Goal: Task Accomplishment & Management: Complete application form

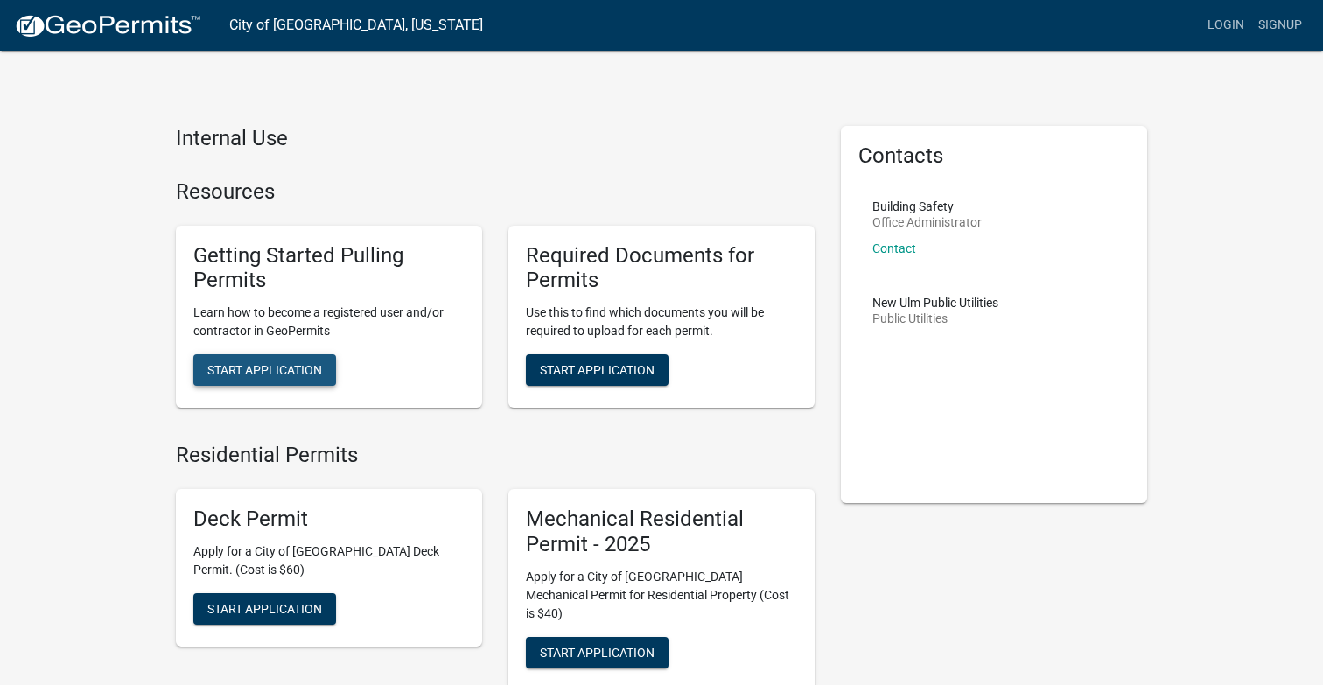
click at [286, 374] on span "Start Application" at bounding box center [264, 370] width 115 height 14
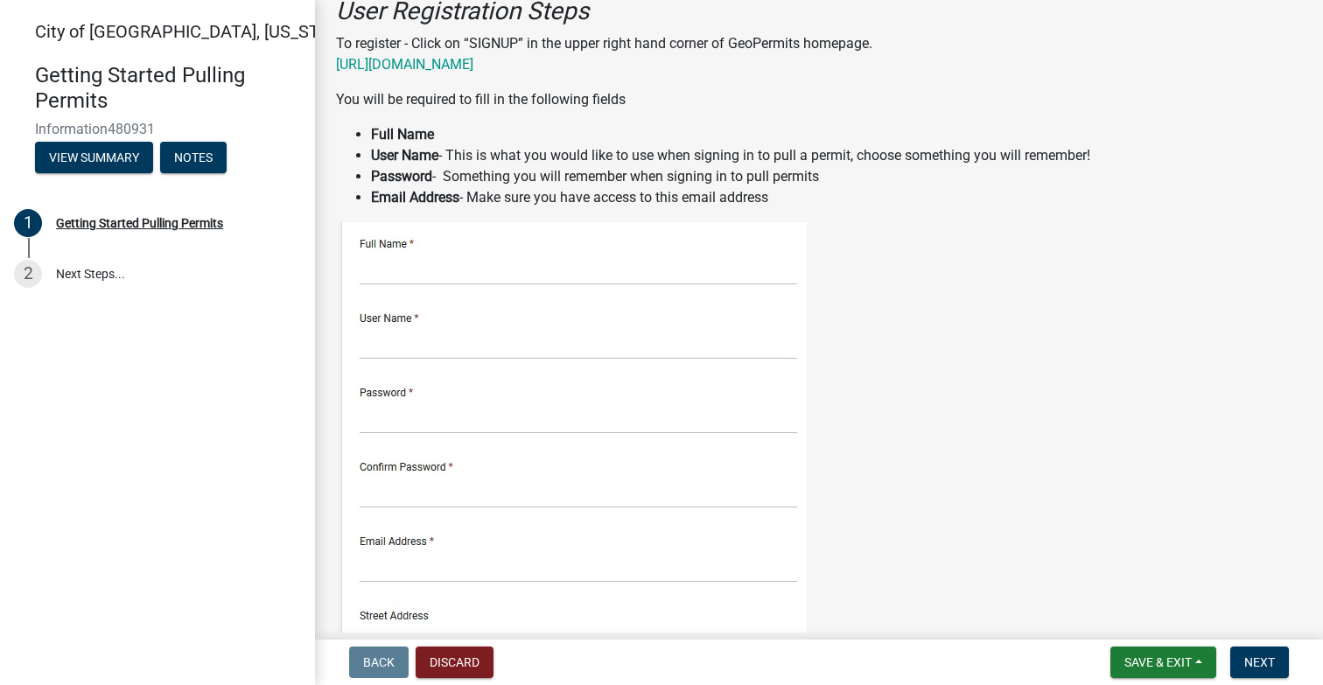
scroll to position [270, 0]
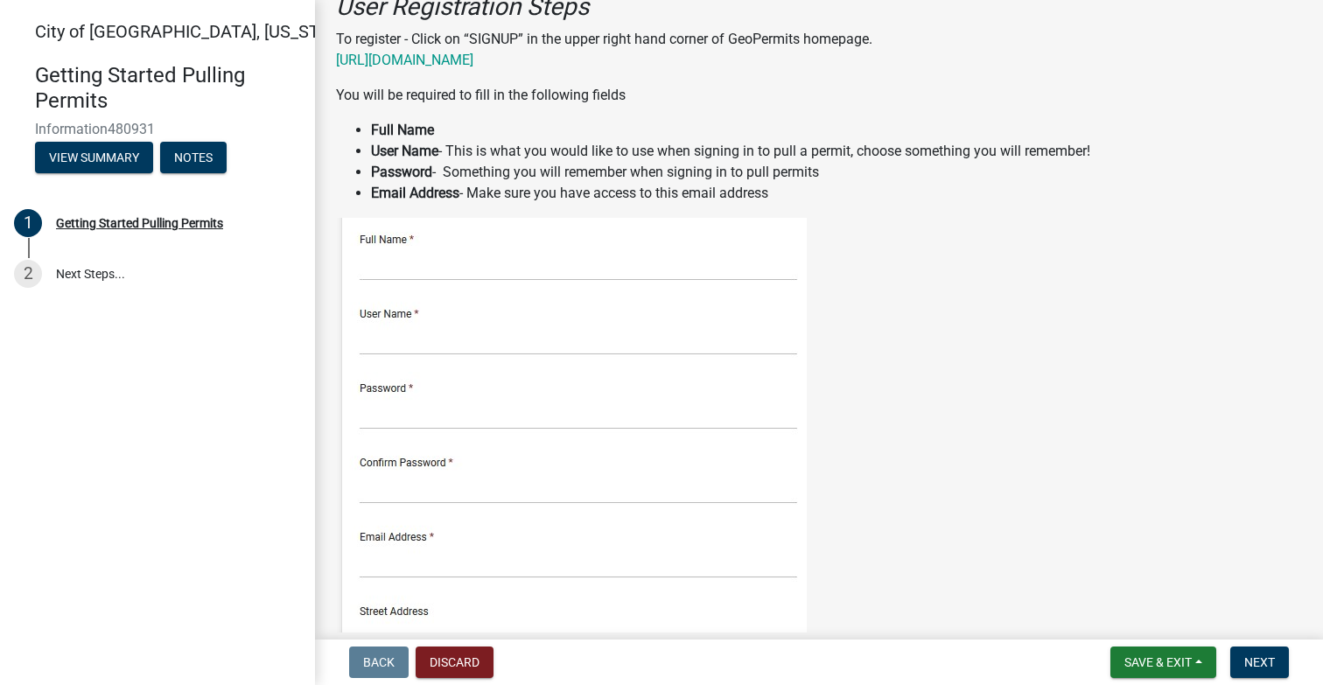
click at [448, 260] on img at bounding box center [571, 594] width 471 height 753
click at [406, 260] on img at bounding box center [571, 594] width 471 height 753
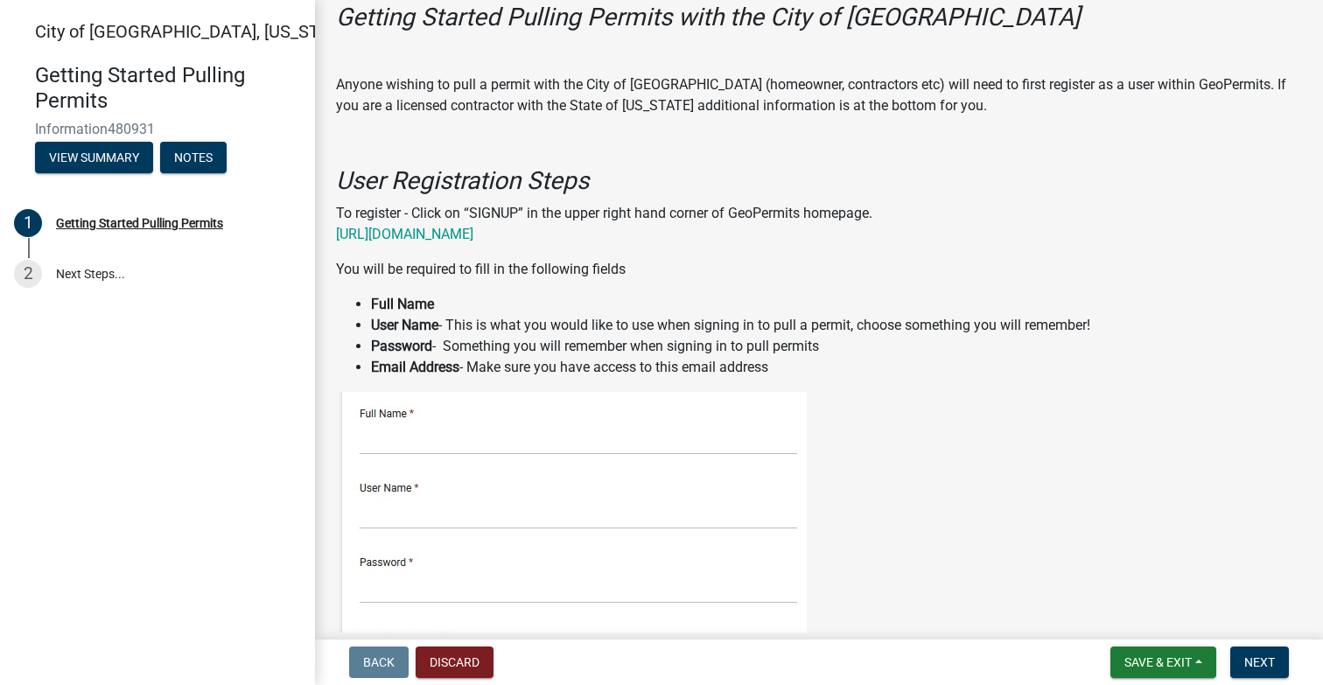
scroll to position [0, 0]
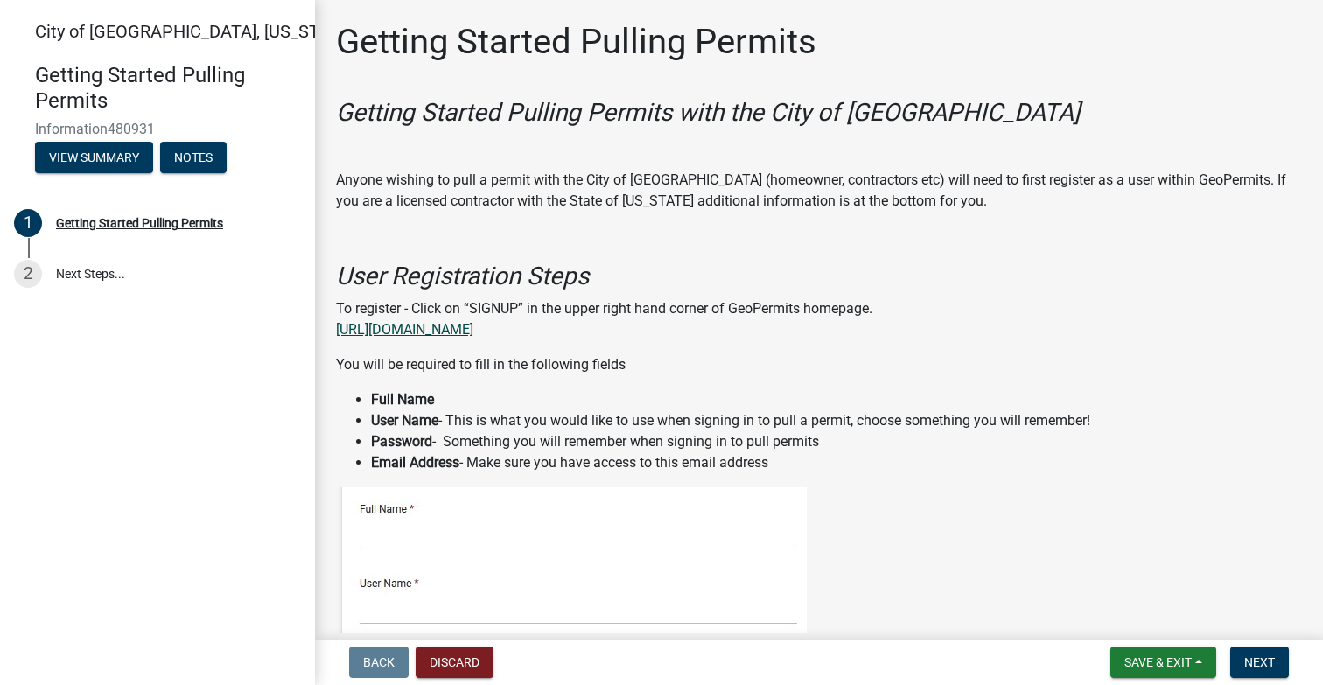
click at [473, 326] on link "[URL][DOMAIN_NAME]" at bounding box center [404, 329] width 137 height 17
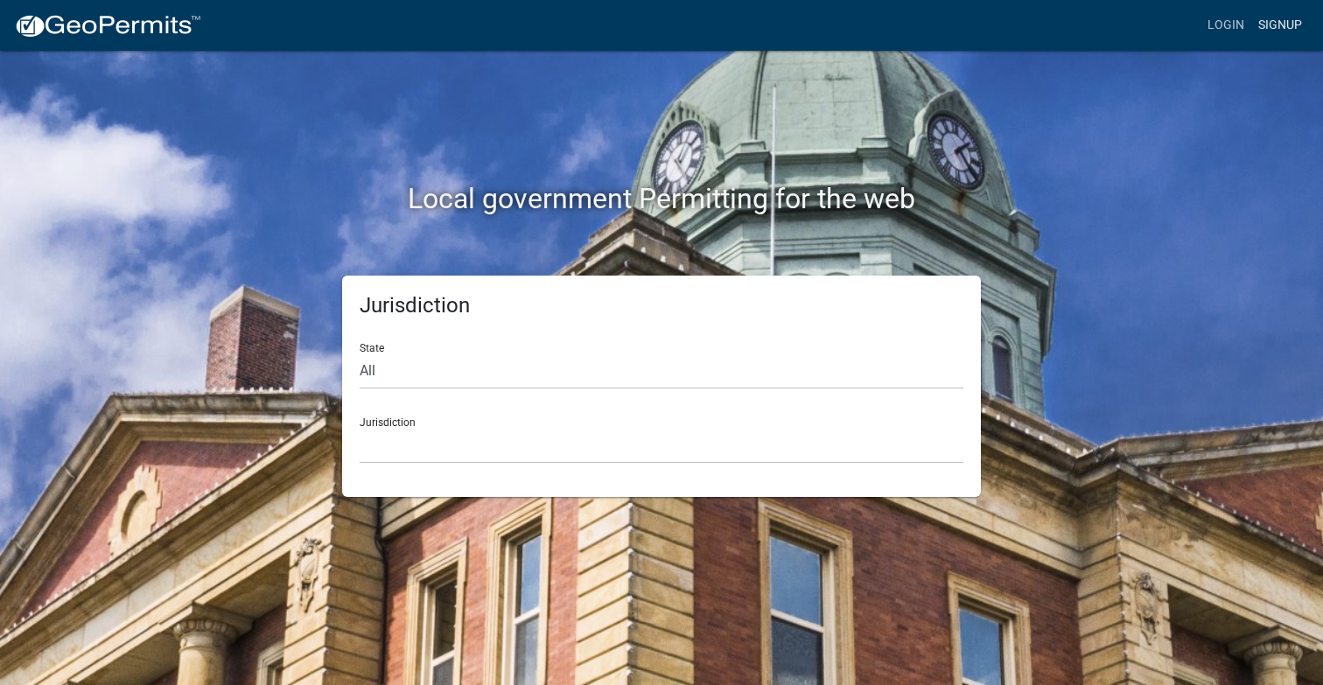
click at [1280, 22] on link "Signup" at bounding box center [1280, 25] width 58 height 33
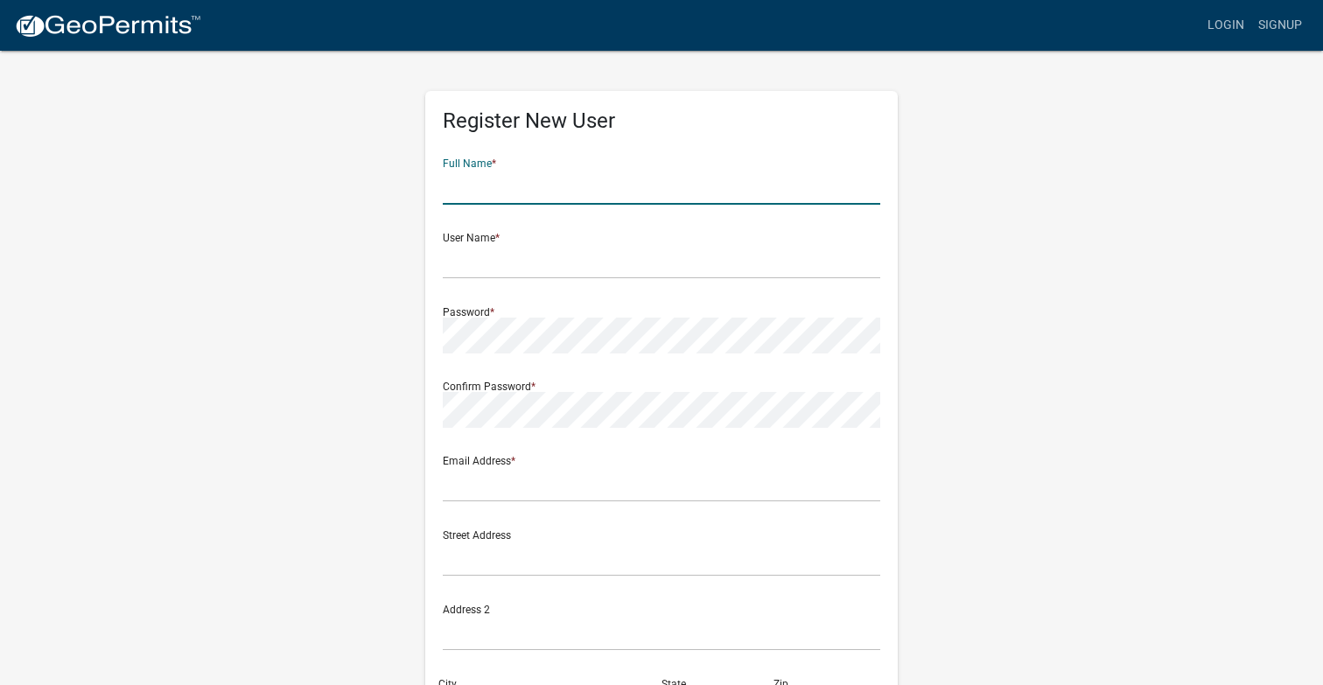
click at [491, 199] on input "text" at bounding box center [662, 187] width 438 height 36
type input "[PERSON_NAME]"
type input "[PERSON_NAME][EMAIL_ADDRESS][DOMAIN_NAME]"
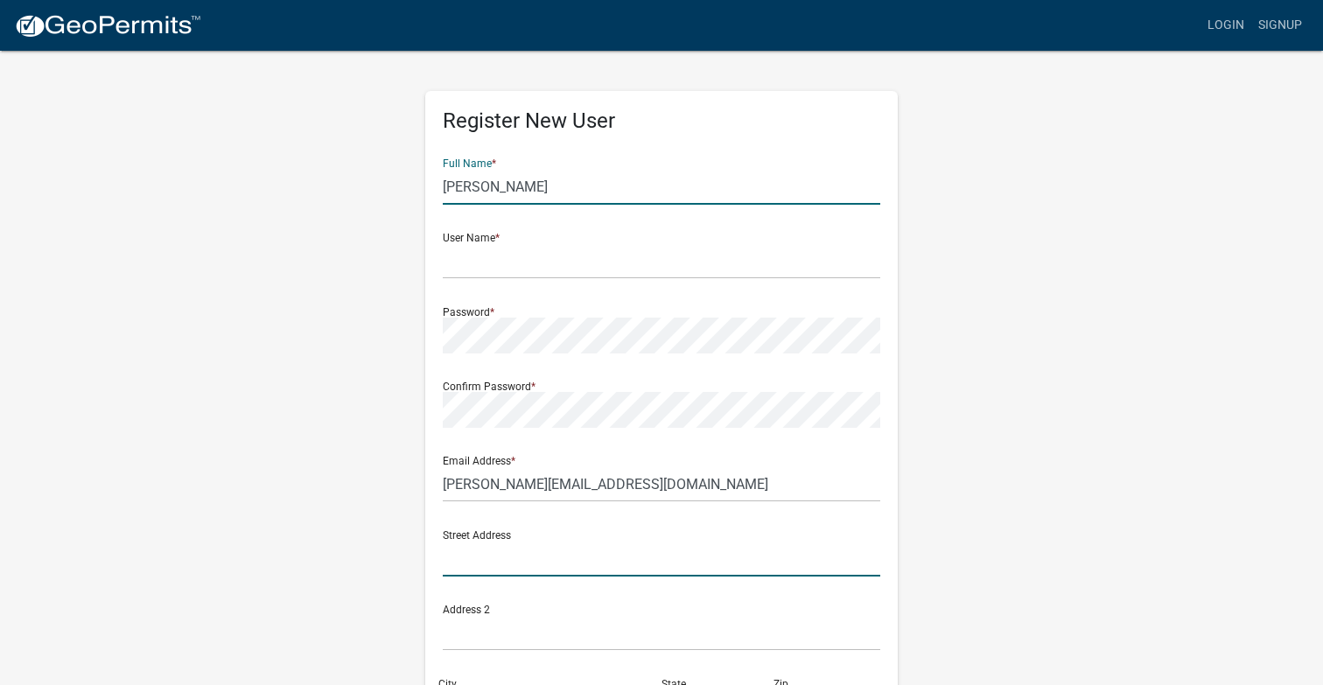
type input "1028 N Riverfront Drive"
type input "MANKATO"
type input "MN"
type input "56001-3340"
type input "5077201519"
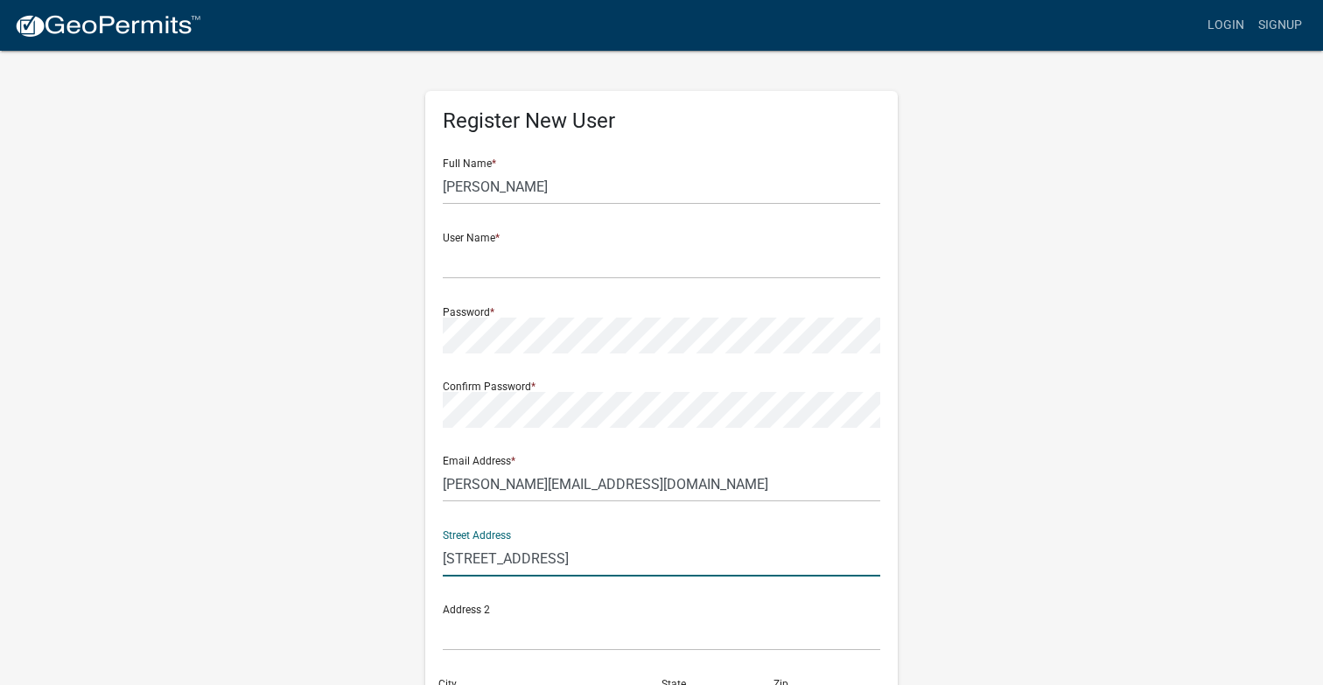
drag, startPoint x: 608, startPoint y: 558, endPoint x: 445, endPoint y: 555, distance: 162.8
click at [445, 555] on input "1028 N Riverfront Drive" at bounding box center [662, 559] width 438 height 36
click at [468, 260] on input "text" at bounding box center [662, 261] width 438 height 36
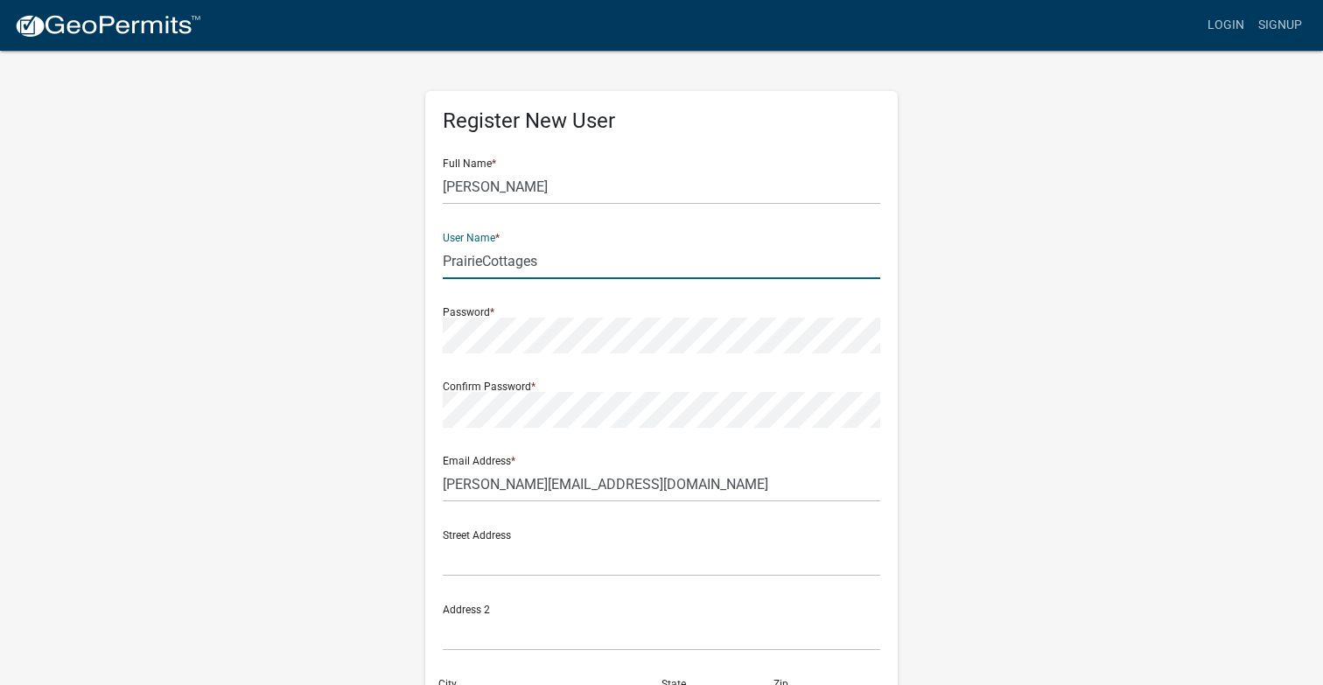
type input "PrairieCottages"
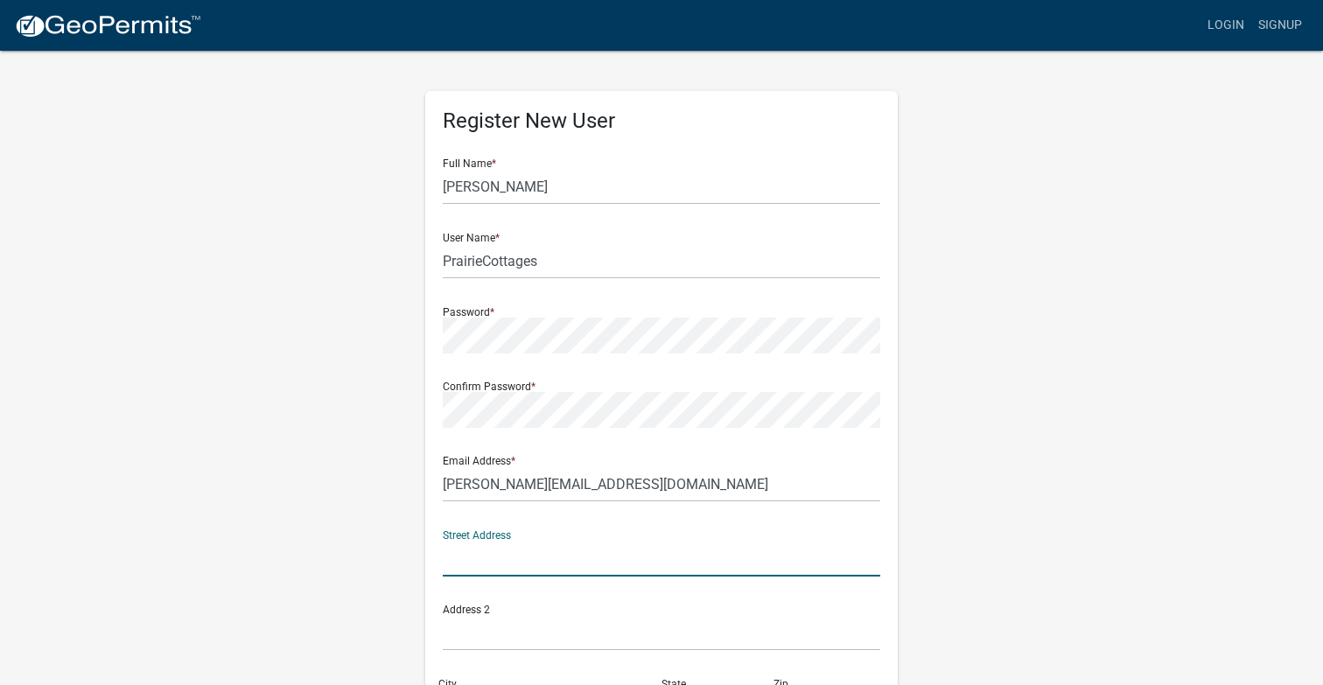
click at [459, 563] on input "text" at bounding box center [662, 559] width 438 height 36
type input "[STREET_ADDRESS]"
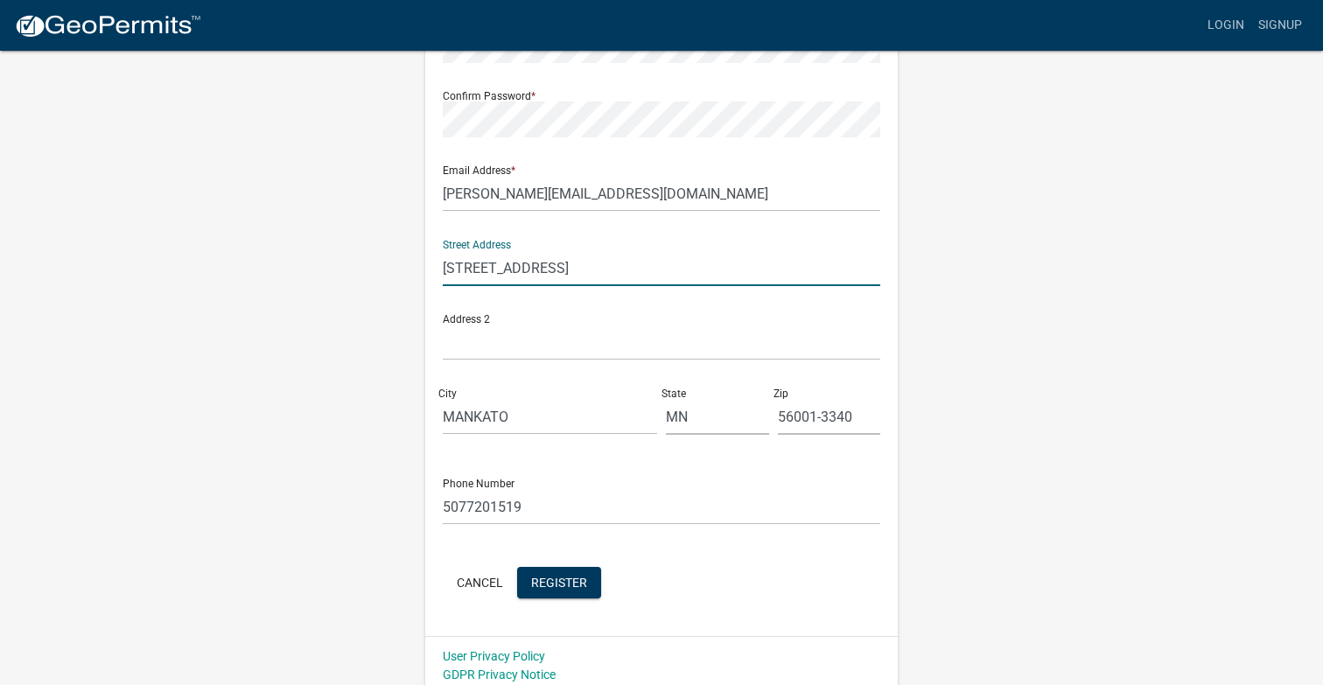
scroll to position [300, 0]
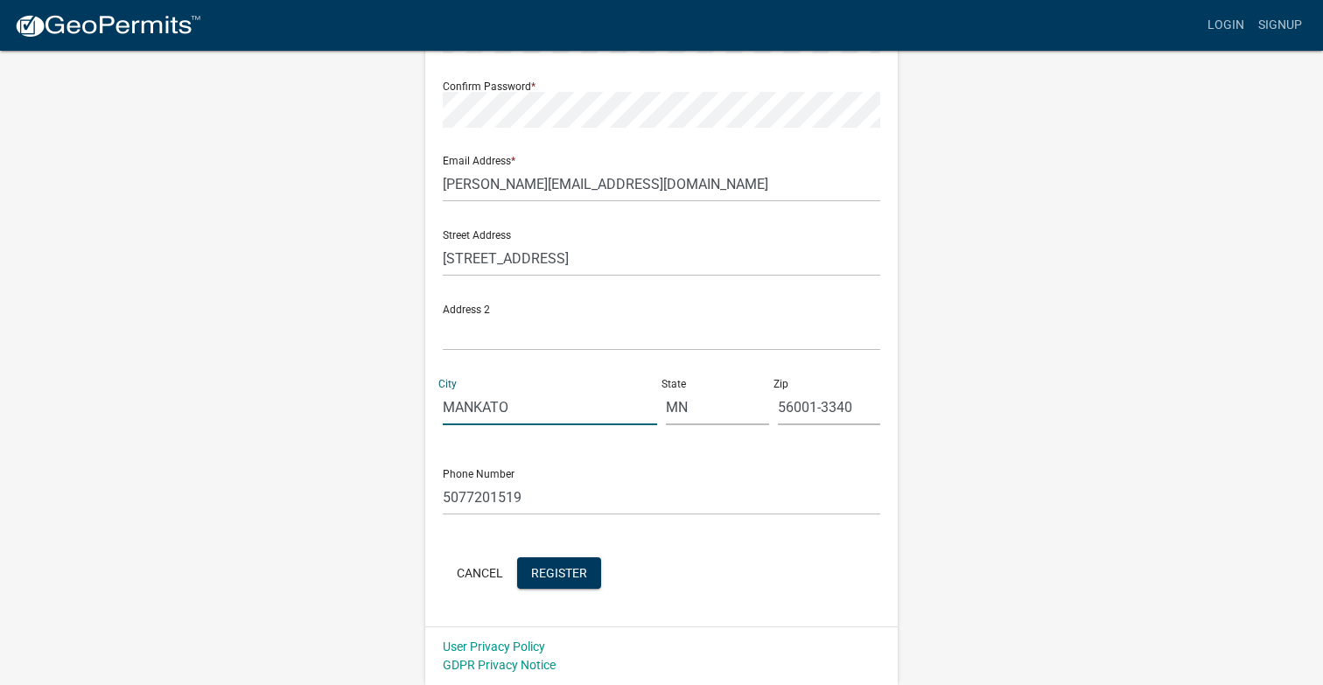
click at [555, 410] on input "MANKATO" at bounding box center [550, 407] width 214 height 36
type input "M"
type input "[GEOGRAPHIC_DATA]"
click at [866, 410] on div "Zip 56001-3340" at bounding box center [830, 395] width 112 height 60
click at [852, 408] on input "56001-3340" at bounding box center [829, 407] width 103 height 36
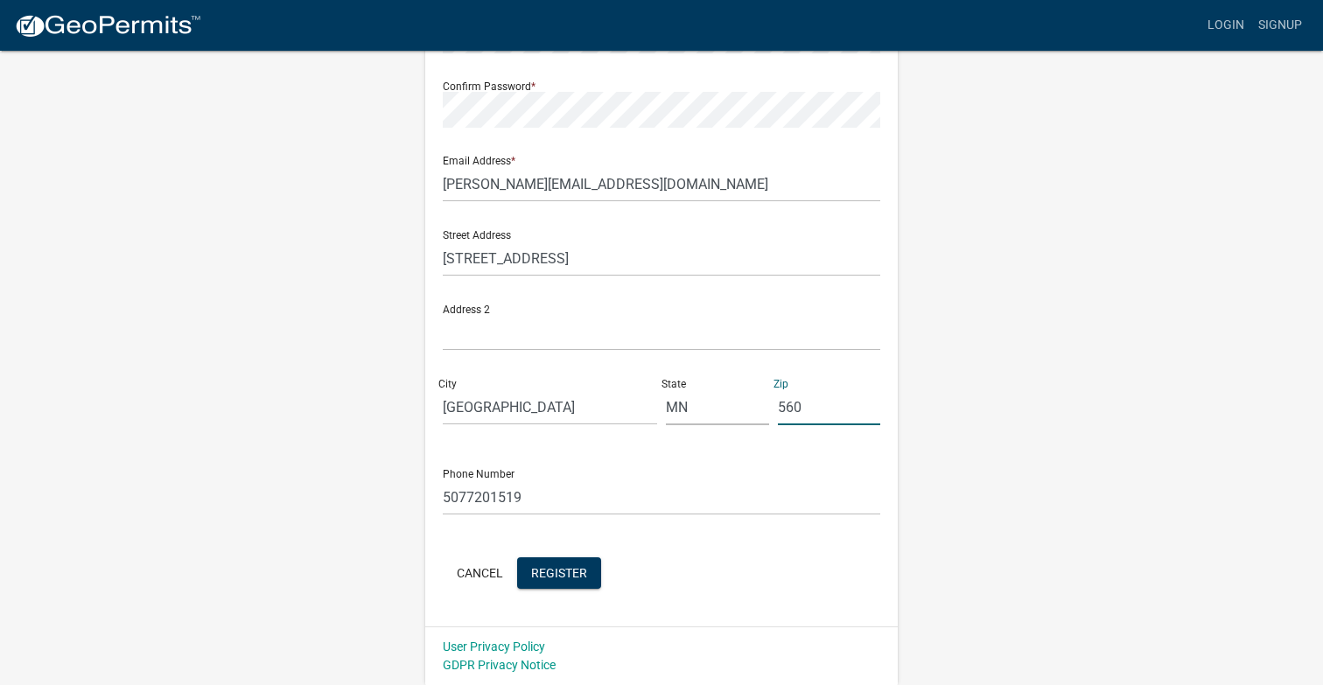
type input "56073"
click at [554, 577] on span "Register" at bounding box center [559, 572] width 56 height 14
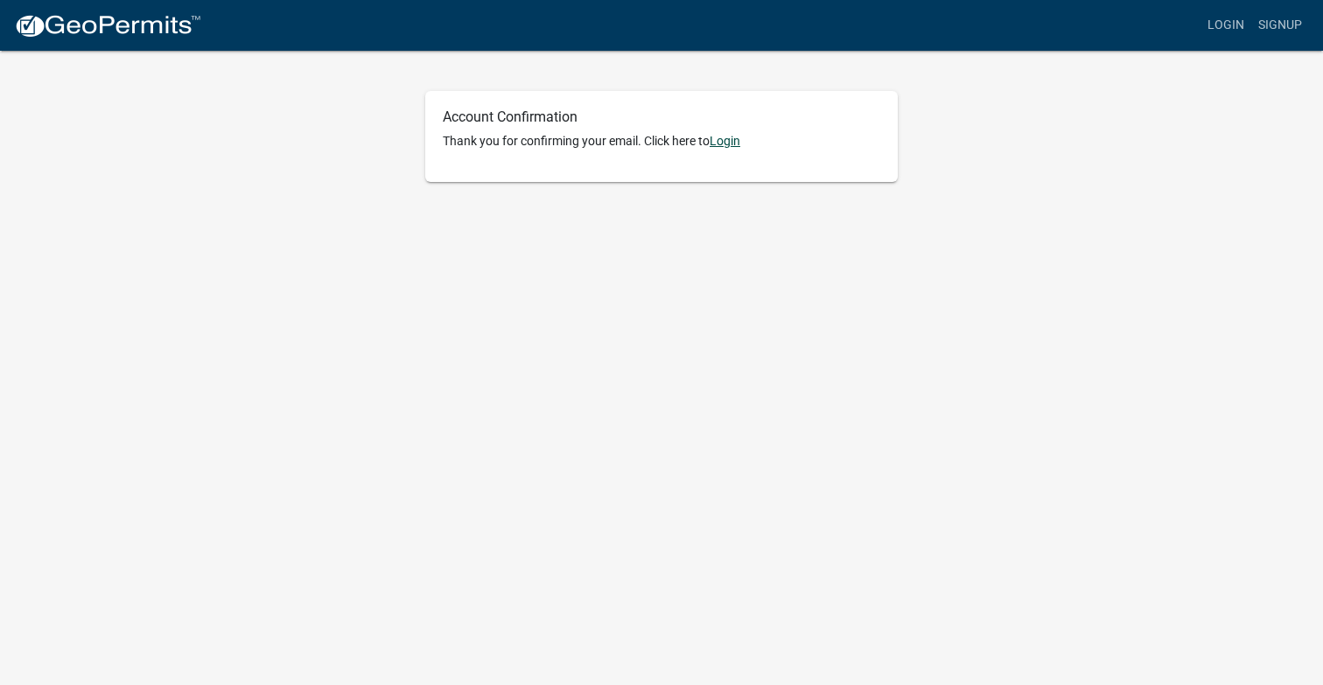
click at [730, 137] on link "Login" at bounding box center [725, 141] width 31 height 14
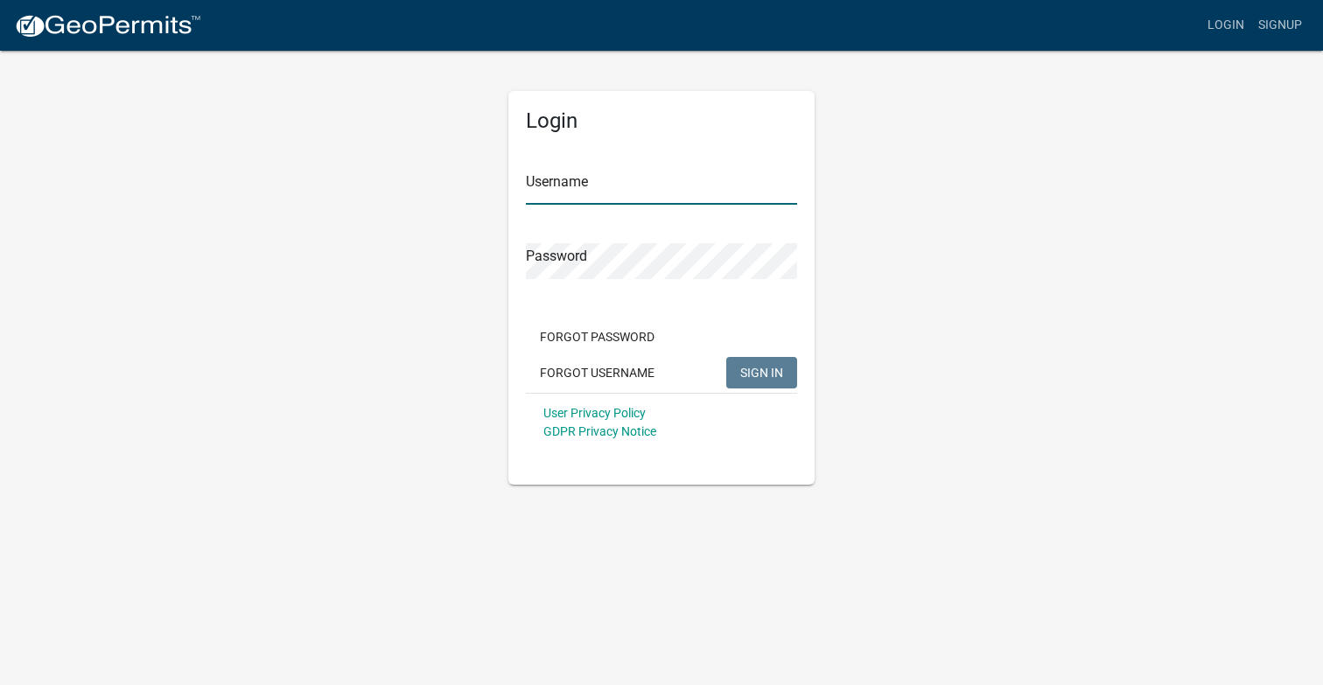
click at [602, 186] on input "Username" at bounding box center [661, 187] width 271 height 36
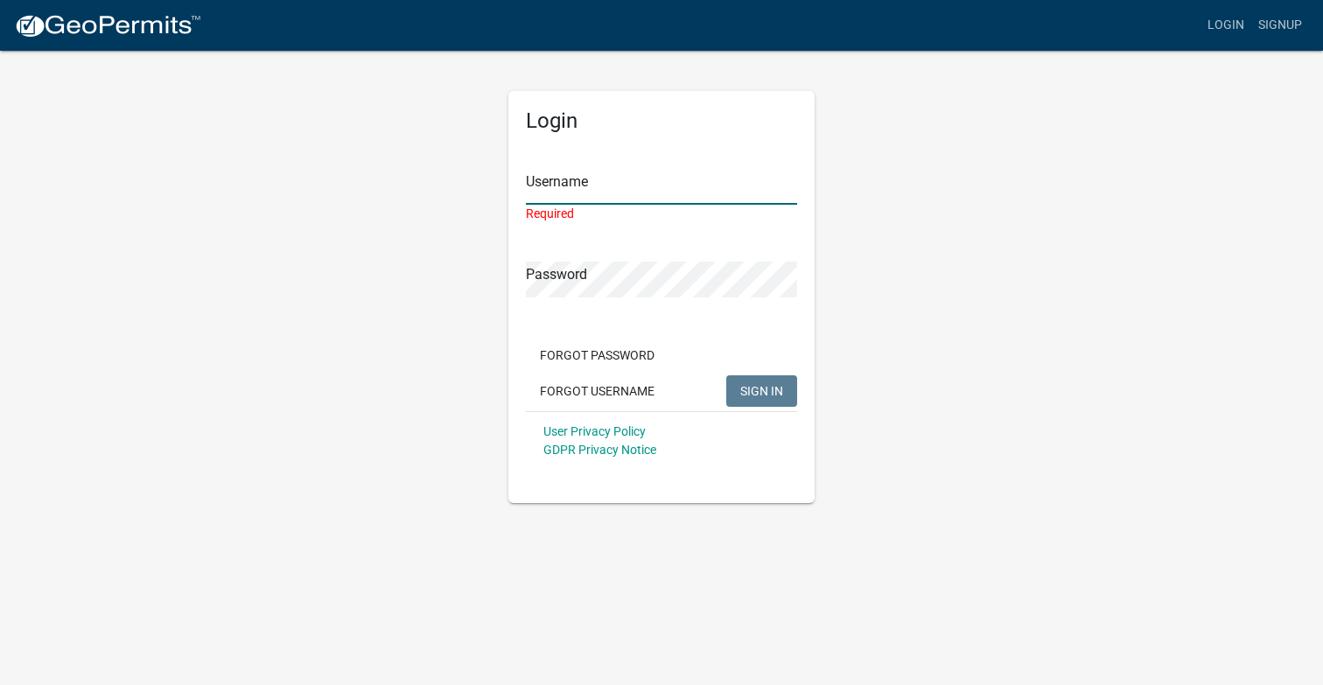
type input "PrairieCottages"
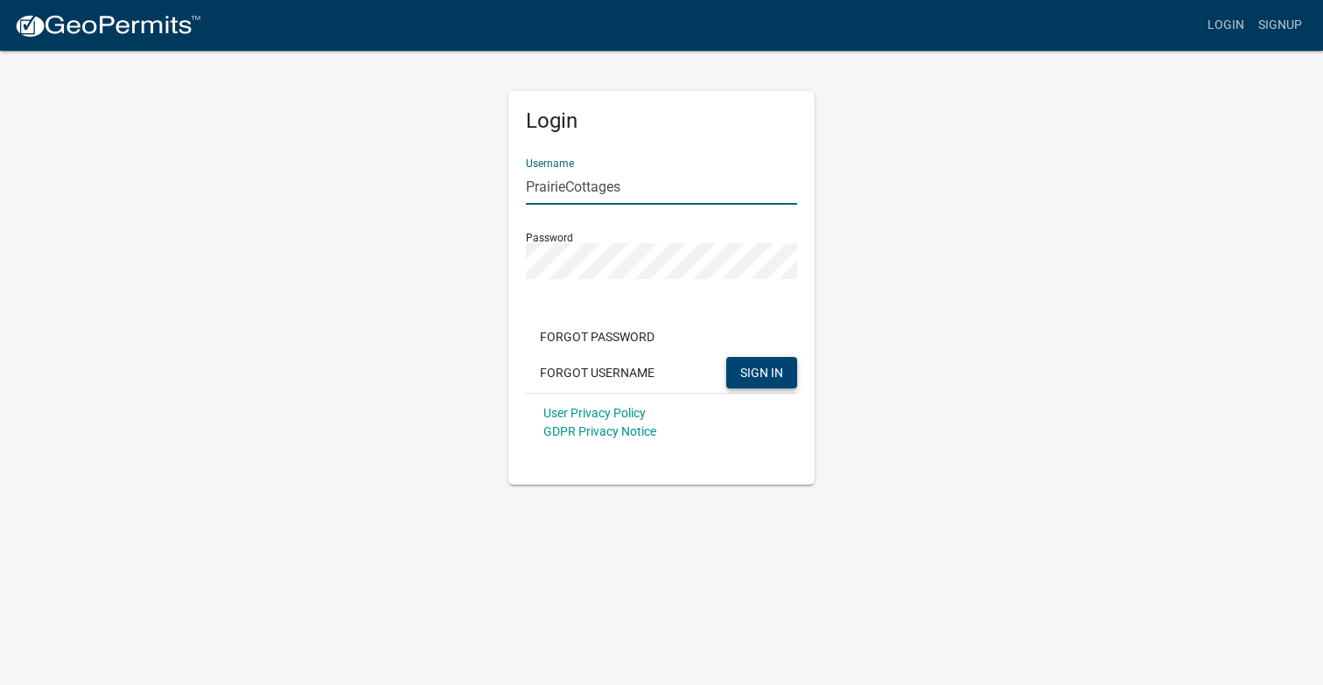
click at [766, 364] on button "SIGN IN" at bounding box center [761, 373] width 71 height 32
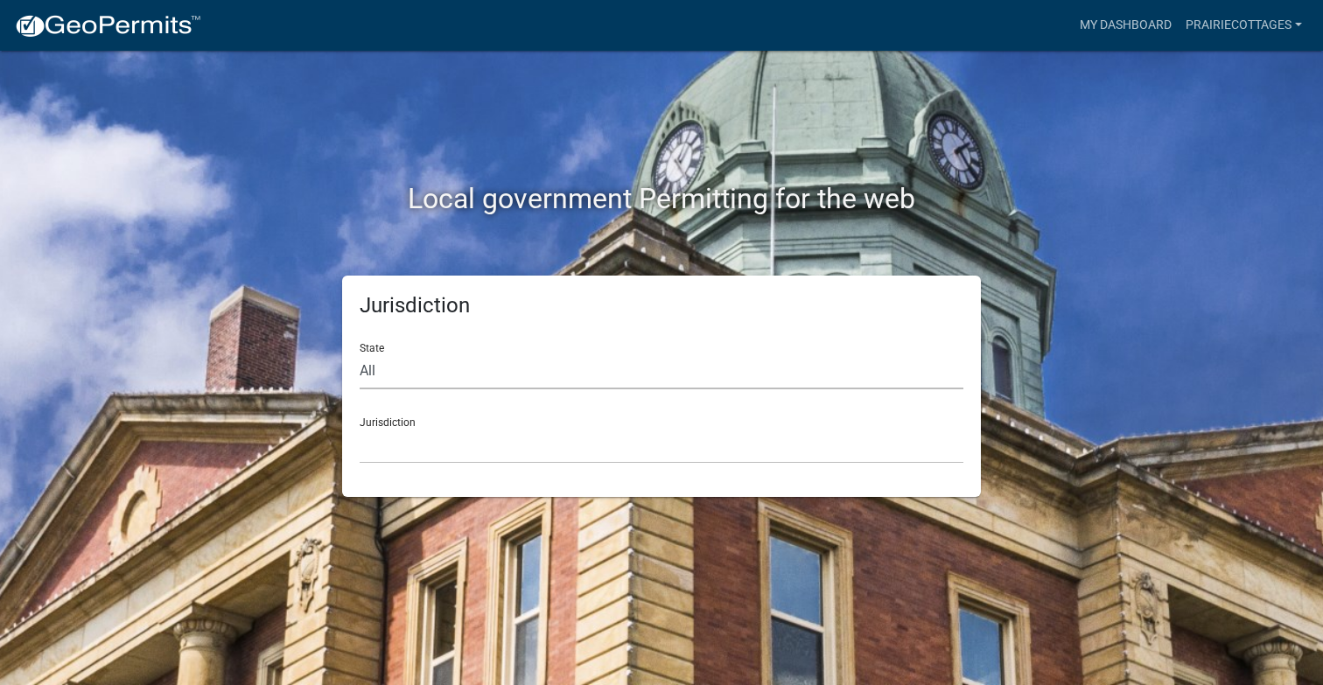
click at [385, 367] on select "All [US_STATE] [US_STATE] [US_STATE] [US_STATE] [US_STATE] [US_STATE] [US_STATE…" at bounding box center [662, 372] width 604 height 36
select select "[US_STATE]"
click at [360, 354] on select "All [US_STATE] [US_STATE] [US_STATE] [US_STATE] [US_STATE] [US_STATE] [US_STATE…" at bounding box center [662, 372] width 604 height 36
click at [406, 438] on select "[GEOGRAPHIC_DATA], [US_STATE] [GEOGRAPHIC_DATA], [US_STATE] [GEOGRAPHIC_DATA], …" at bounding box center [662, 446] width 604 height 36
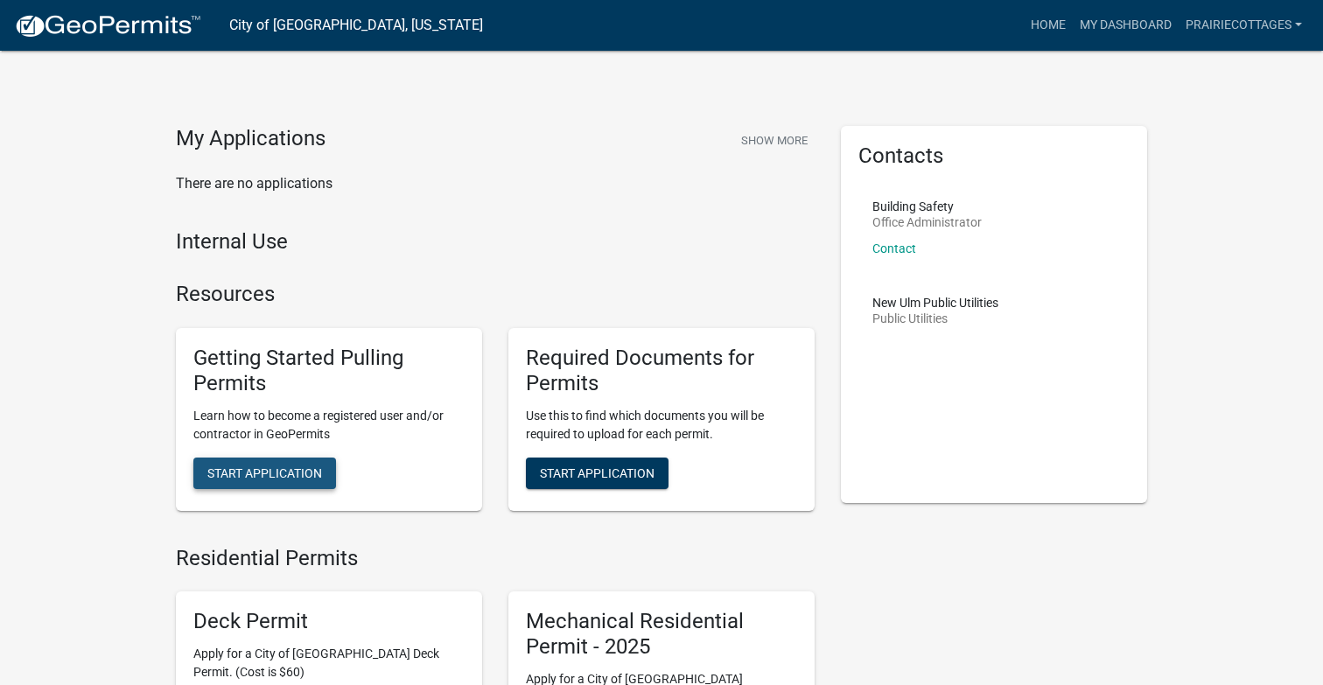
click at [286, 467] on span "Start Application" at bounding box center [264, 473] width 115 height 14
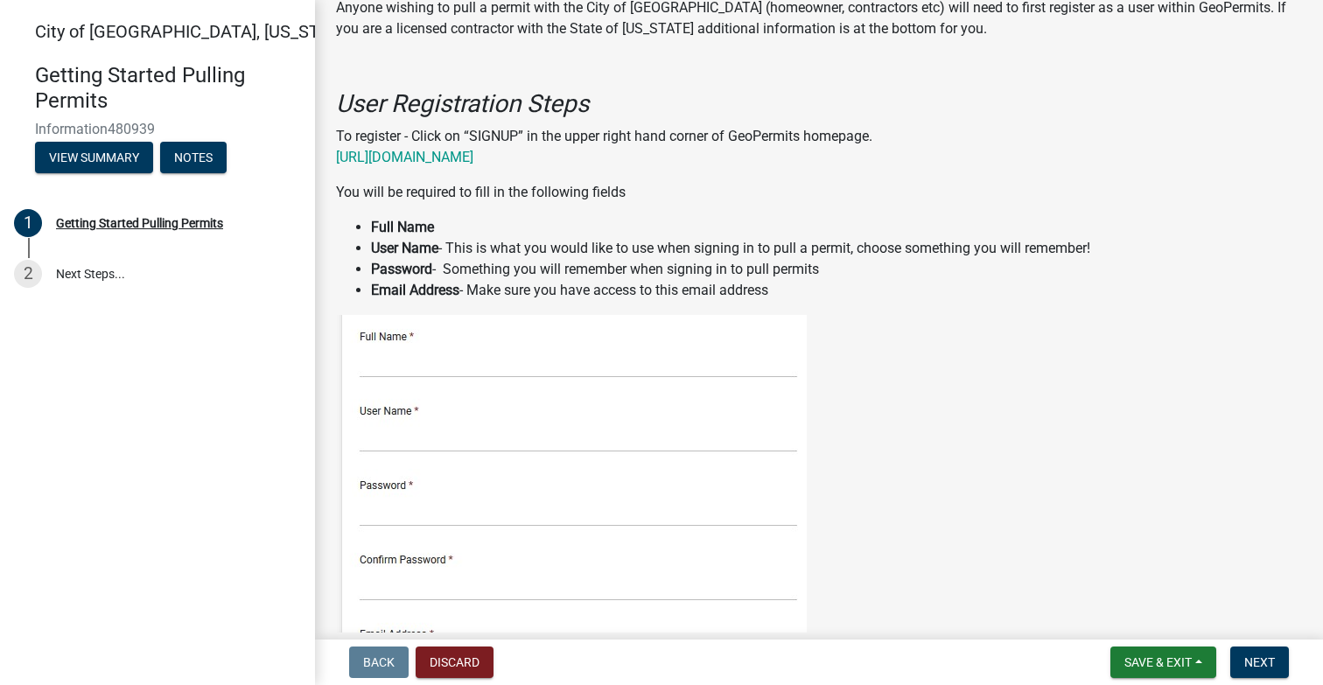
scroll to position [211, 0]
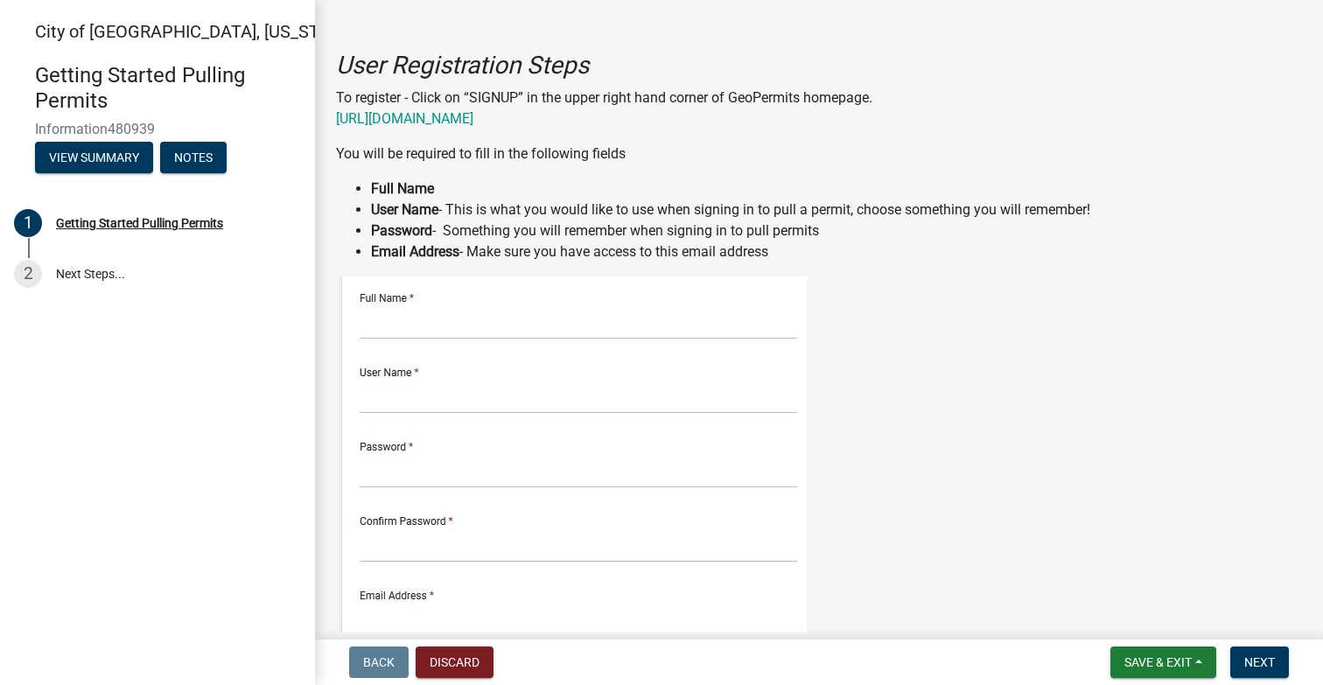
click at [451, 313] on img at bounding box center [571, 653] width 471 height 753
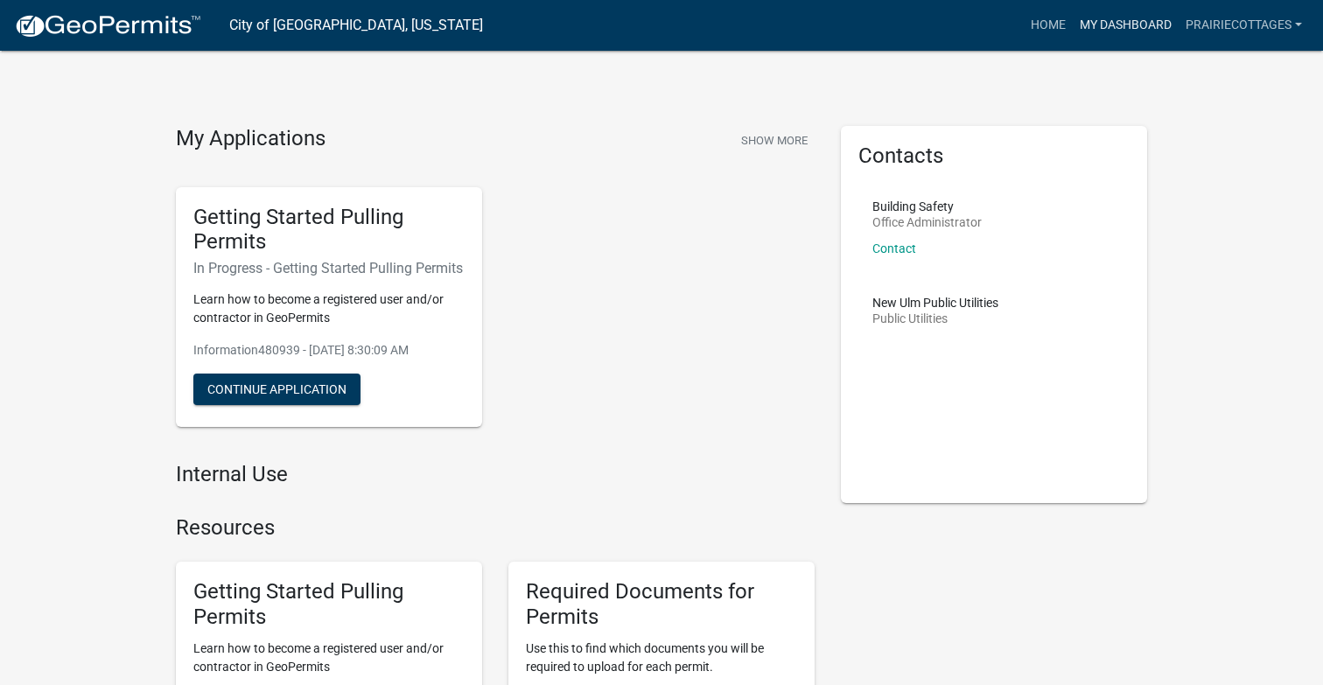
click at [1137, 28] on link "My Dashboard" at bounding box center [1126, 25] width 106 height 33
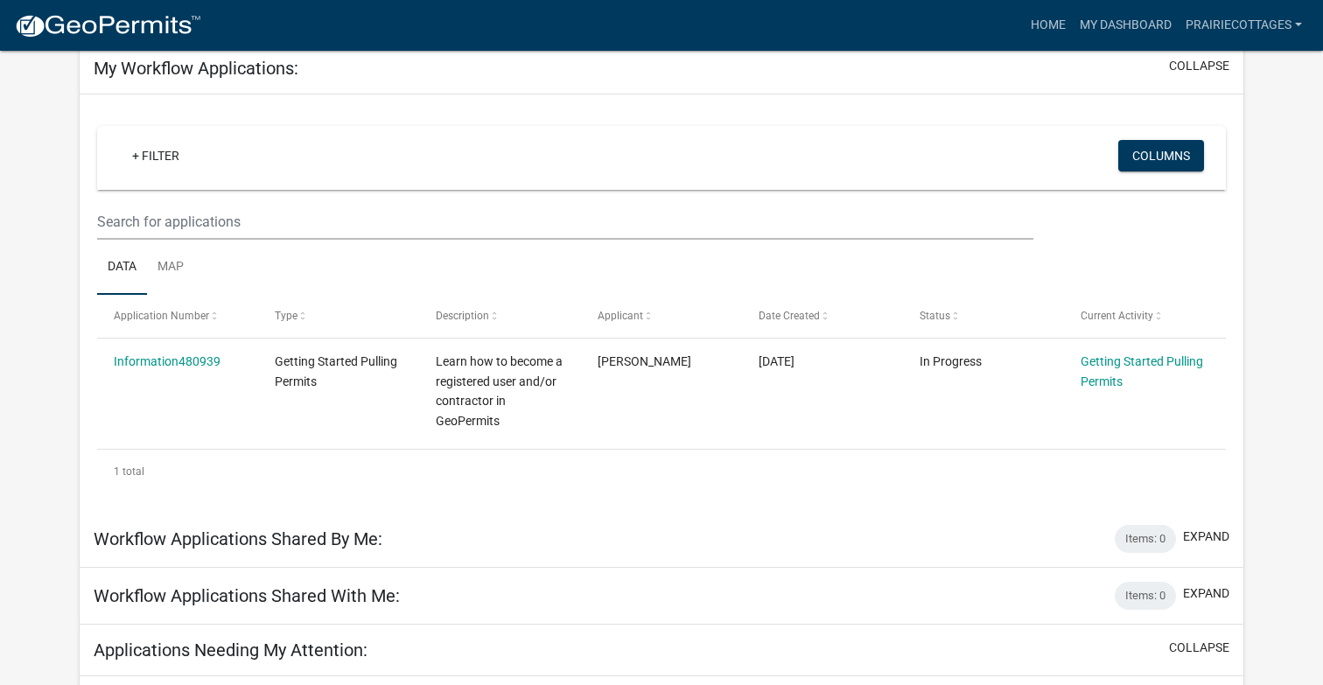
scroll to position [88, 0]
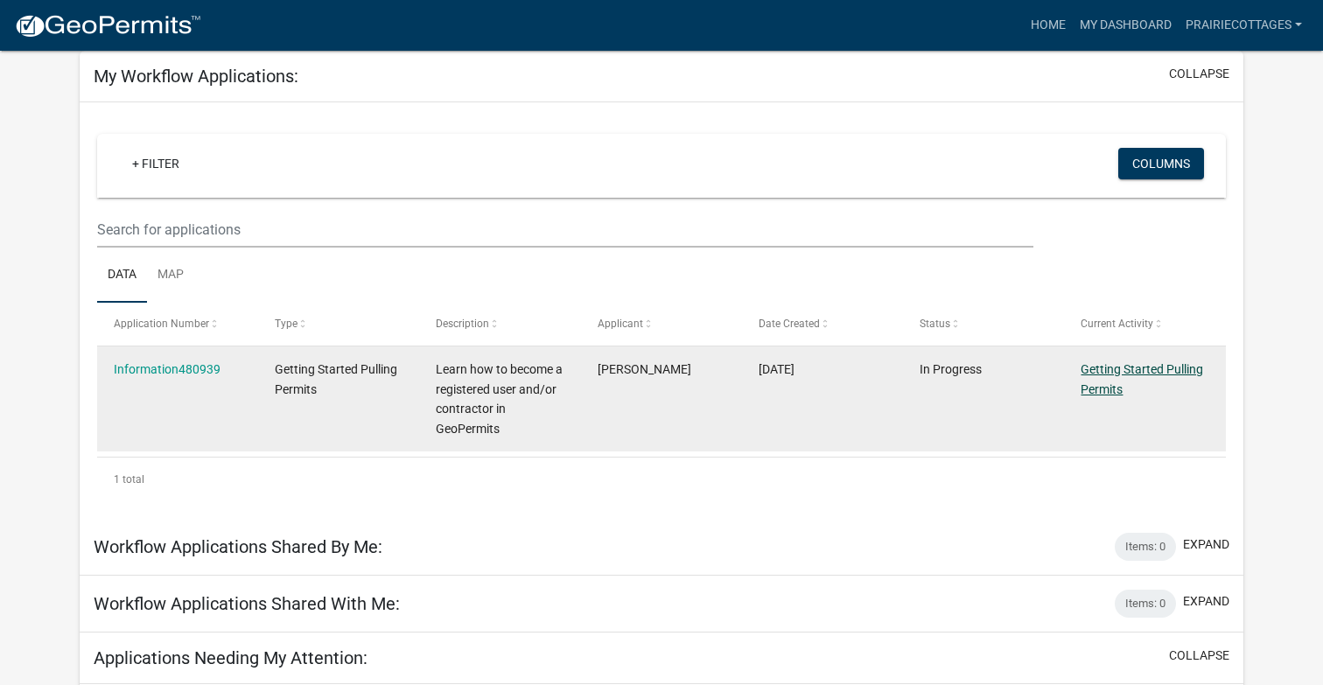
click at [1126, 364] on link "Getting Started Pulling Permits" at bounding box center [1142, 379] width 123 height 34
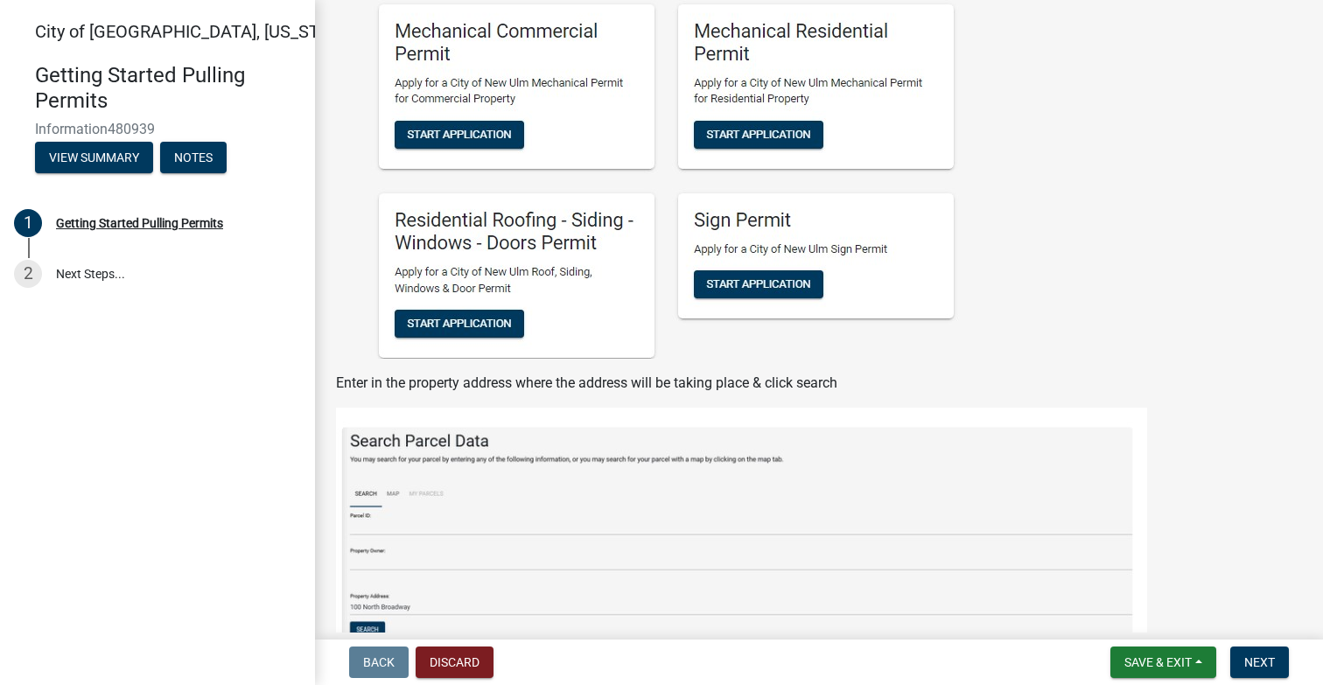
scroll to position [2032, 0]
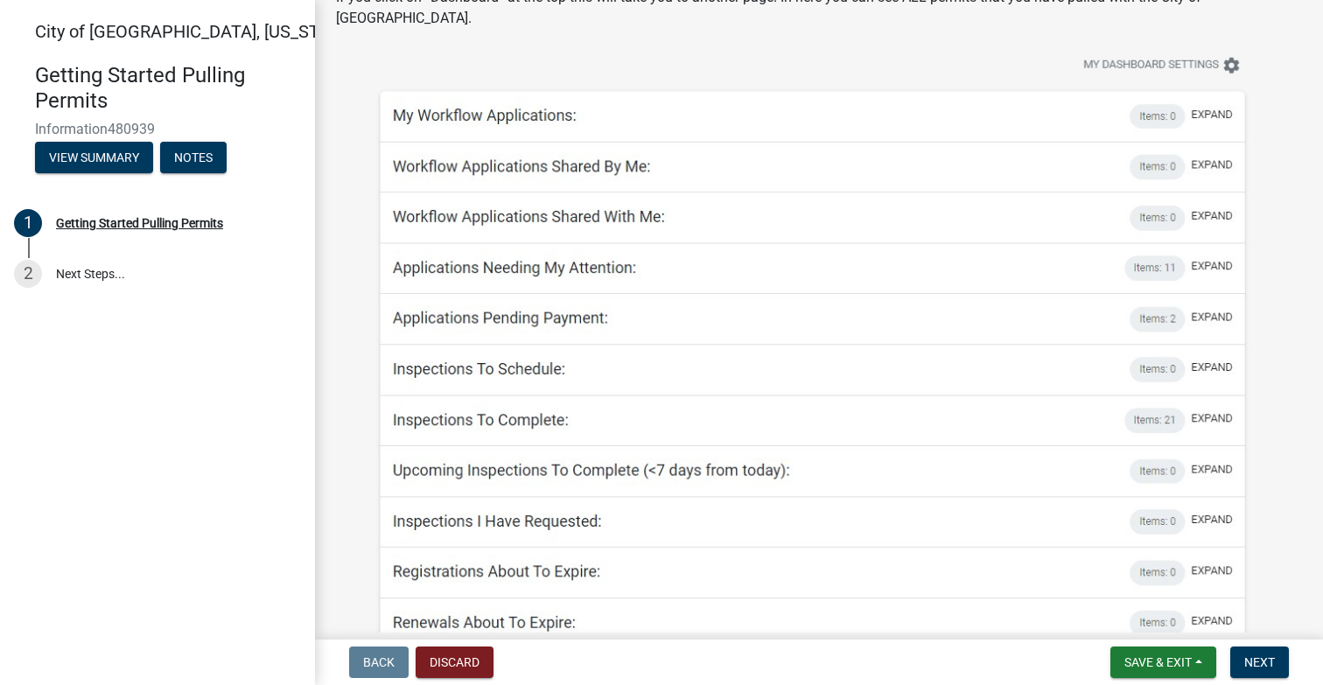
scroll to position [3353, 0]
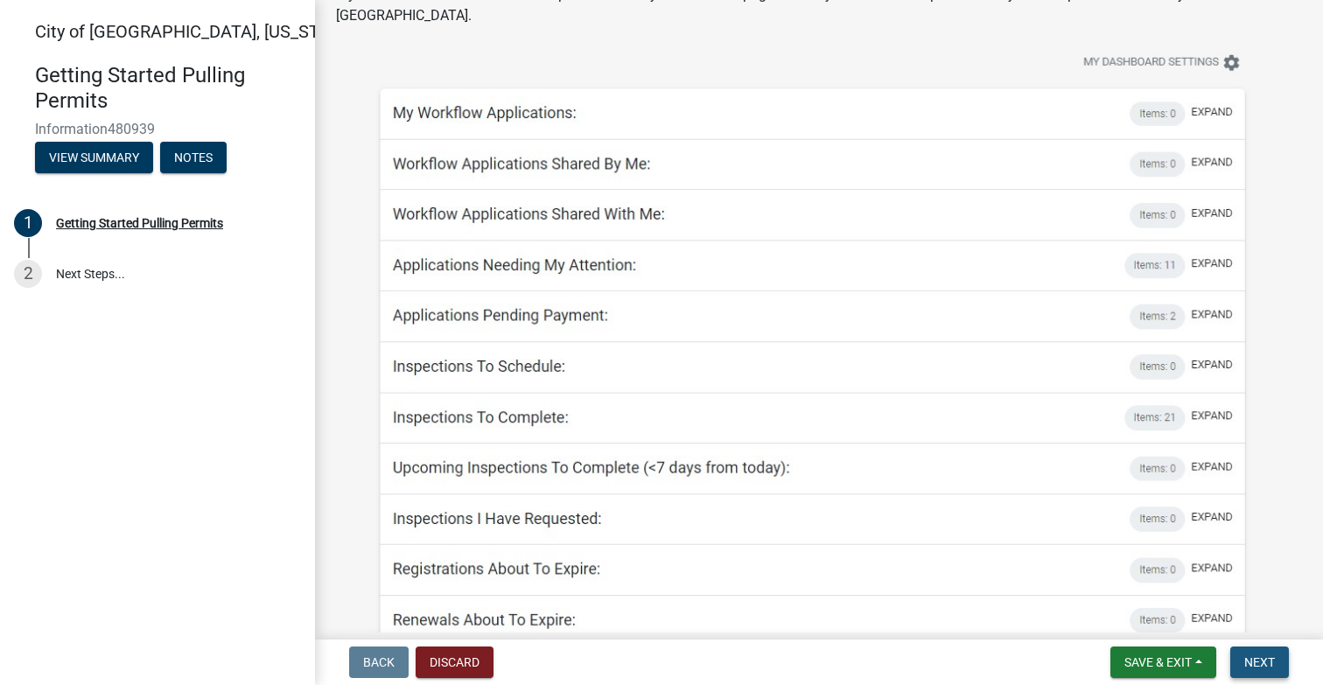
click at [1267, 663] on span "Next" at bounding box center [1259, 662] width 31 height 14
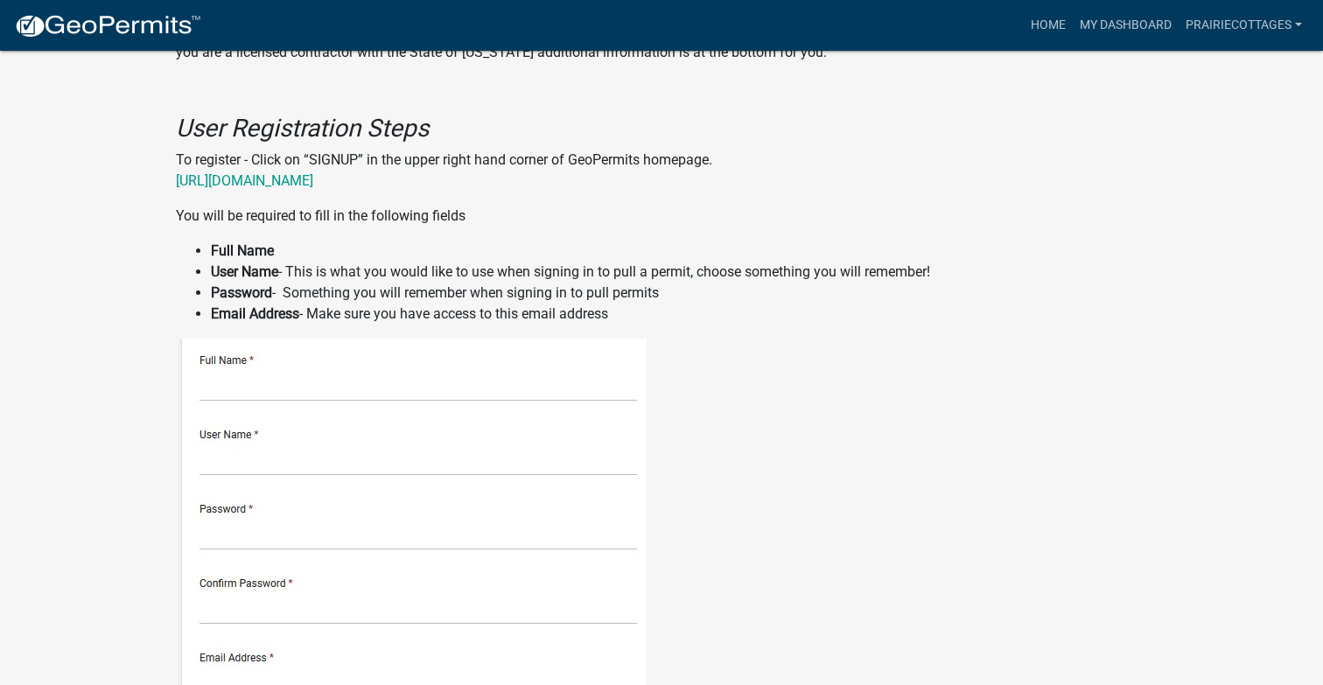
scroll to position [509, 0]
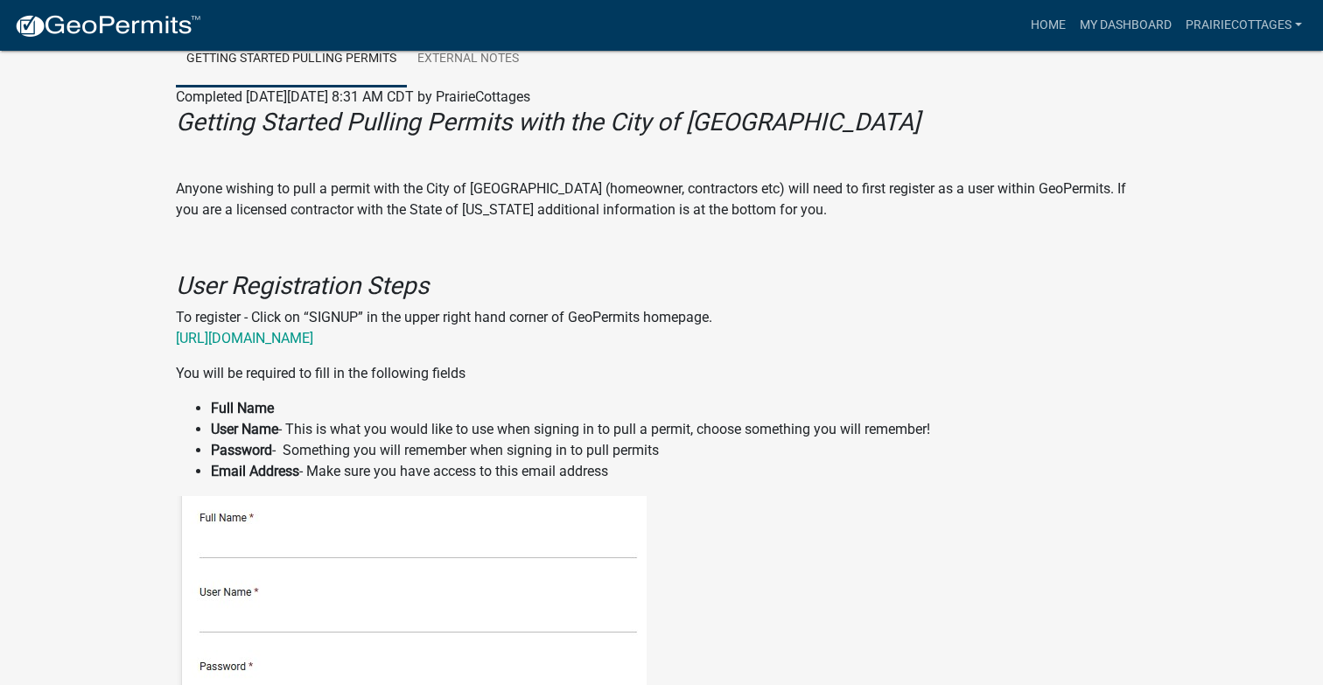
scroll to position [287, 0]
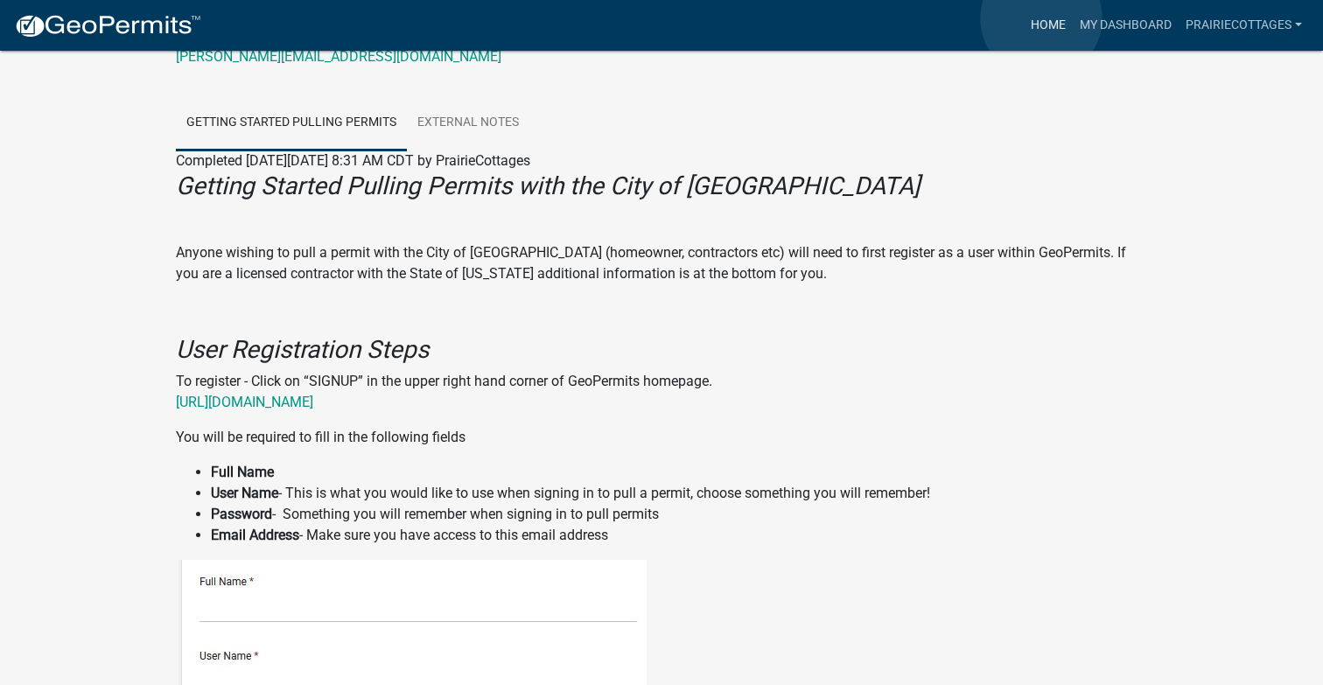
click at [1041, 18] on link "Home" at bounding box center [1048, 25] width 49 height 33
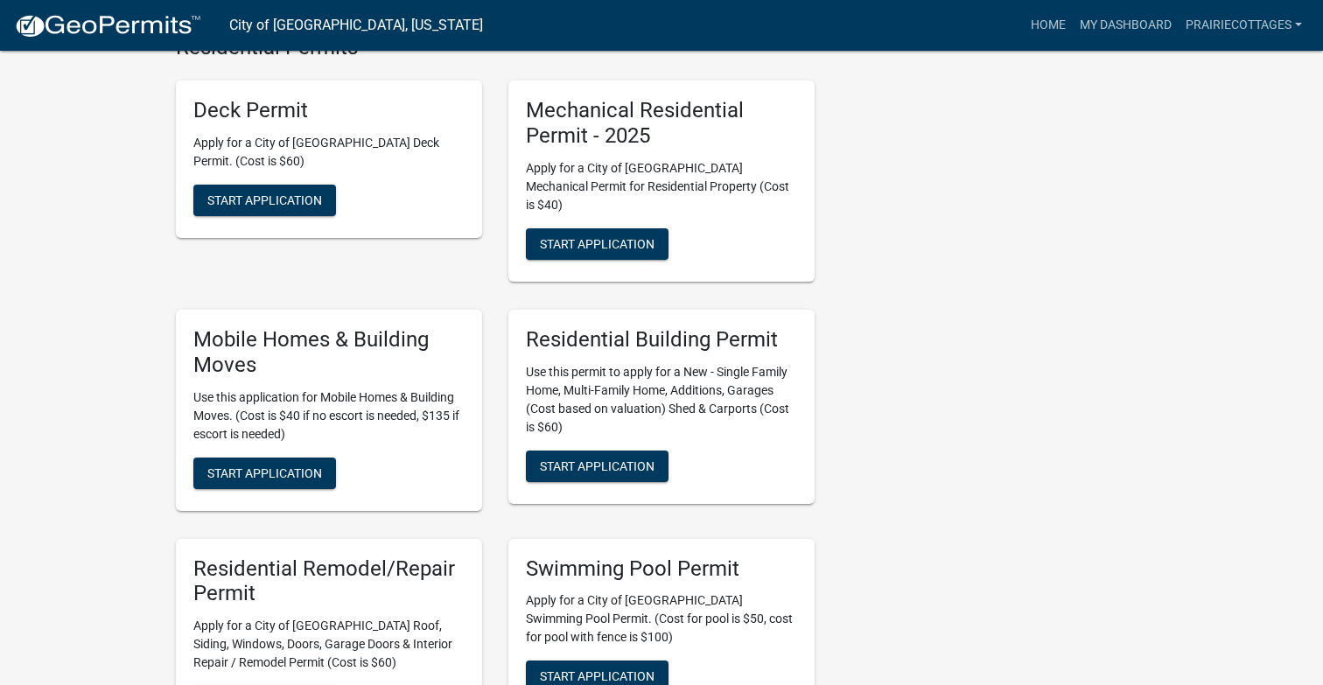
scroll to position [513, 0]
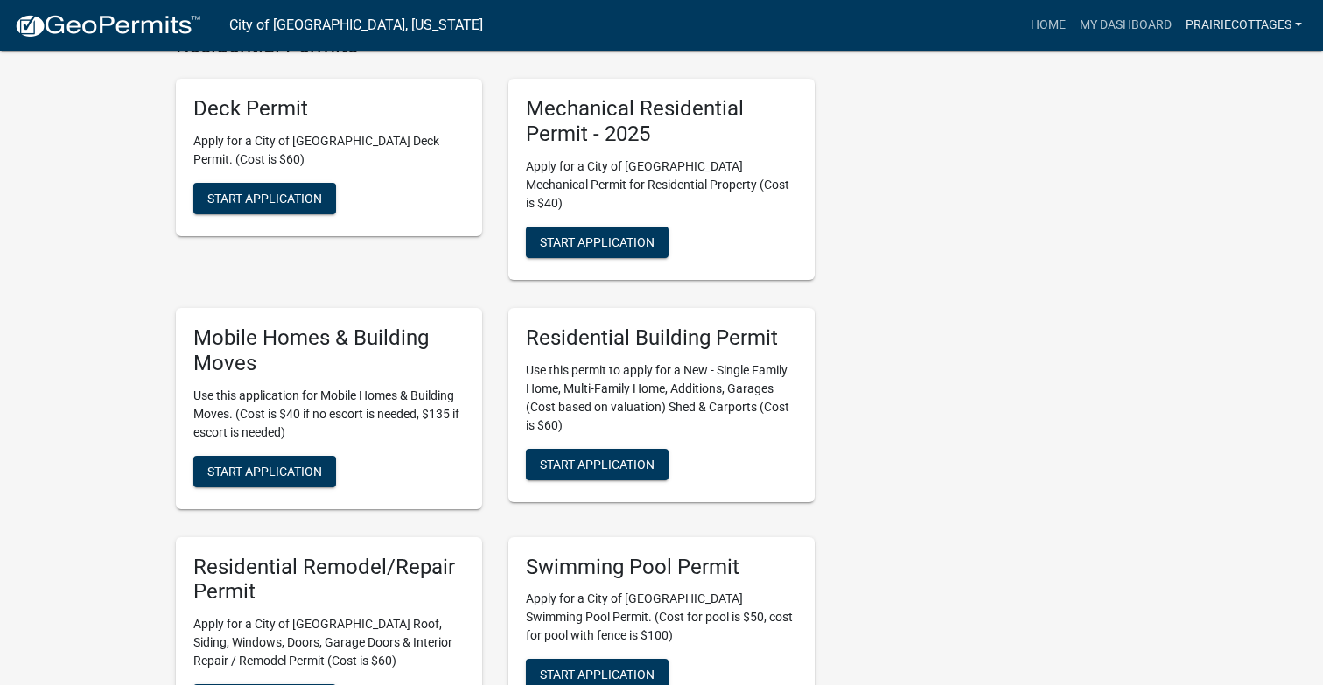
click at [1269, 30] on link "PrairieCottages" at bounding box center [1244, 25] width 130 height 33
click at [1216, 74] on link "Account" at bounding box center [1239, 72] width 140 height 42
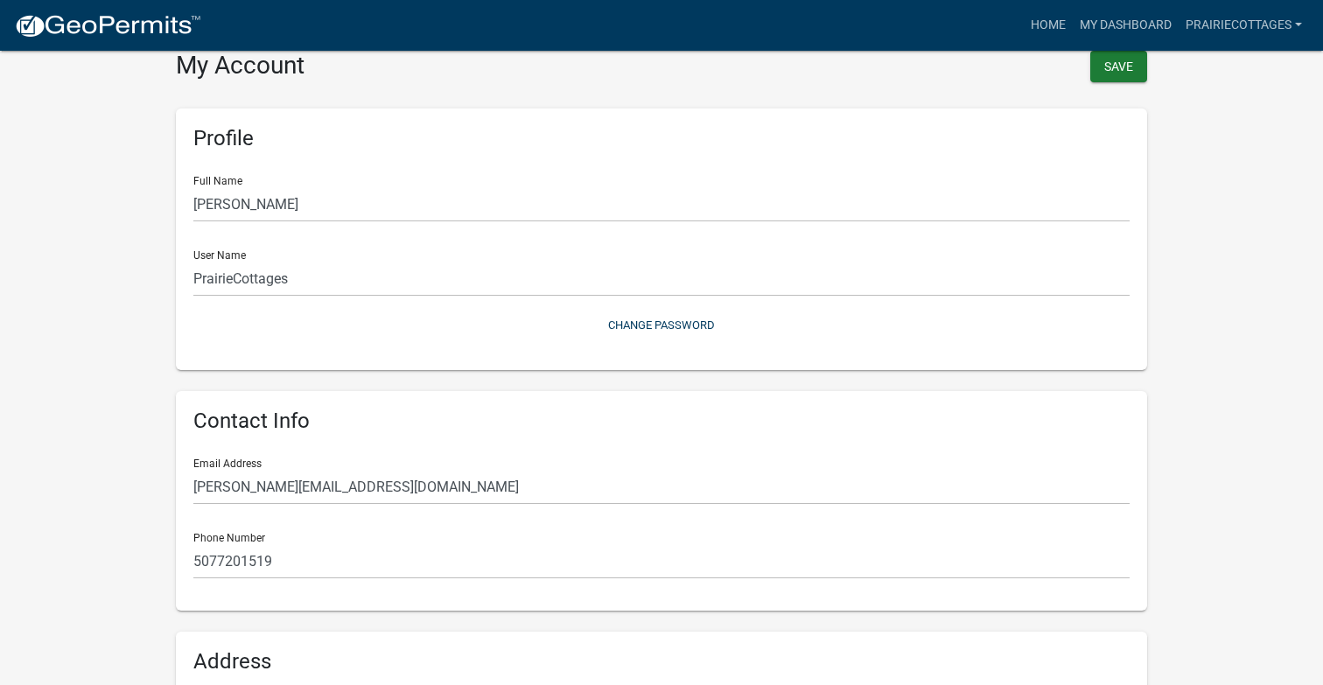
scroll to position [334, 0]
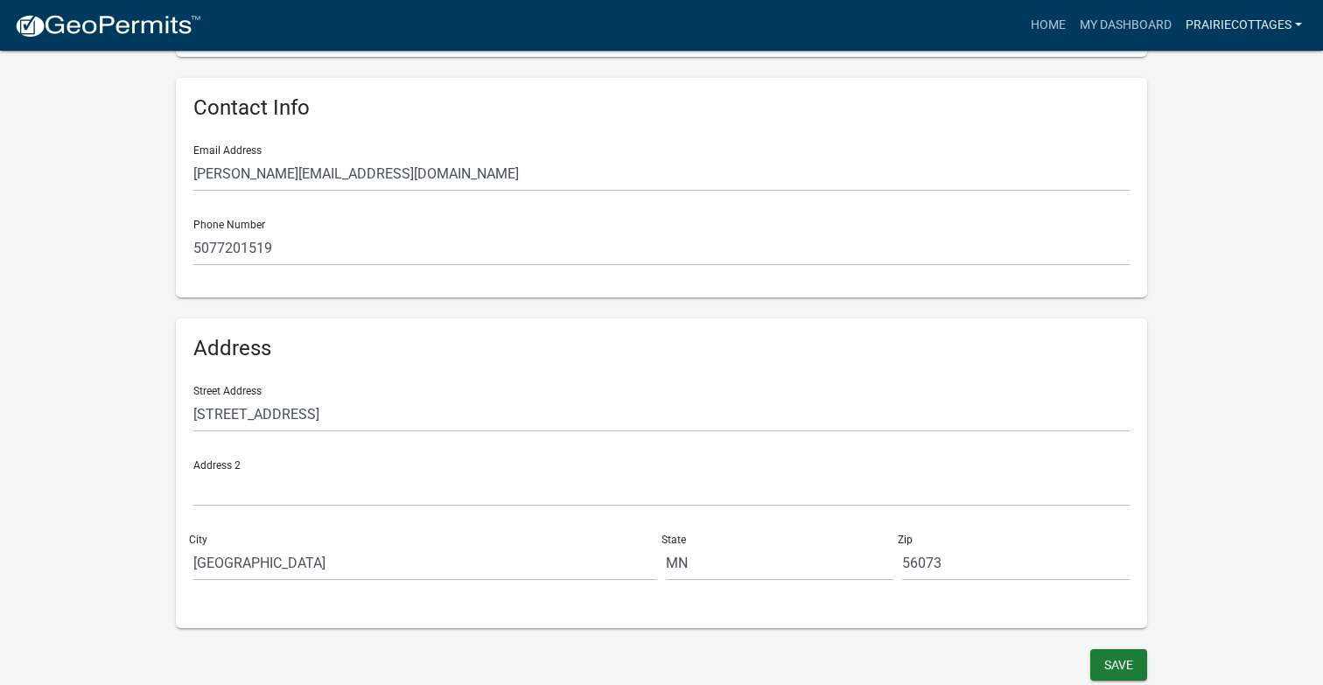
click at [1254, 26] on link "PrairieCottages" at bounding box center [1244, 25] width 130 height 33
click at [1097, 29] on link "My Dashboard" at bounding box center [1126, 25] width 106 height 33
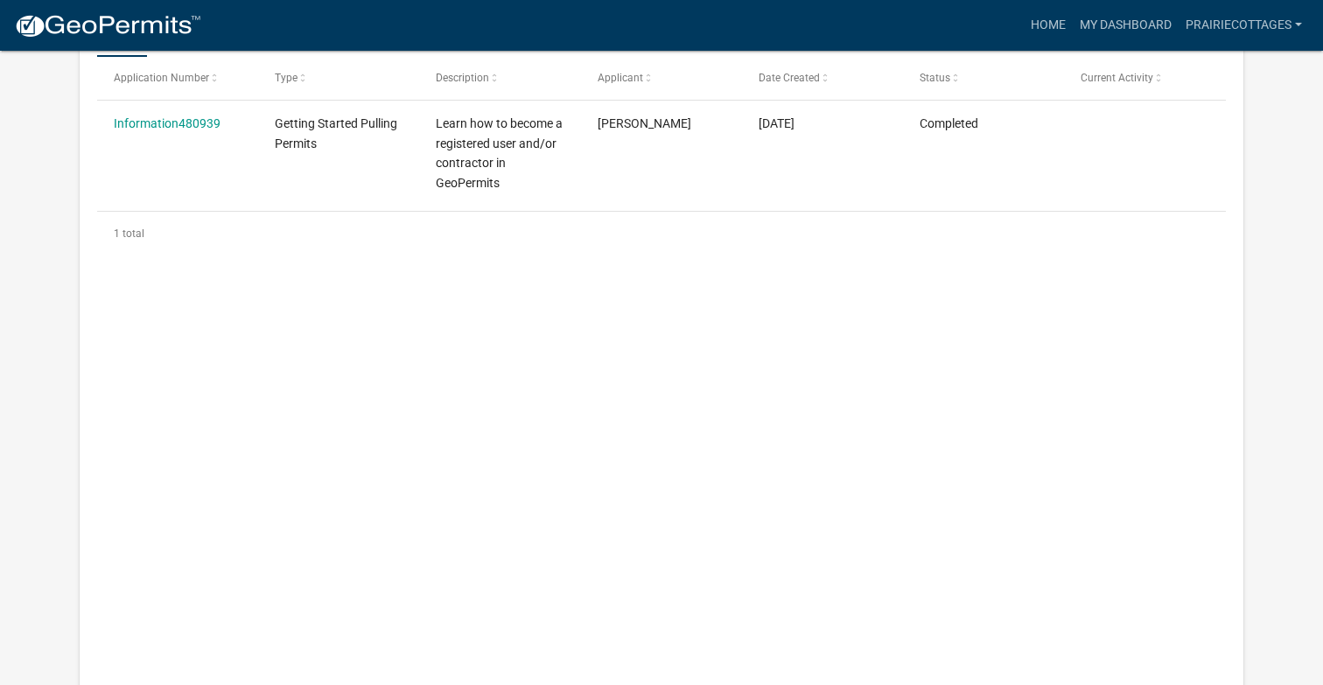
scroll to position [158, 0]
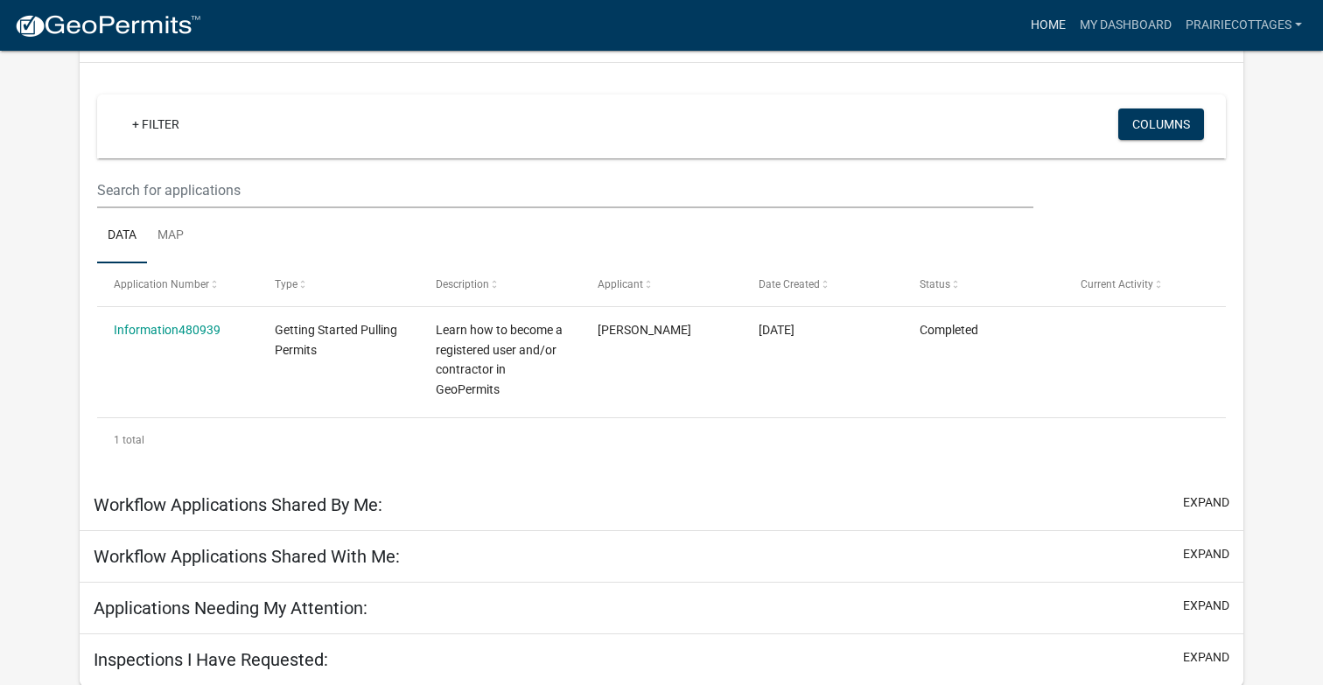
click at [1041, 18] on link "Home" at bounding box center [1048, 25] width 49 height 33
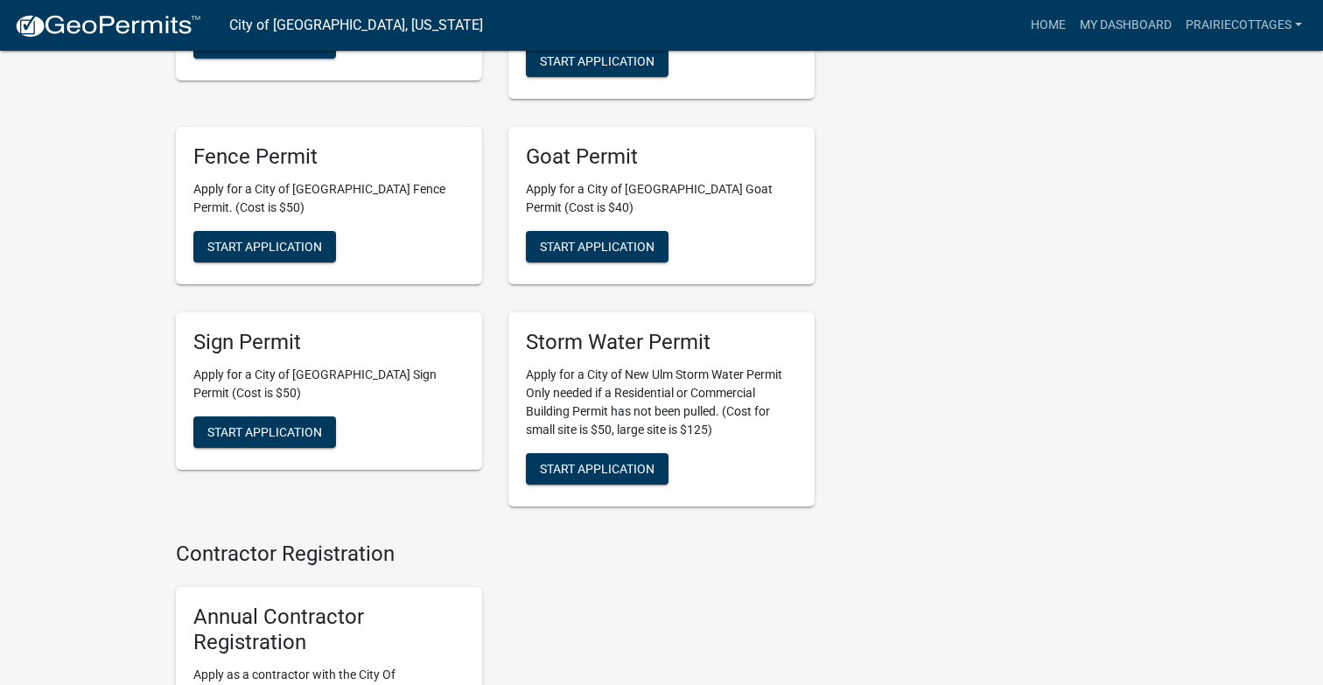
scroll to position [1749, 0]
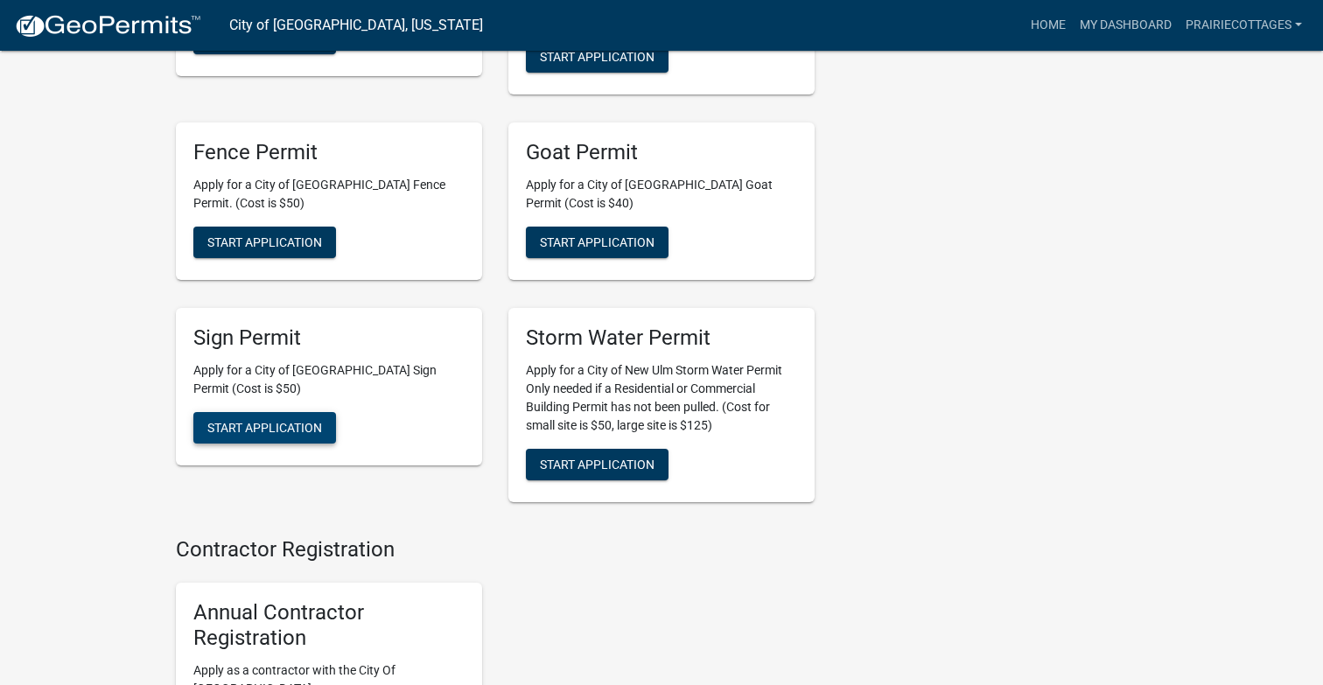
click at [291, 420] on span "Start Application" at bounding box center [264, 427] width 115 height 14
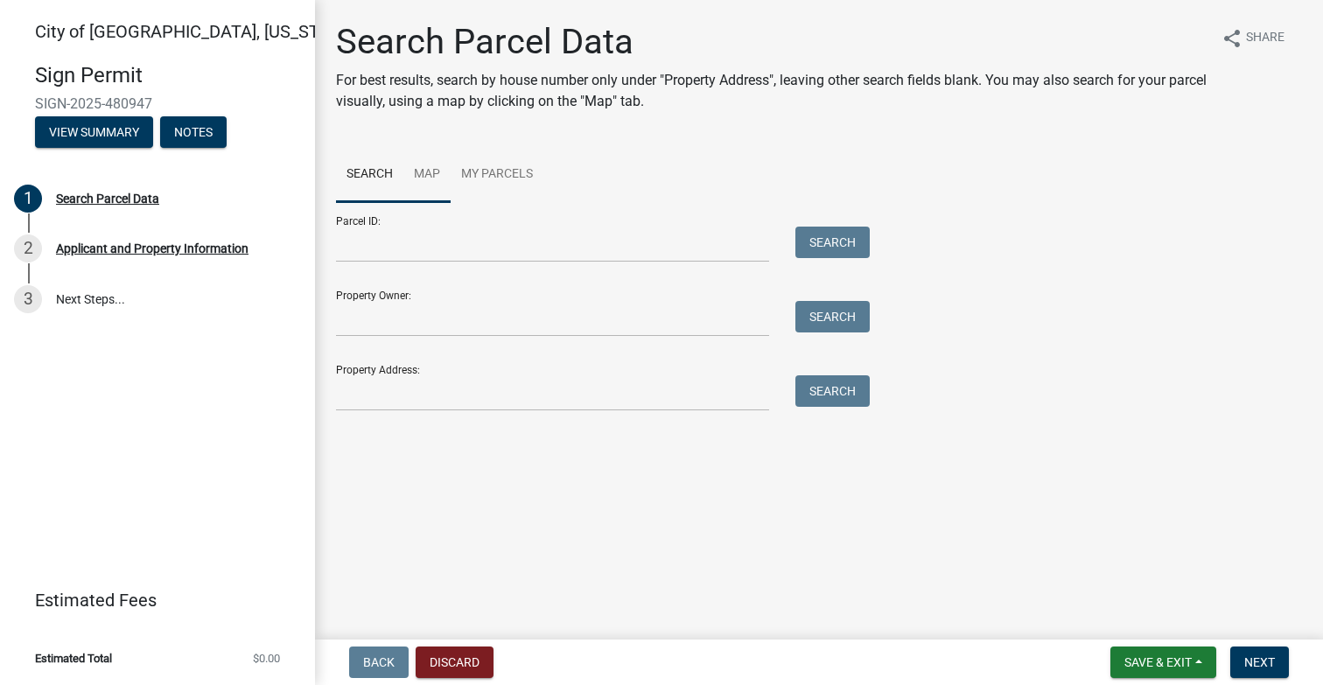
click at [426, 170] on link "Map" at bounding box center [426, 175] width 47 height 56
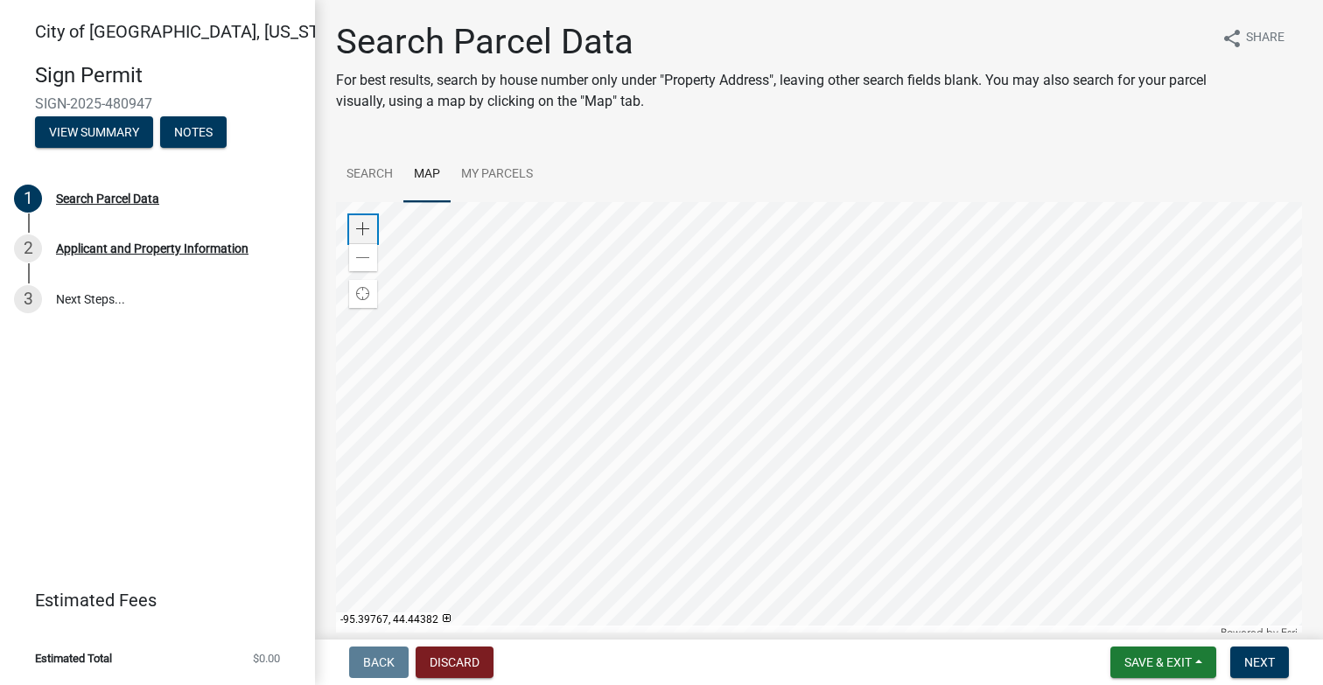
click at [367, 223] on span at bounding box center [363, 229] width 14 height 14
click at [368, 223] on span at bounding box center [363, 229] width 14 height 14
click at [500, 564] on div at bounding box center [819, 421] width 966 height 438
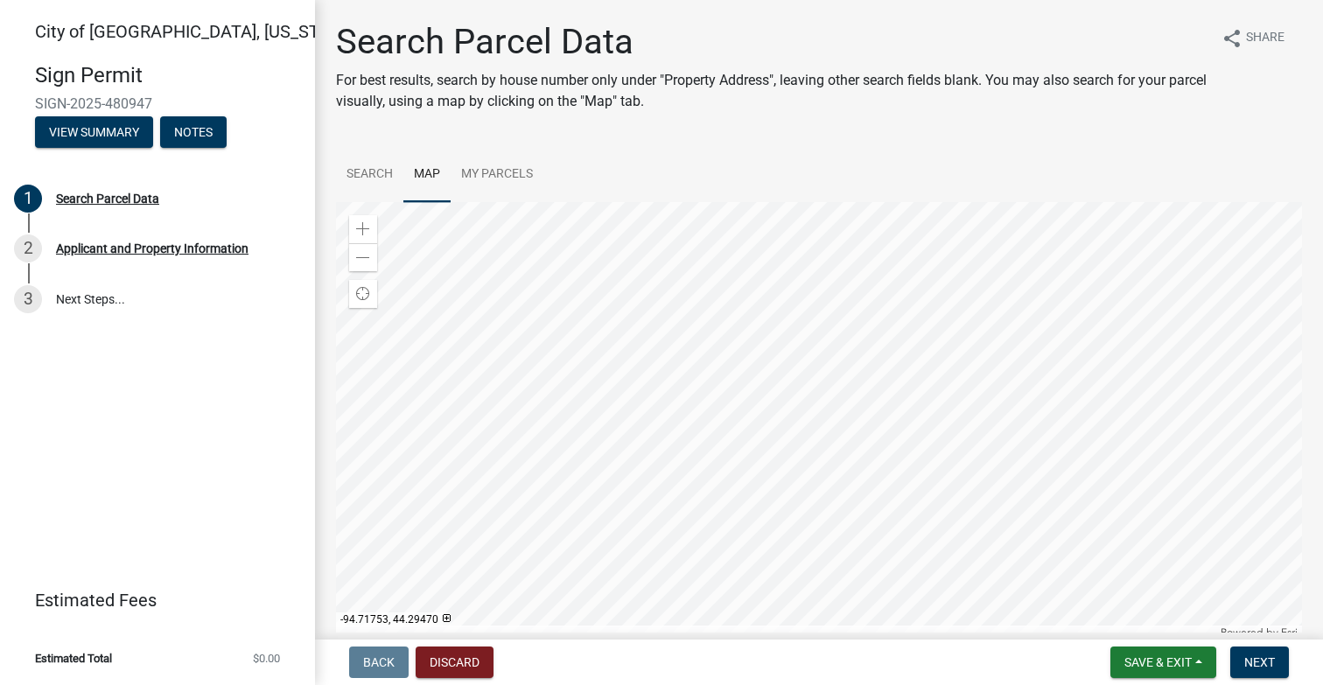
click at [486, 326] on div at bounding box center [819, 421] width 966 height 438
click at [357, 229] on span at bounding box center [363, 229] width 14 height 14
click at [1077, 427] on div at bounding box center [819, 421] width 966 height 438
click at [361, 226] on span at bounding box center [363, 229] width 14 height 14
click at [817, 573] on div at bounding box center [819, 421] width 966 height 438
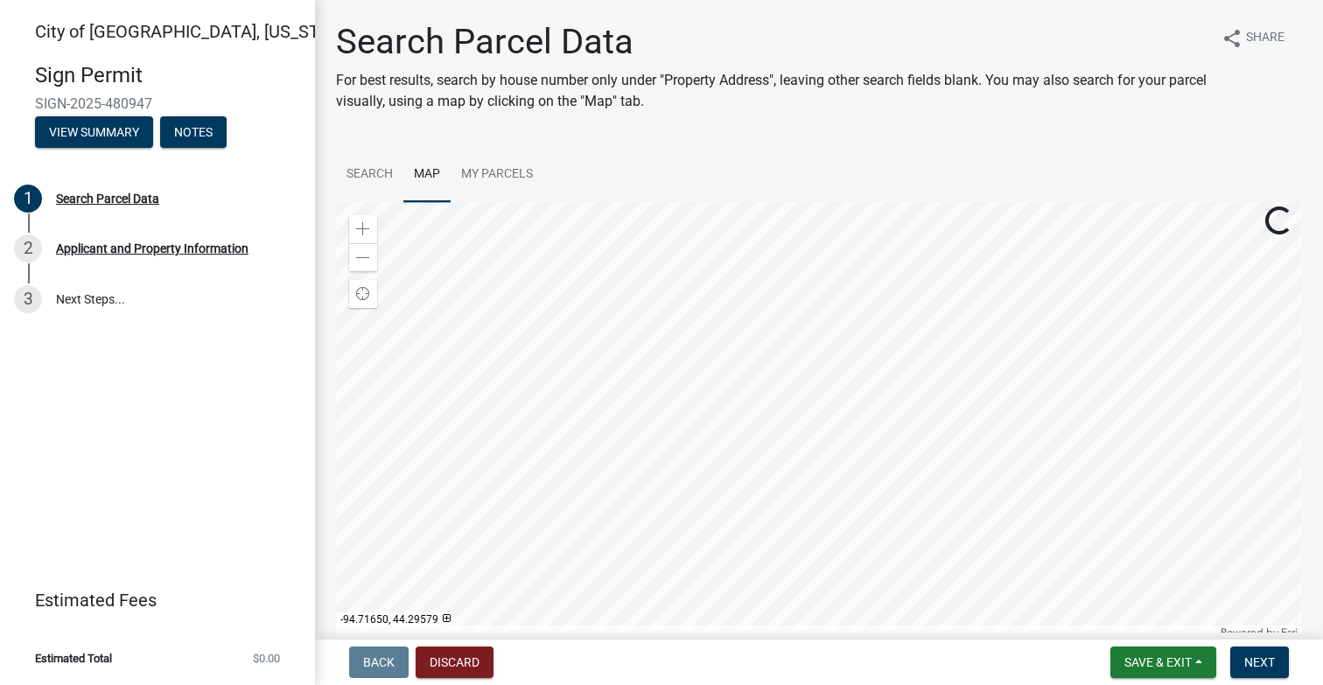
click at [867, 481] on div at bounding box center [819, 421] width 966 height 438
click at [526, 387] on div at bounding box center [819, 421] width 966 height 438
click at [614, 392] on div at bounding box center [819, 421] width 966 height 438
click at [605, 424] on div at bounding box center [819, 421] width 966 height 438
click at [362, 224] on span at bounding box center [363, 229] width 14 height 14
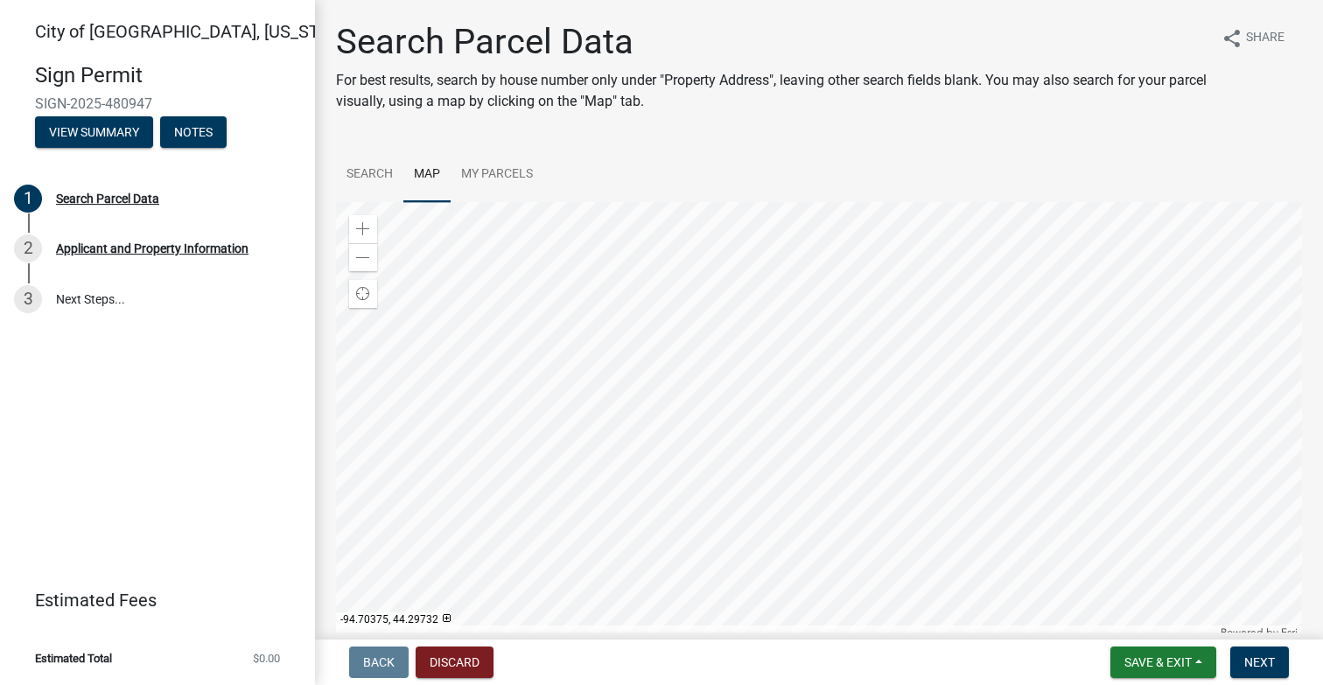
click at [774, 631] on div at bounding box center [819, 421] width 966 height 438
click at [817, 488] on div at bounding box center [819, 421] width 966 height 438
click at [715, 526] on div at bounding box center [819, 421] width 966 height 438
click at [574, 486] on div at bounding box center [819, 421] width 966 height 438
click at [515, 172] on link "My Parcels" at bounding box center [497, 175] width 93 height 56
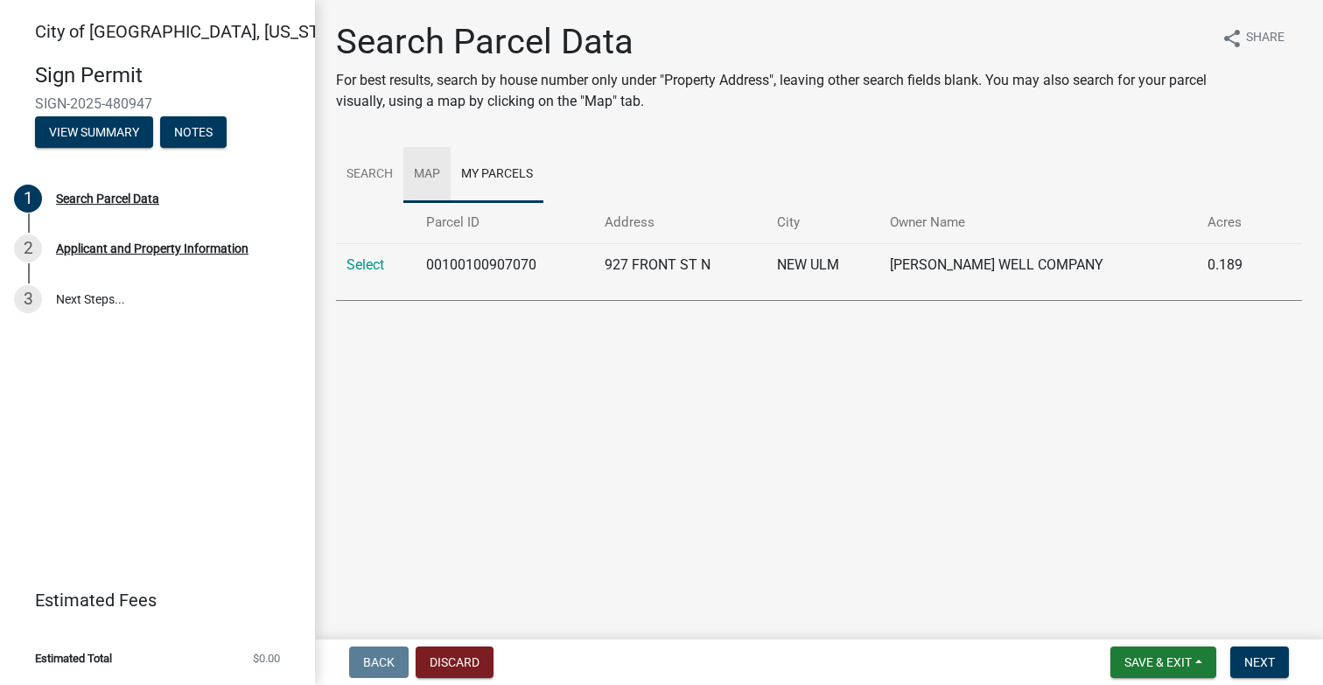
click at [435, 165] on link "Map" at bounding box center [426, 175] width 47 height 56
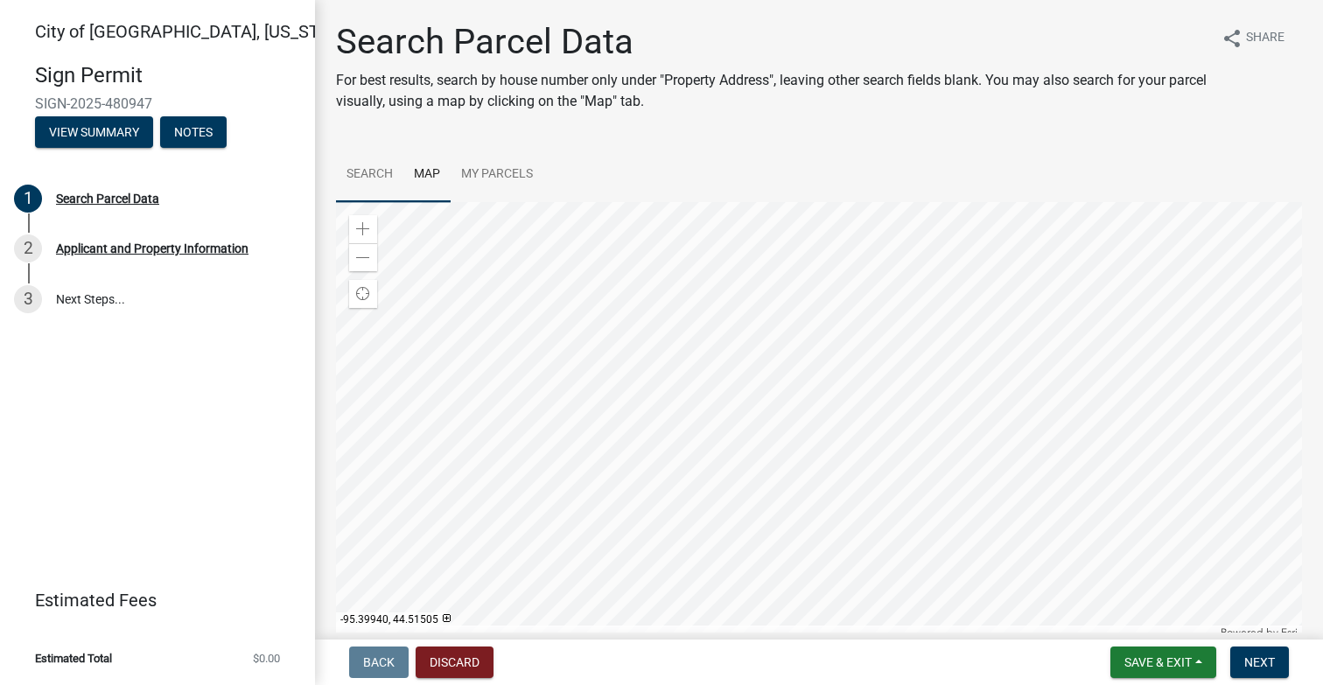
click at [364, 165] on link "Search" at bounding box center [369, 175] width 67 height 56
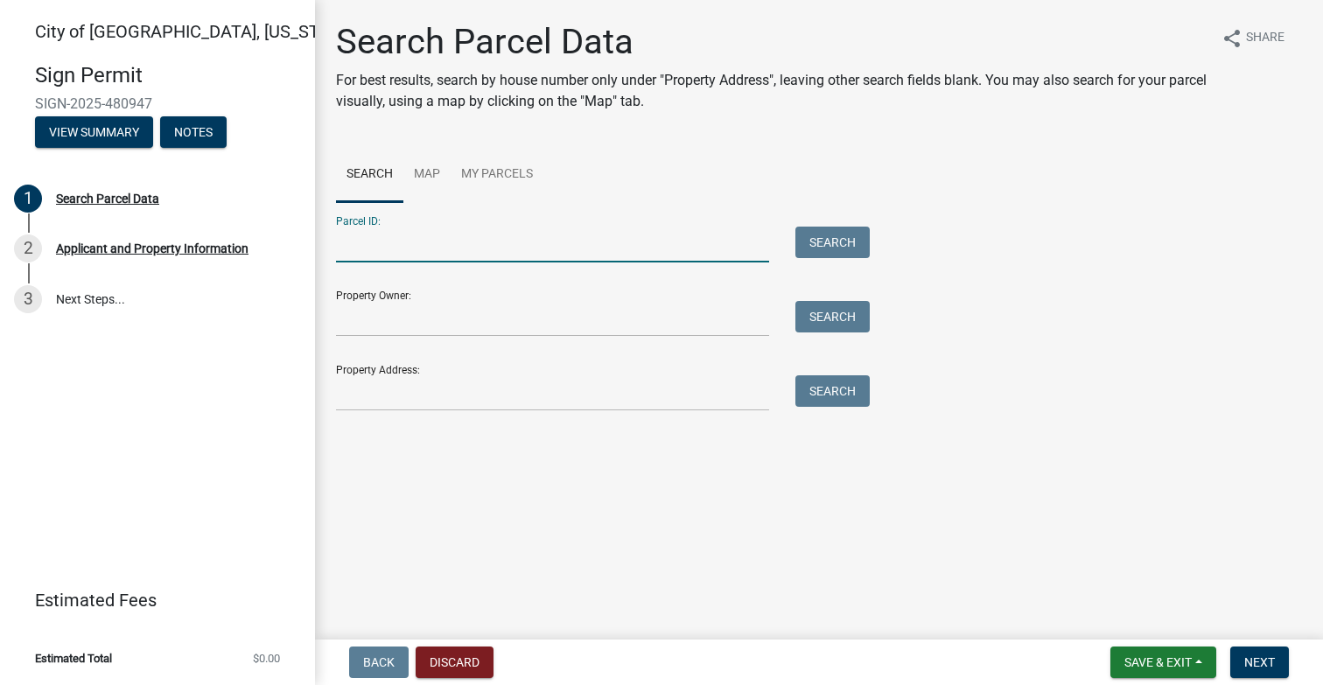
click at [368, 245] on input "Parcel ID:" at bounding box center [552, 245] width 433 height 36
click at [818, 236] on button "Search" at bounding box center [833, 243] width 74 height 32
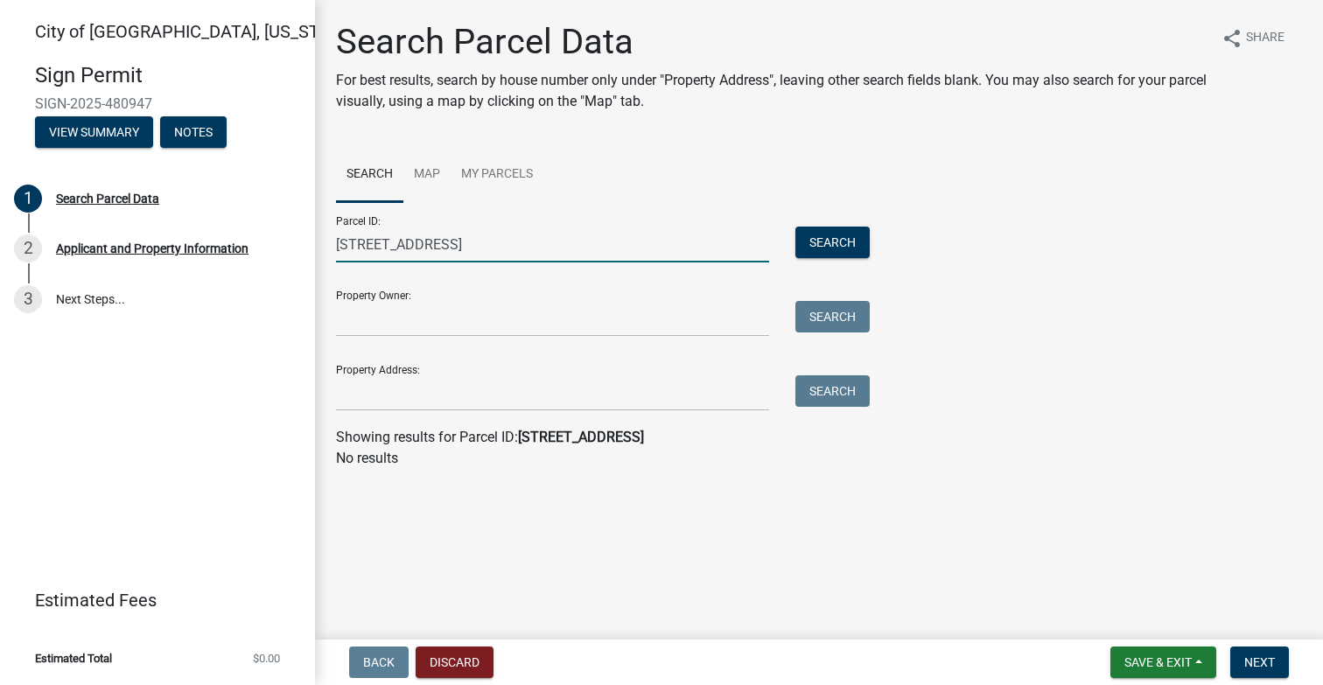
click at [494, 243] on input "[STREET_ADDRESS]" at bounding box center [552, 245] width 433 height 36
type input "[STREET_ADDRESS]"
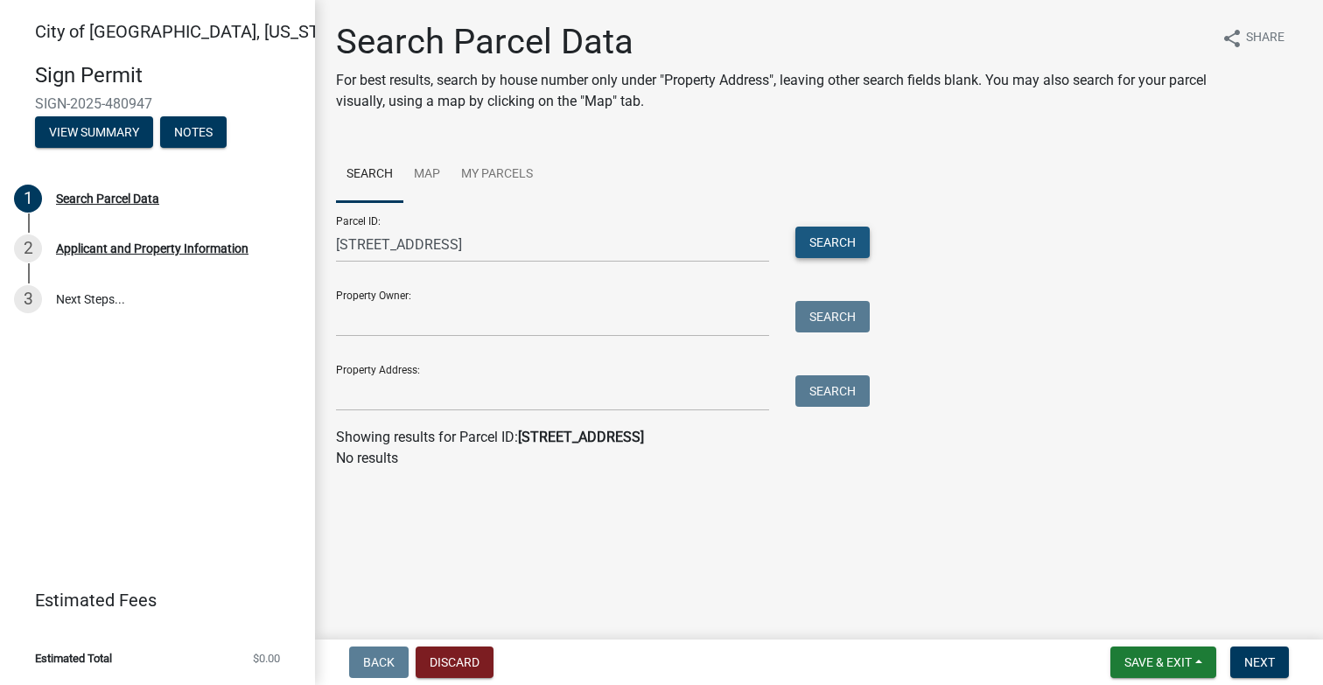
click at [842, 229] on button "Search" at bounding box center [833, 243] width 74 height 32
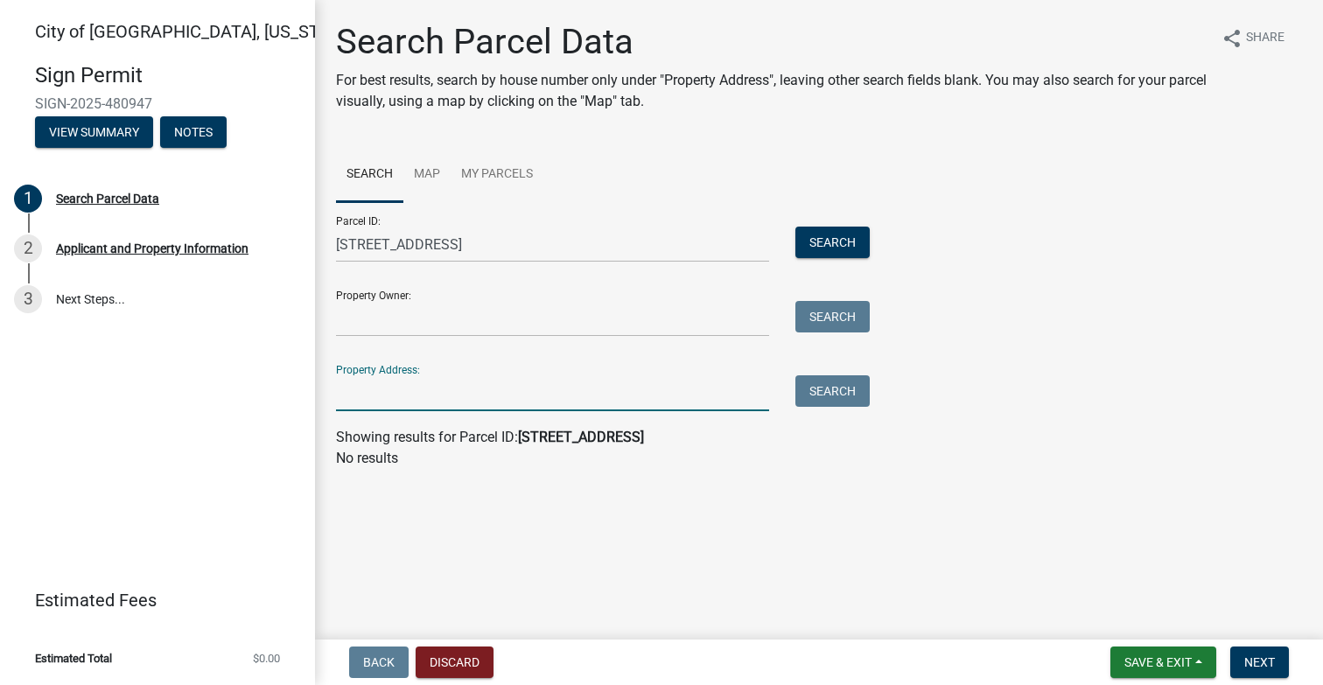
click at [356, 407] on input "Property Address:" at bounding box center [552, 393] width 433 height 36
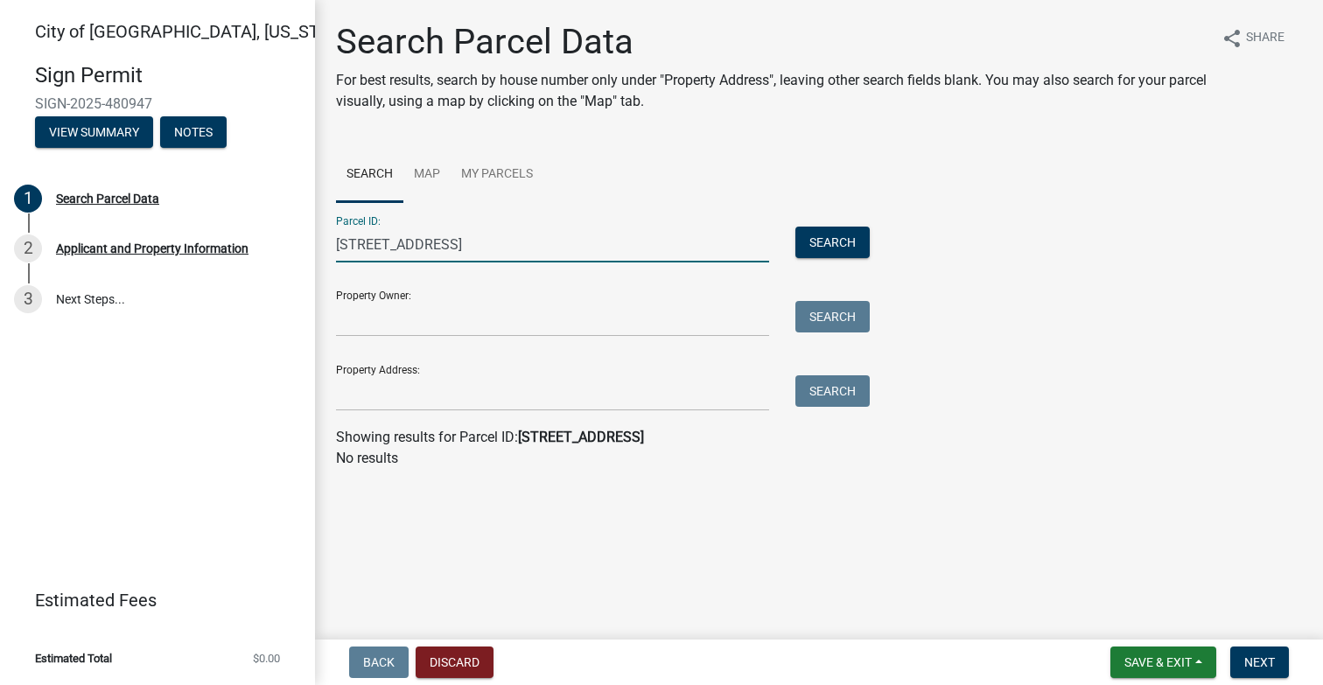
drag, startPoint x: 641, startPoint y: 242, endPoint x: 318, endPoint y: 241, distance: 323.8
click at [318, 241] on div "Search Parcel Data For best results, search by house number only under "Propert…" at bounding box center [819, 253] width 1008 height 464
click at [365, 400] on input "Property Address:" at bounding box center [552, 393] width 433 height 36
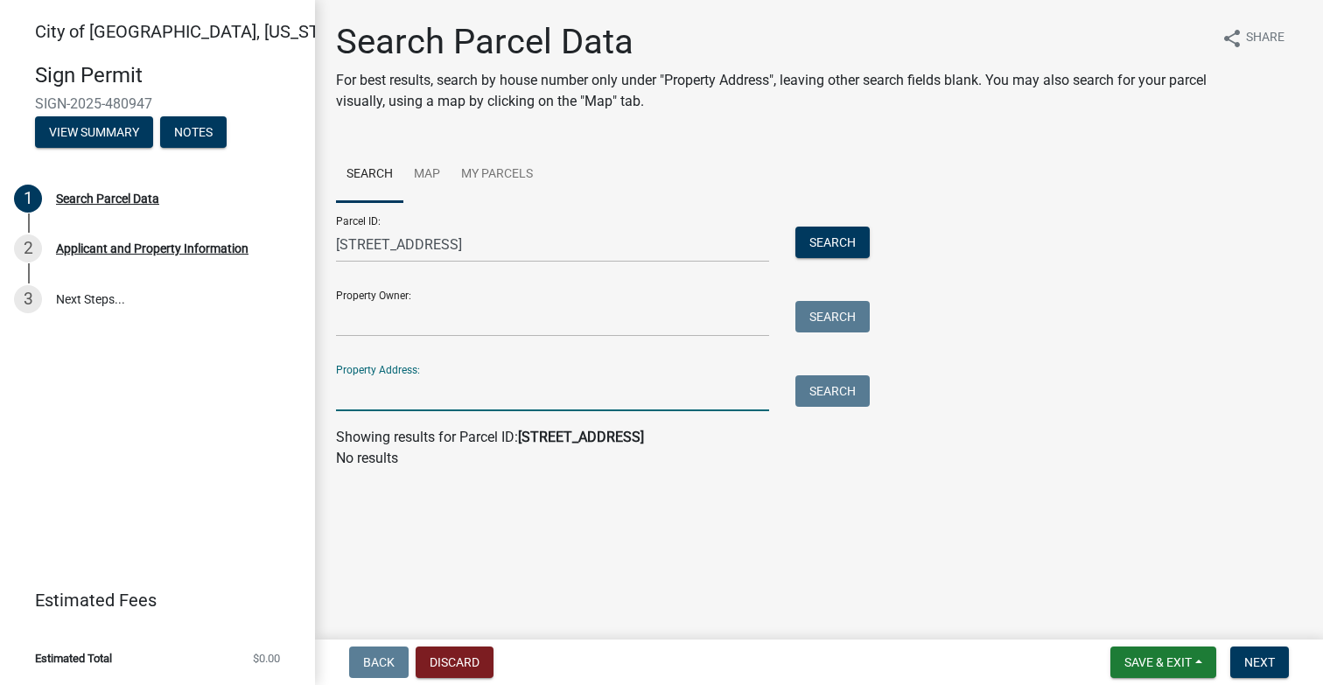
paste input "[STREET_ADDRESS]"
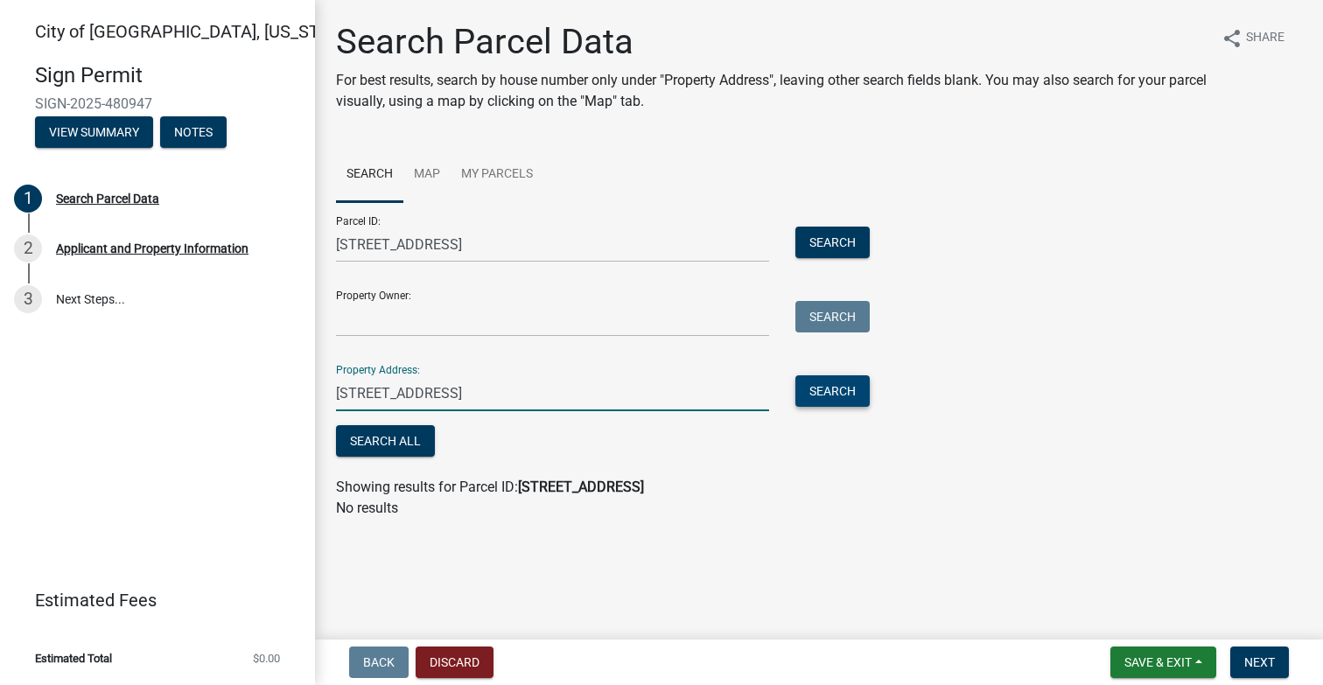
type input "[STREET_ADDRESS]"
click at [838, 390] on button "Search" at bounding box center [833, 391] width 74 height 32
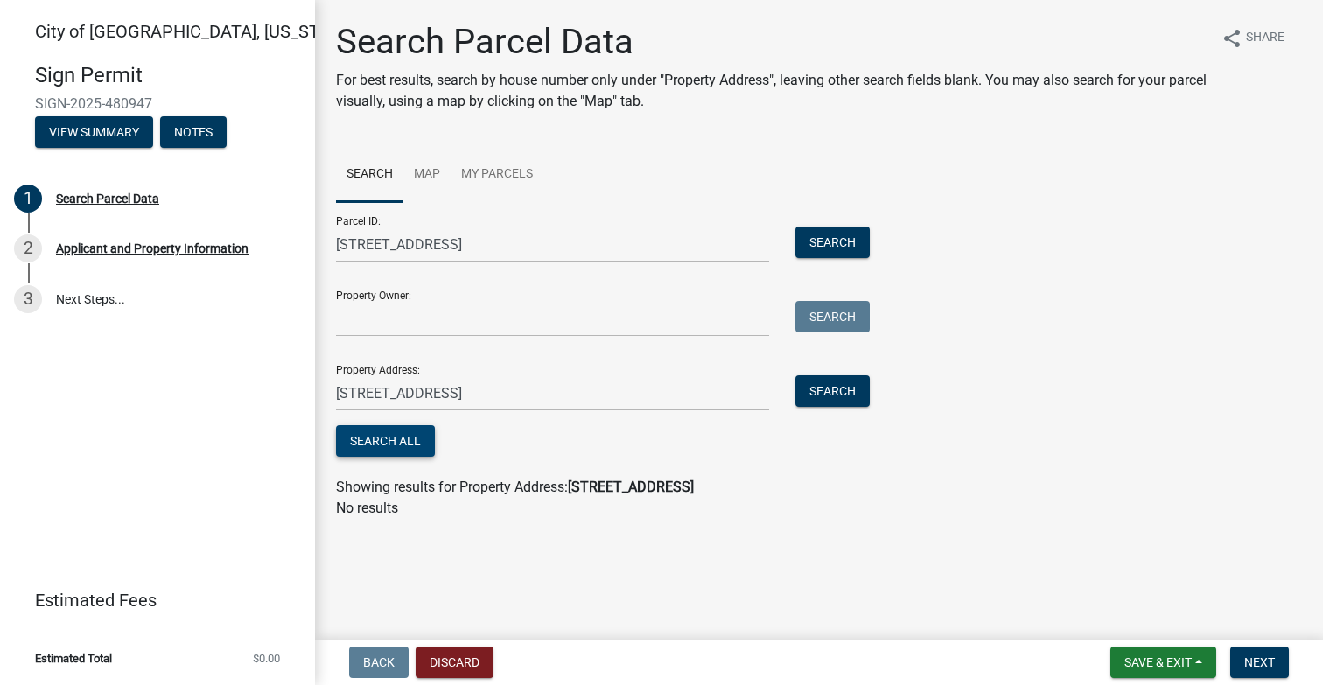
click at [369, 433] on button "Search All" at bounding box center [385, 441] width 99 height 32
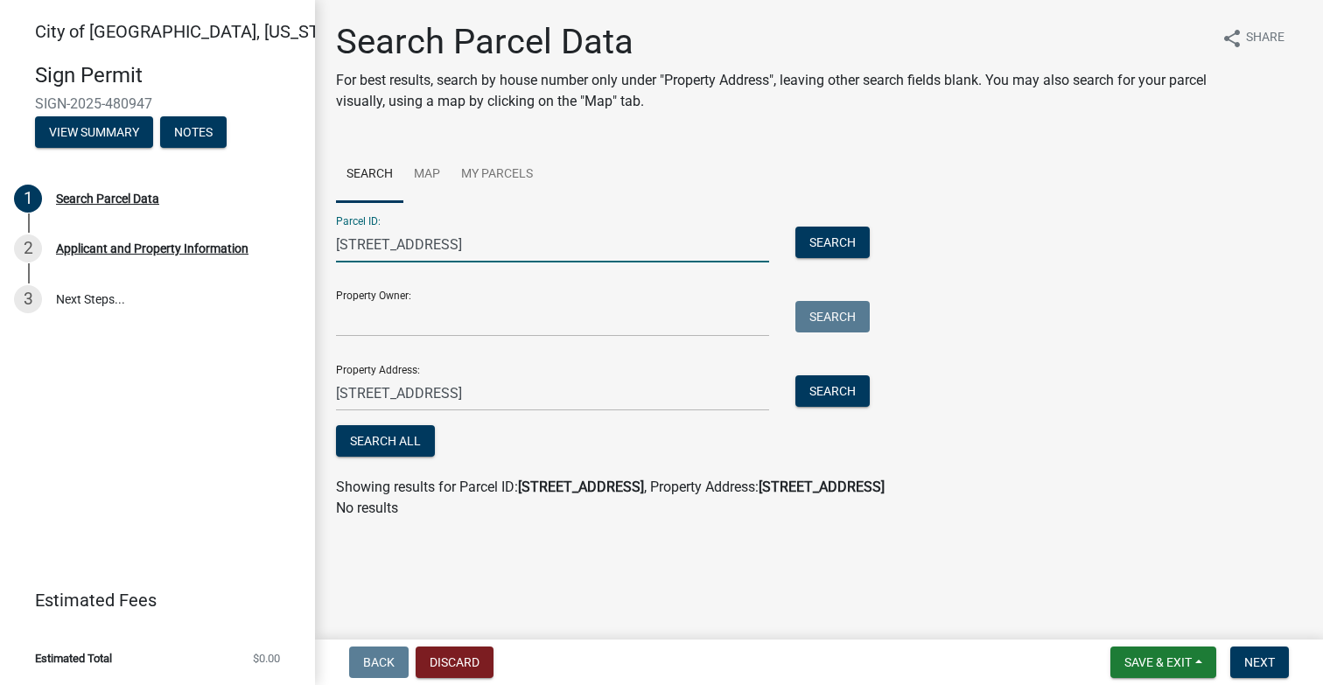
drag, startPoint x: 611, startPoint y: 239, endPoint x: 339, endPoint y: 234, distance: 272.2
click at [339, 234] on input "[STREET_ADDRESS]" at bounding box center [552, 245] width 433 height 36
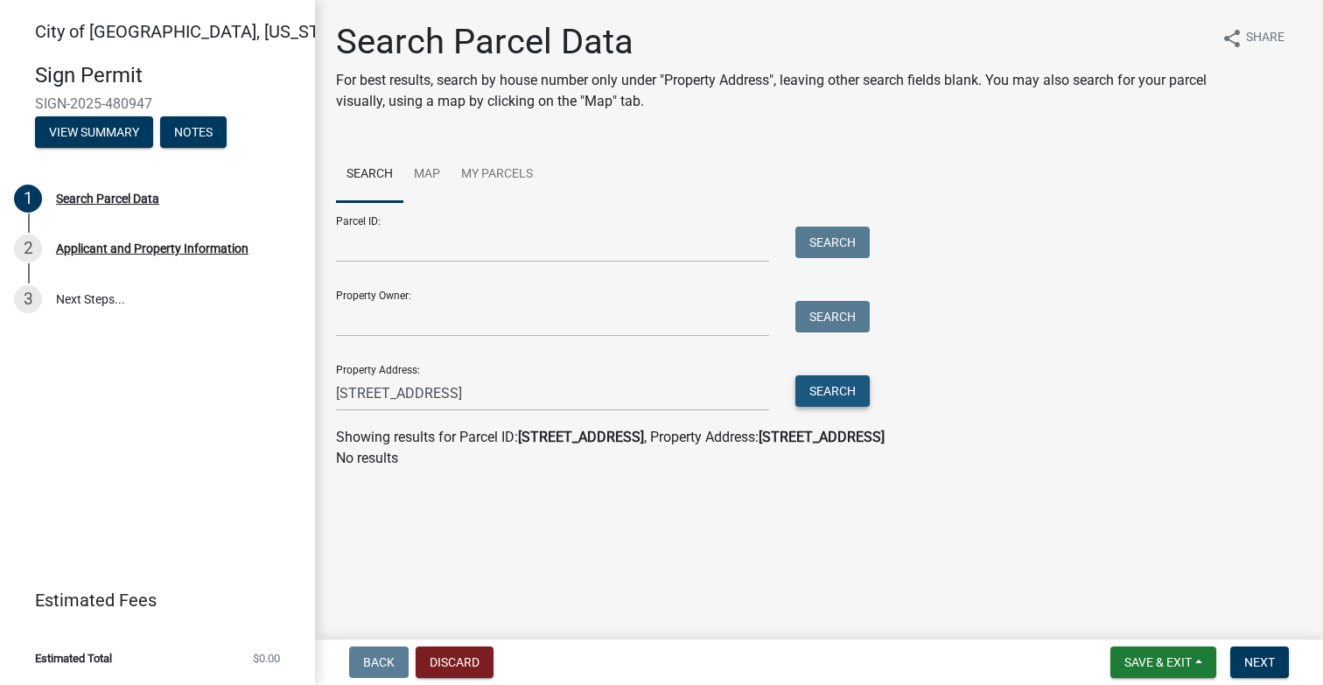
click at [838, 391] on button "Search" at bounding box center [833, 391] width 74 height 32
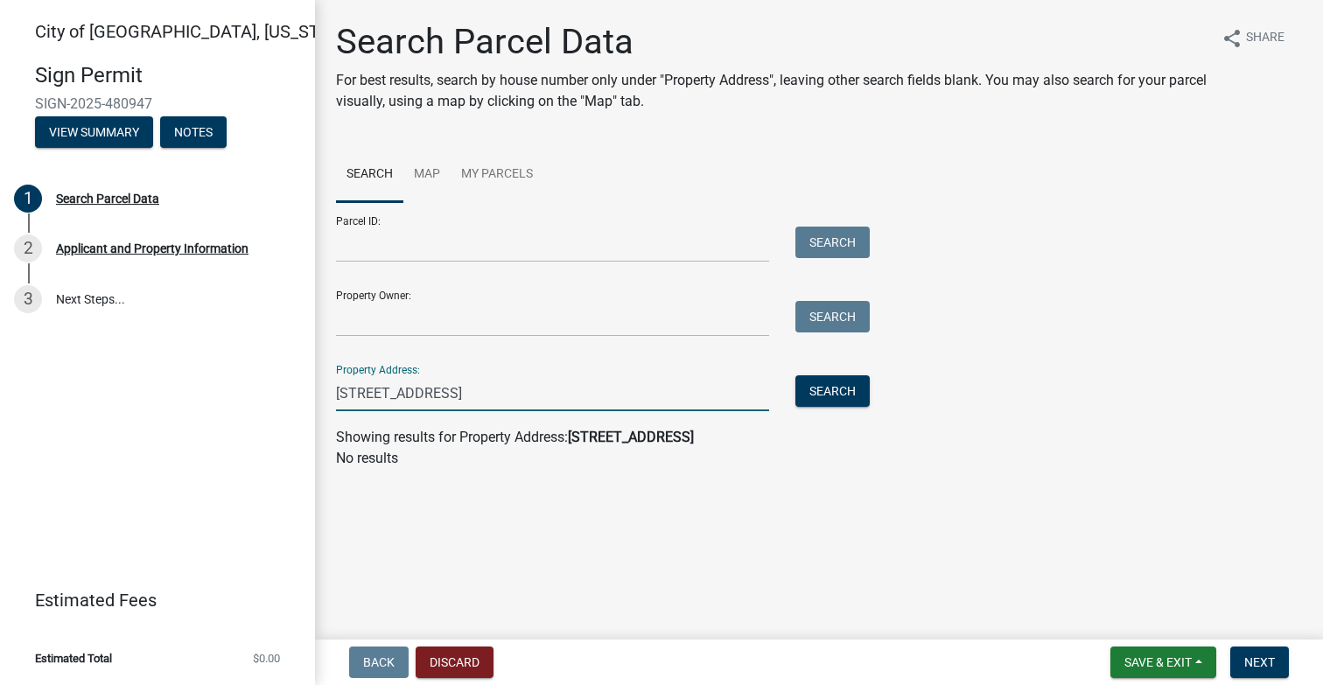
drag, startPoint x: 636, startPoint y: 396, endPoint x: 368, endPoint y: 396, distance: 268.7
click at [368, 396] on input "[STREET_ADDRESS]" at bounding box center [552, 393] width 433 height 36
type input "1304"
click at [838, 399] on button "Search" at bounding box center [833, 391] width 74 height 32
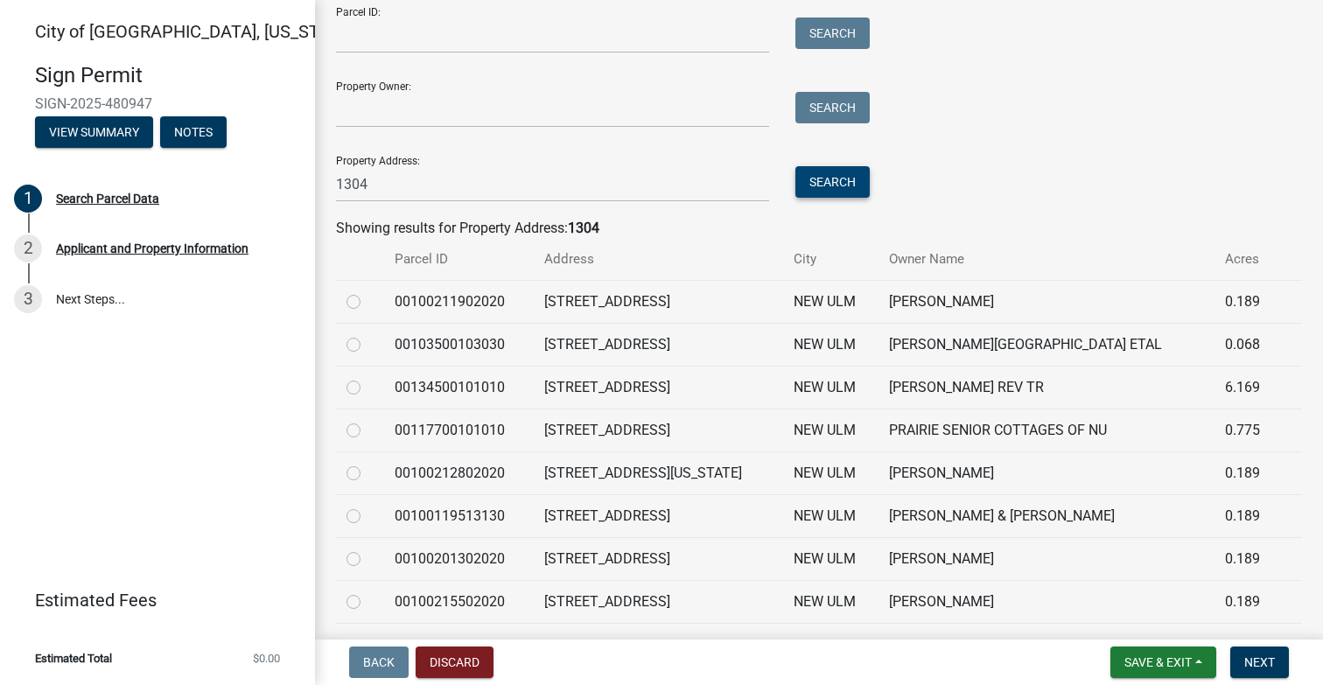
scroll to position [222, 0]
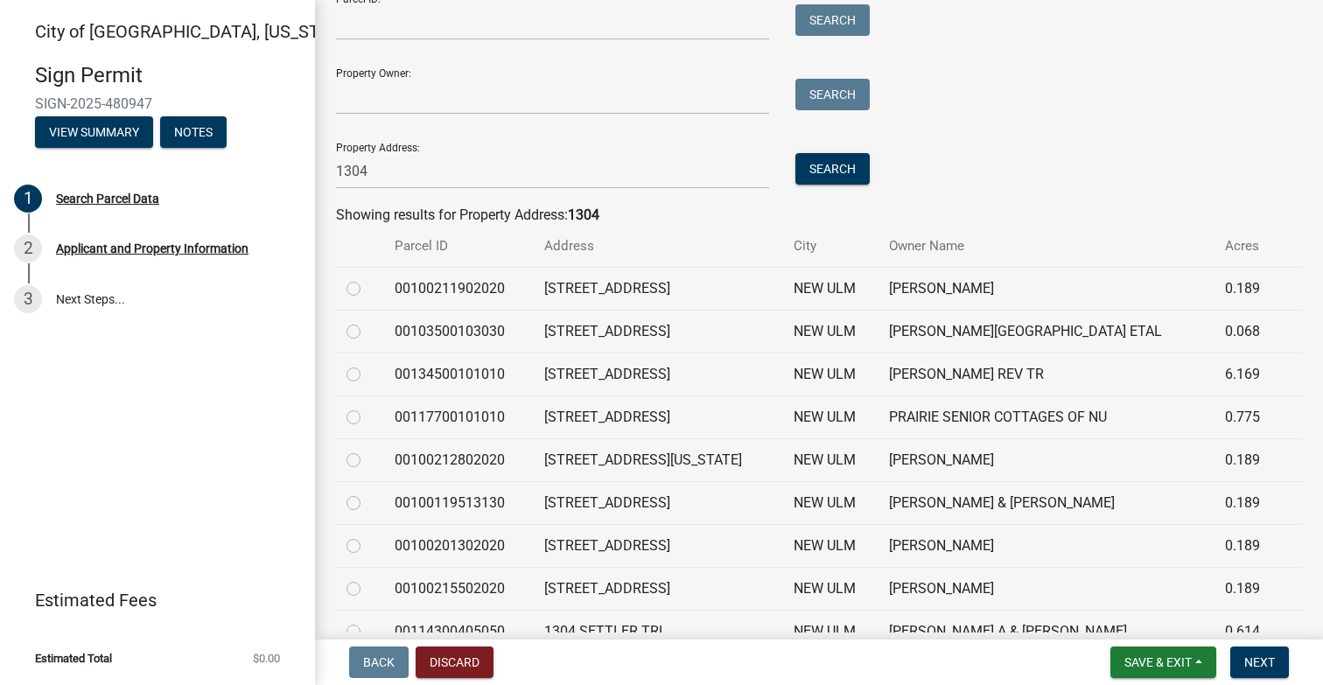
click at [368, 407] on label at bounding box center [368, 407] width 0 height 0
click at [368, 418] on input "radio" at bounding box center [373, 412] width 11 height 11
radio input "true"
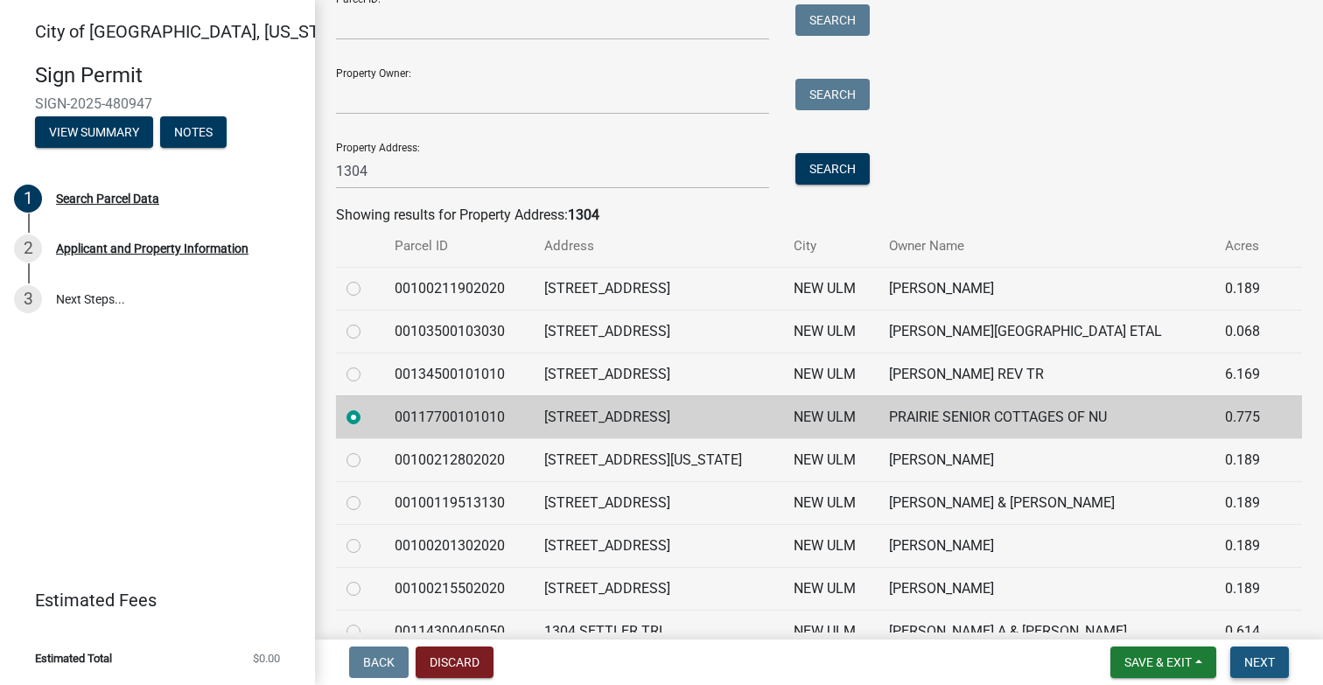
click at [1263, 663] on span "Next" at bounding box center [1259, 662] width 31 height 14
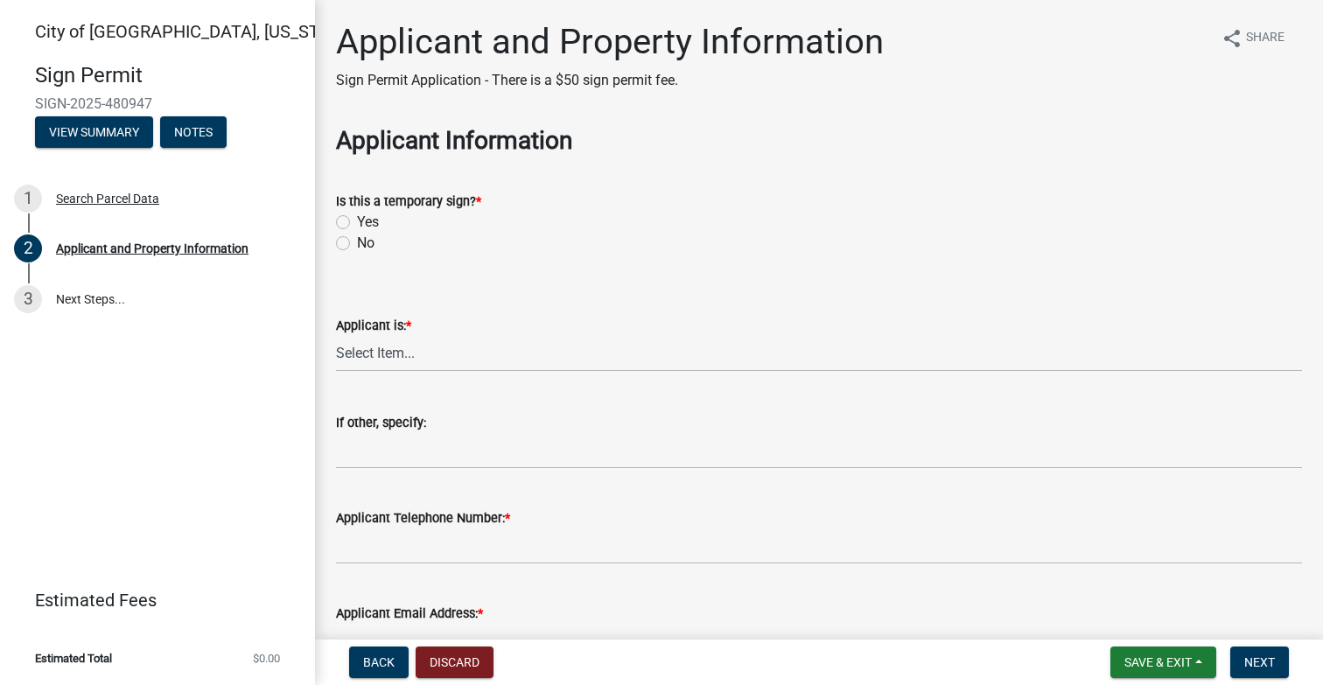
click at [357, 246] on label "No" at bounding box center [366, 243] width 18 height 21
click at [357, 244] on input "No" at bounding box center [362, 238] width 11 height 11
radio input "true"
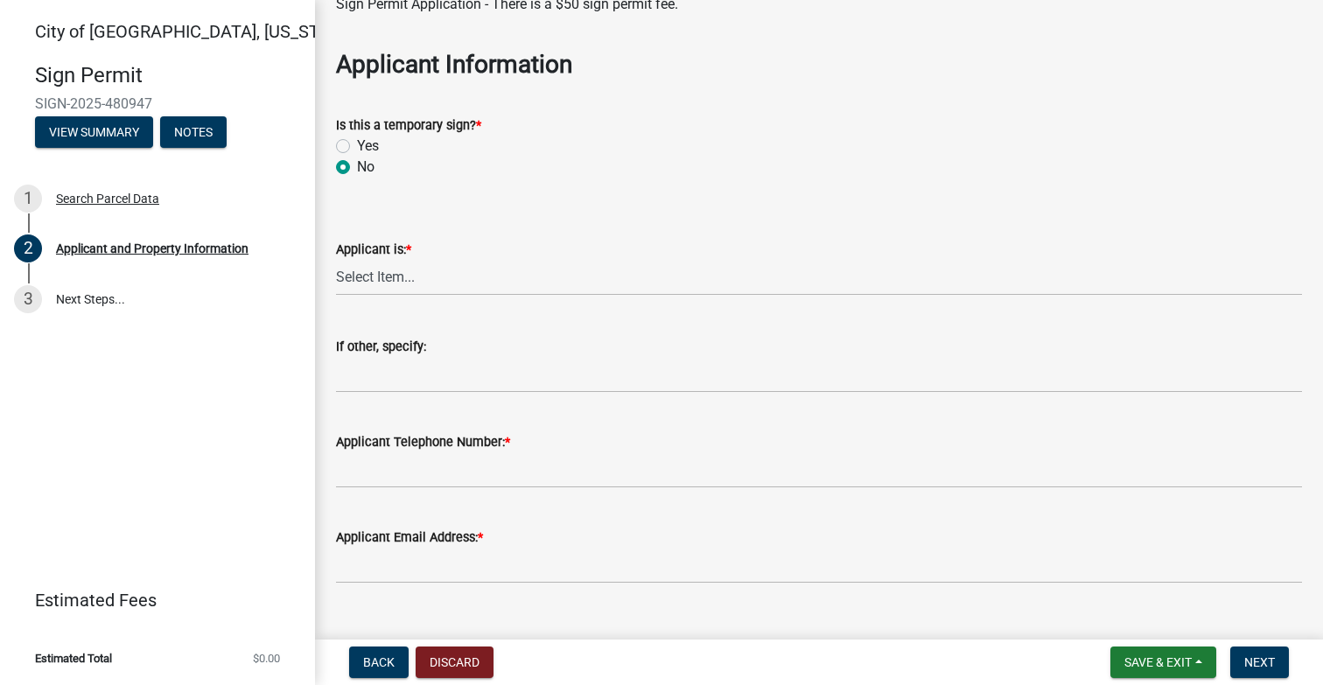
scroll to position [89, 0]
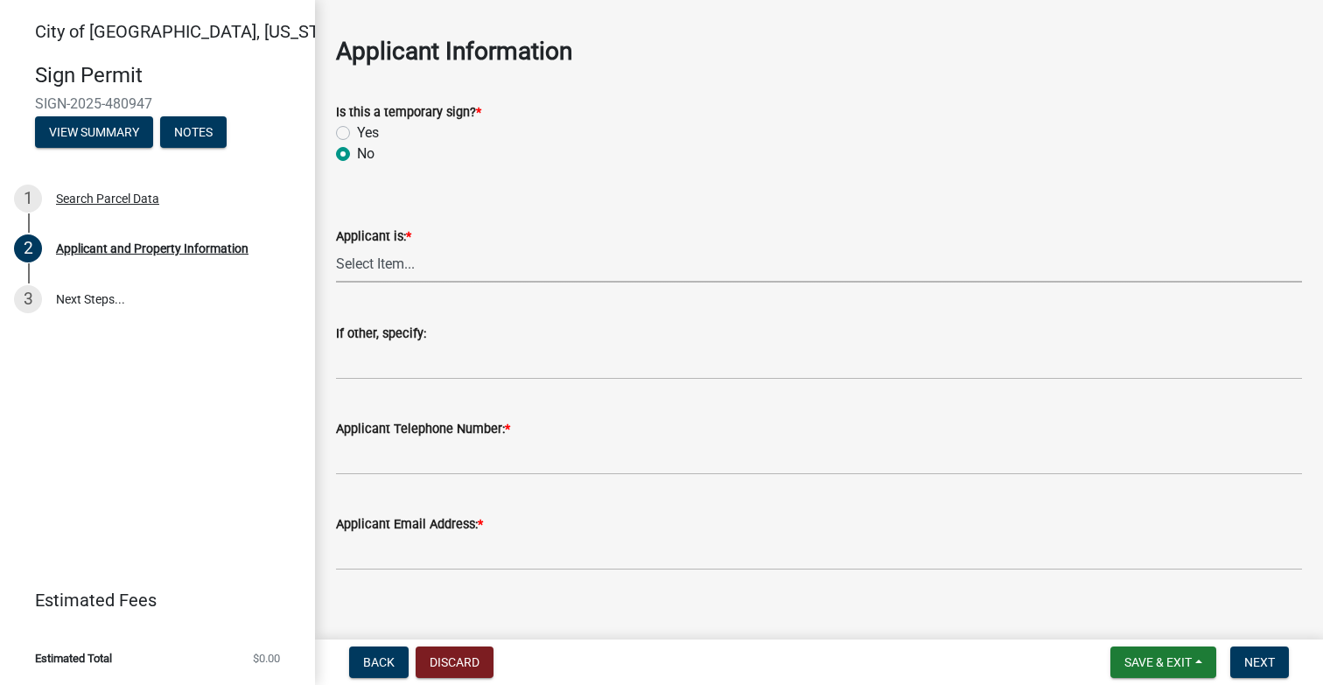
click at [412, 262] on select "Select Item... Owner Contractor/Installer Other" at bounding box center [819, 265] width 966 height 36
click at [336, 247] on select "Select Item... Owner Contractor/Installer Other" at bounding box center [819, 265] width 966 height 36
select select "c25d851b-17fd-4595-bcd4-d7e1c4cbbf90"
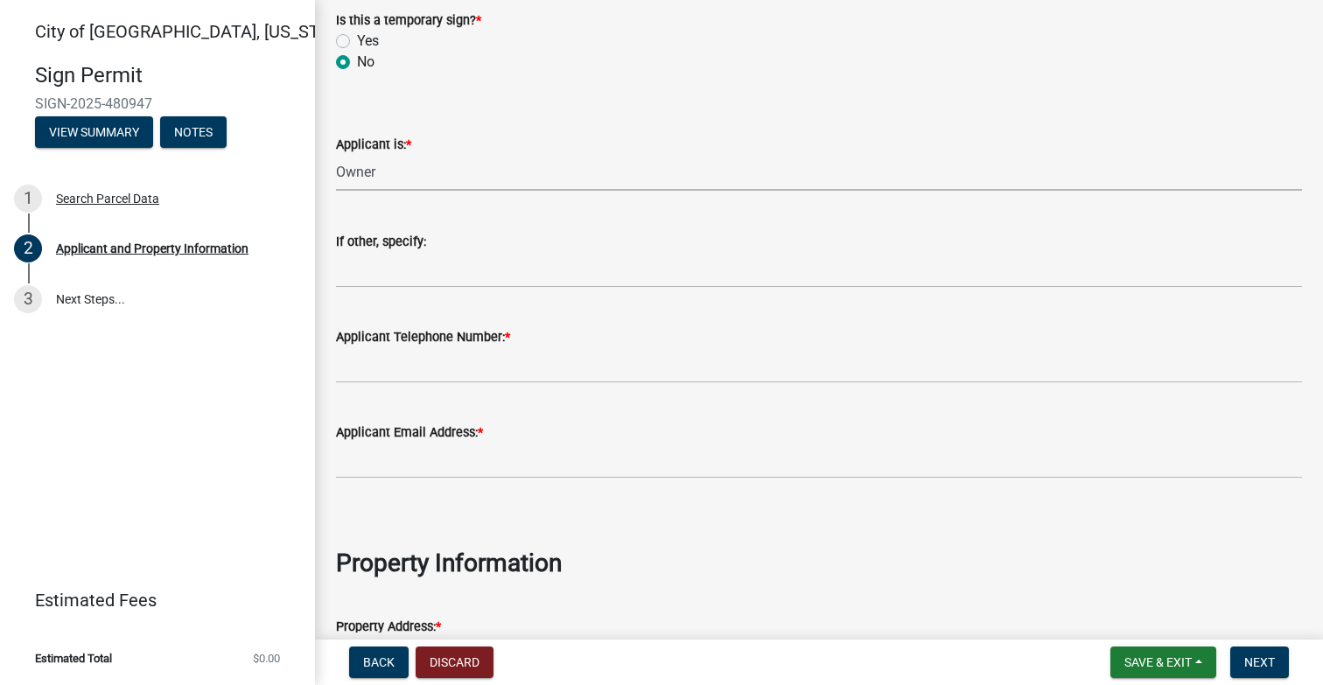
scroll to position [196, 0]
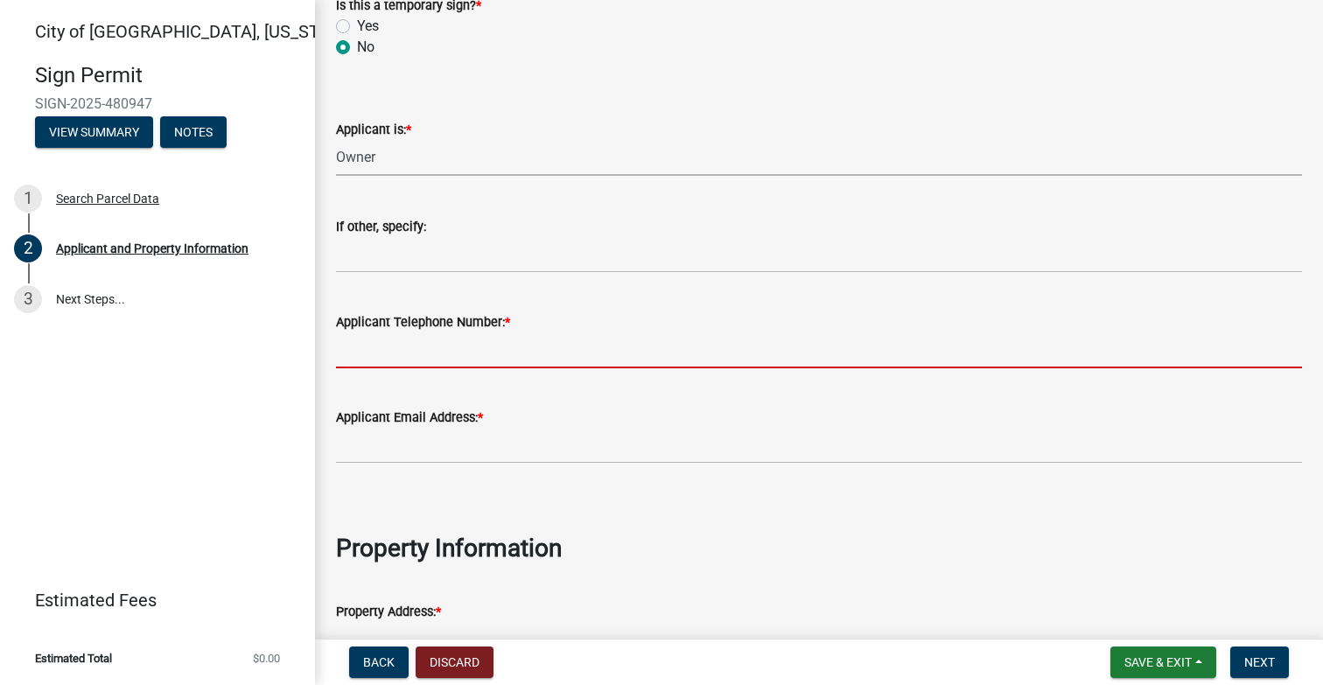
click at [386, 356] on input "Applicant Telephone Number: *" at bounding box center [819, 351] width 966 height 36
type input "5077201519"
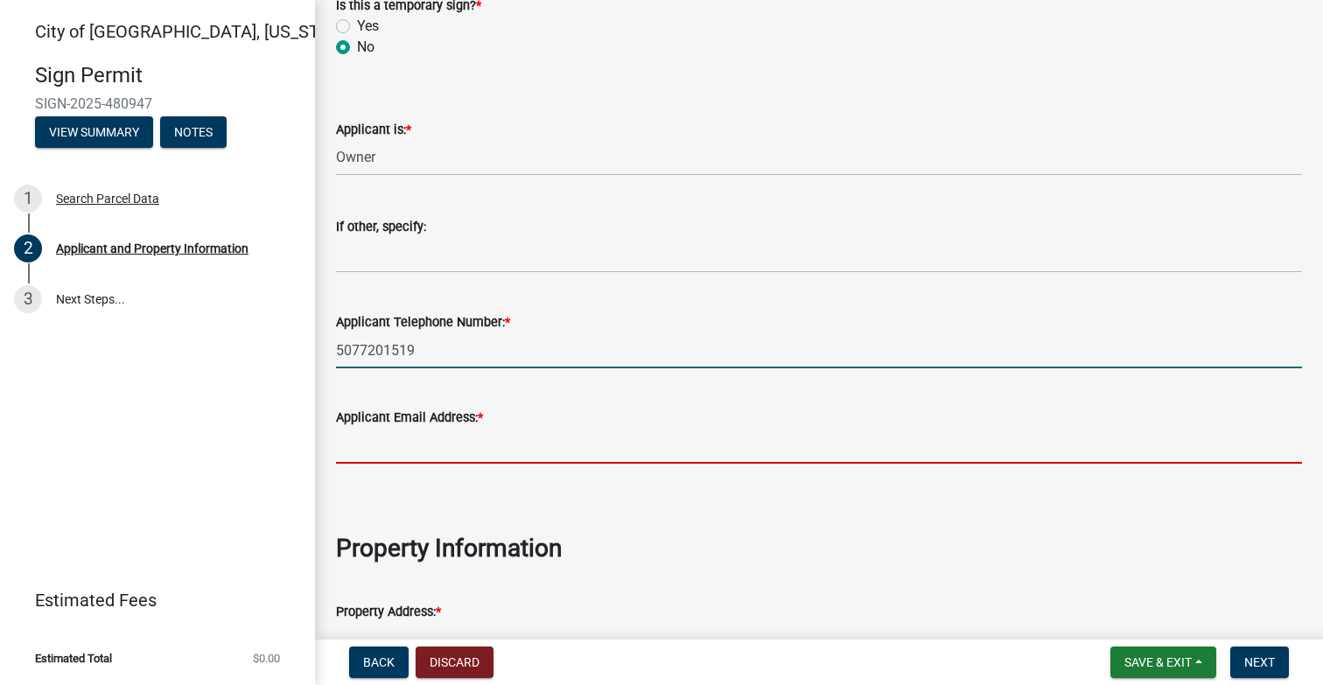
type input "[PERSON_NAME][EMAIL_ADDRESS][DOMAIN_NAME]"
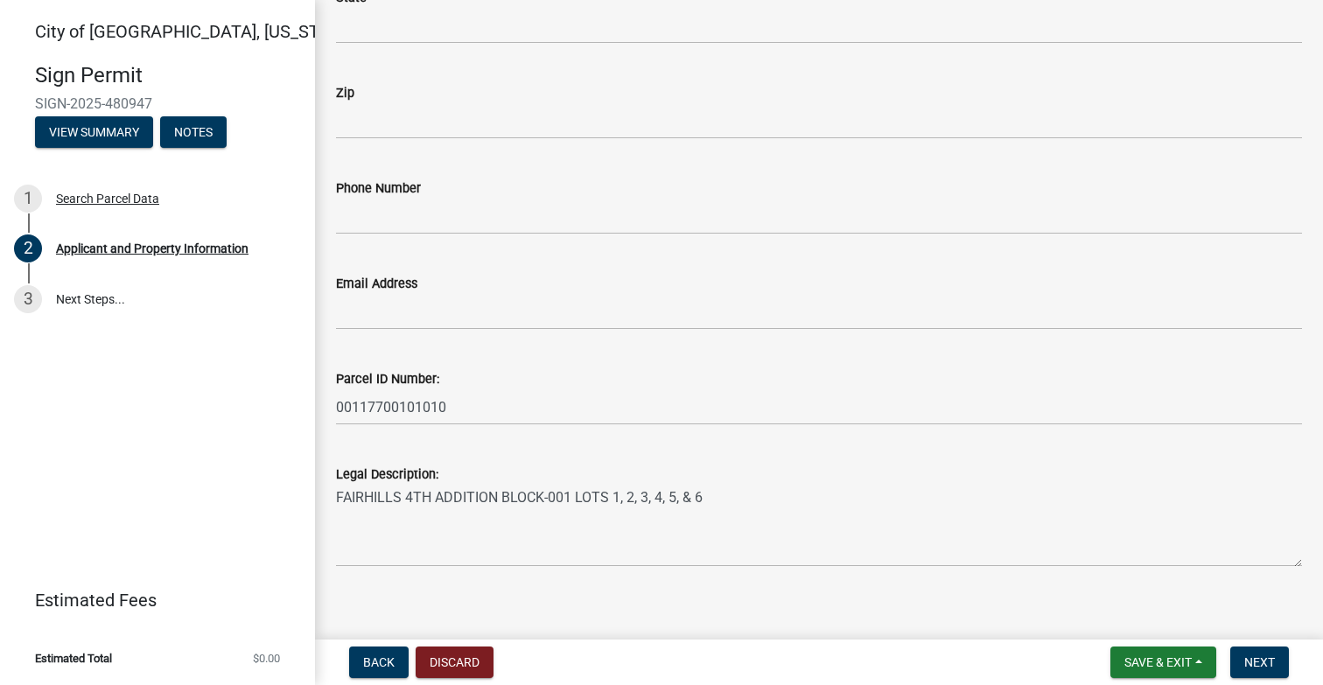
scroll to position [1828, 0]
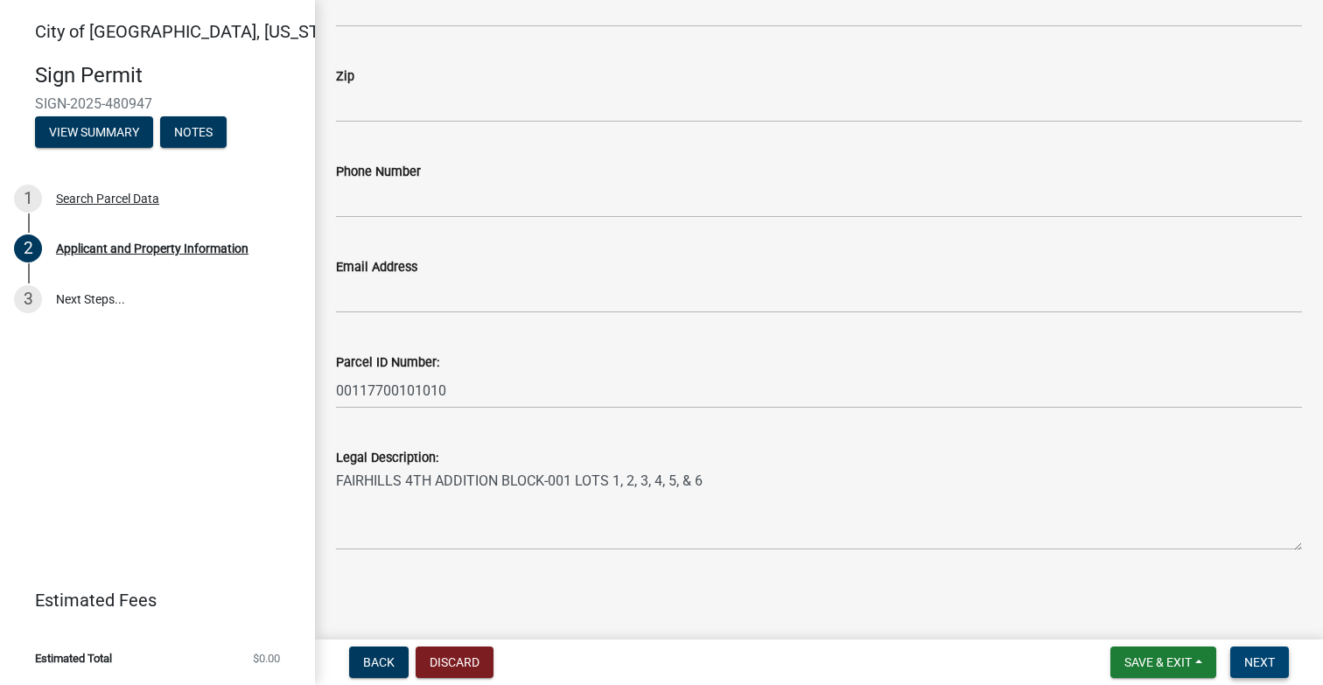
click at [1263, 659] on span "Next" at bounding box center [1259, 662] width 31 height 14
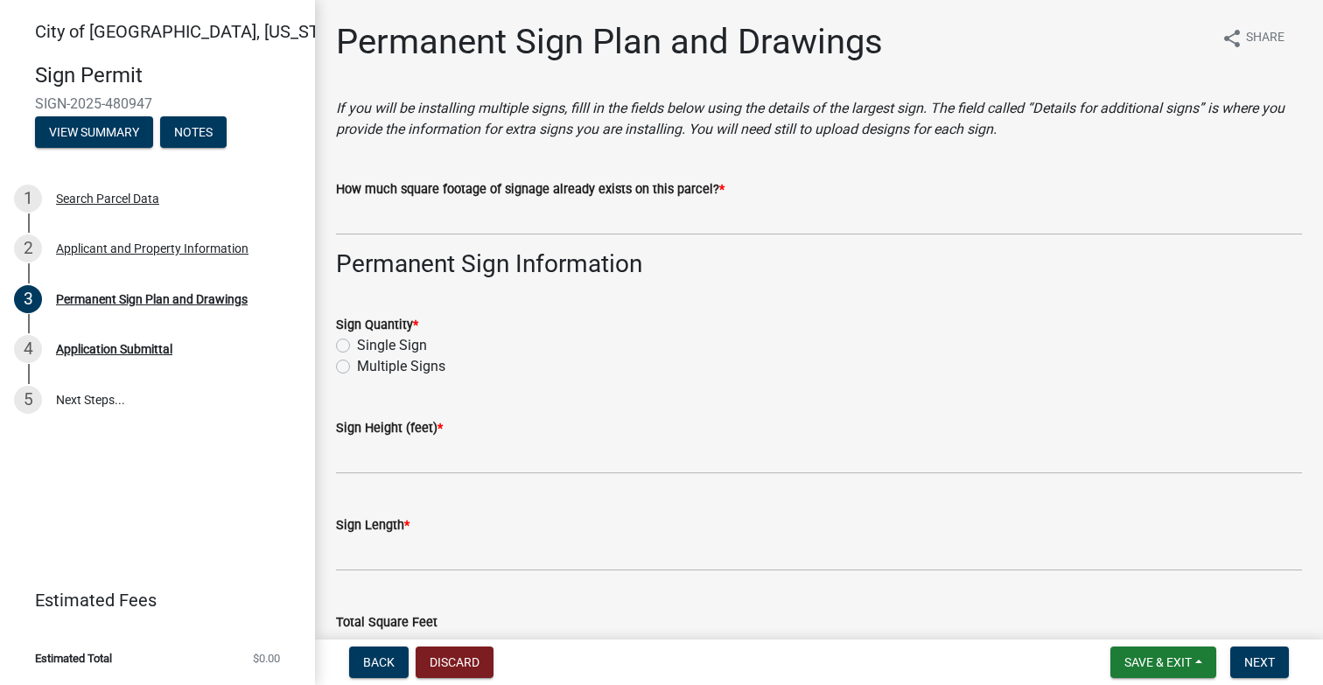
click at [357, 346] on label "Single Sign" at bounding box center [392, 345] width 70 height 21
click at [357, 346] on input "Single Sign" at bounding box center [362, 340] width 11 height 11
radio input "true"
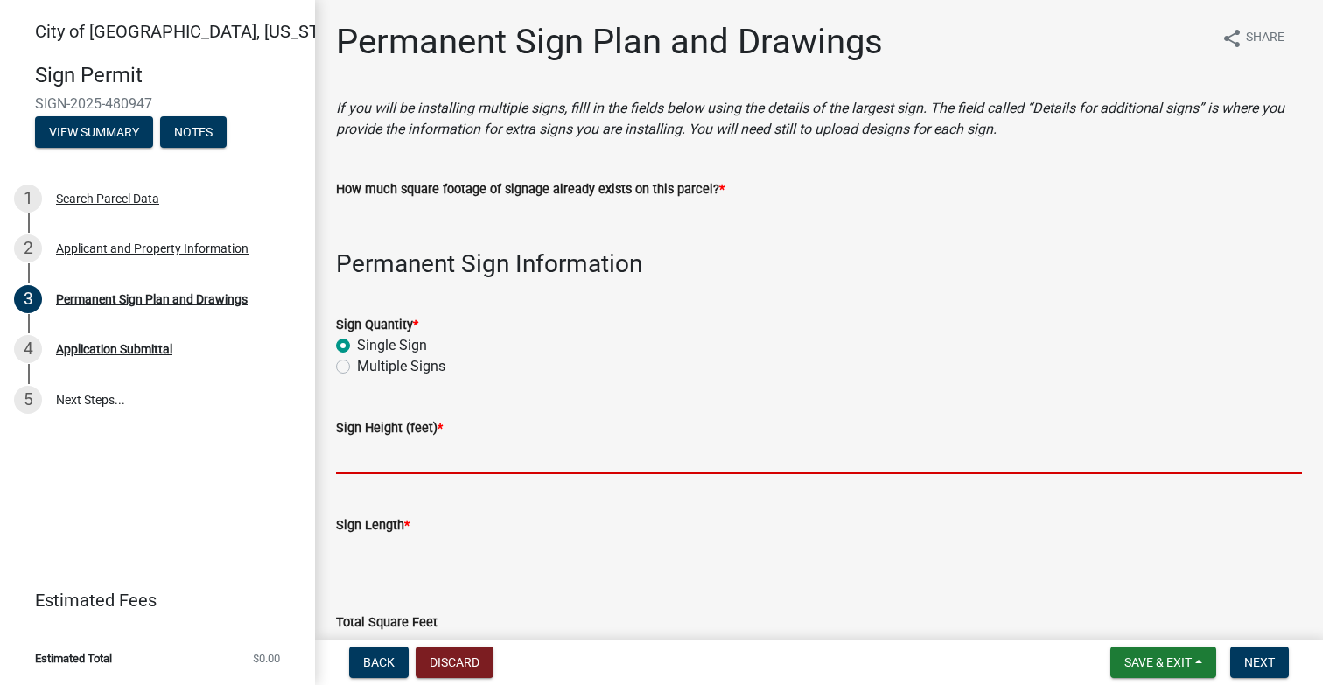
click at [391, 471] on input "text" at bounding box center [819, 456] width 966 height 36
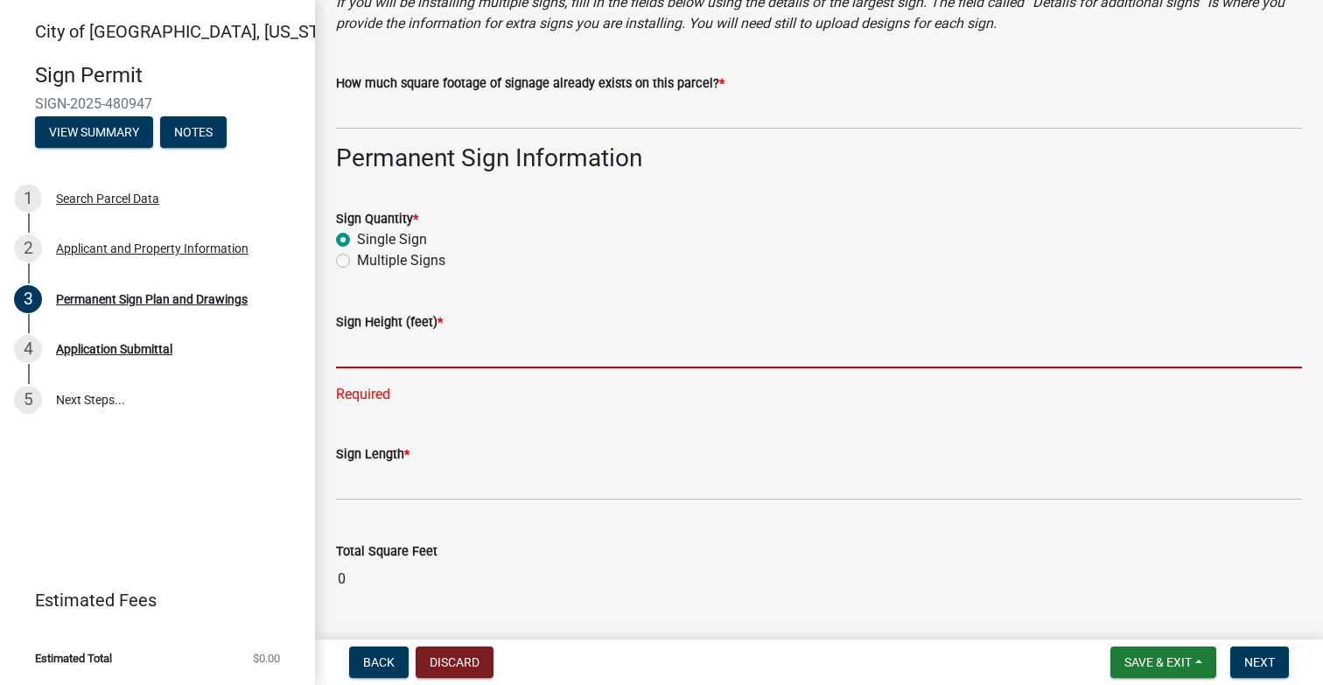
scroll to position [113, 0]
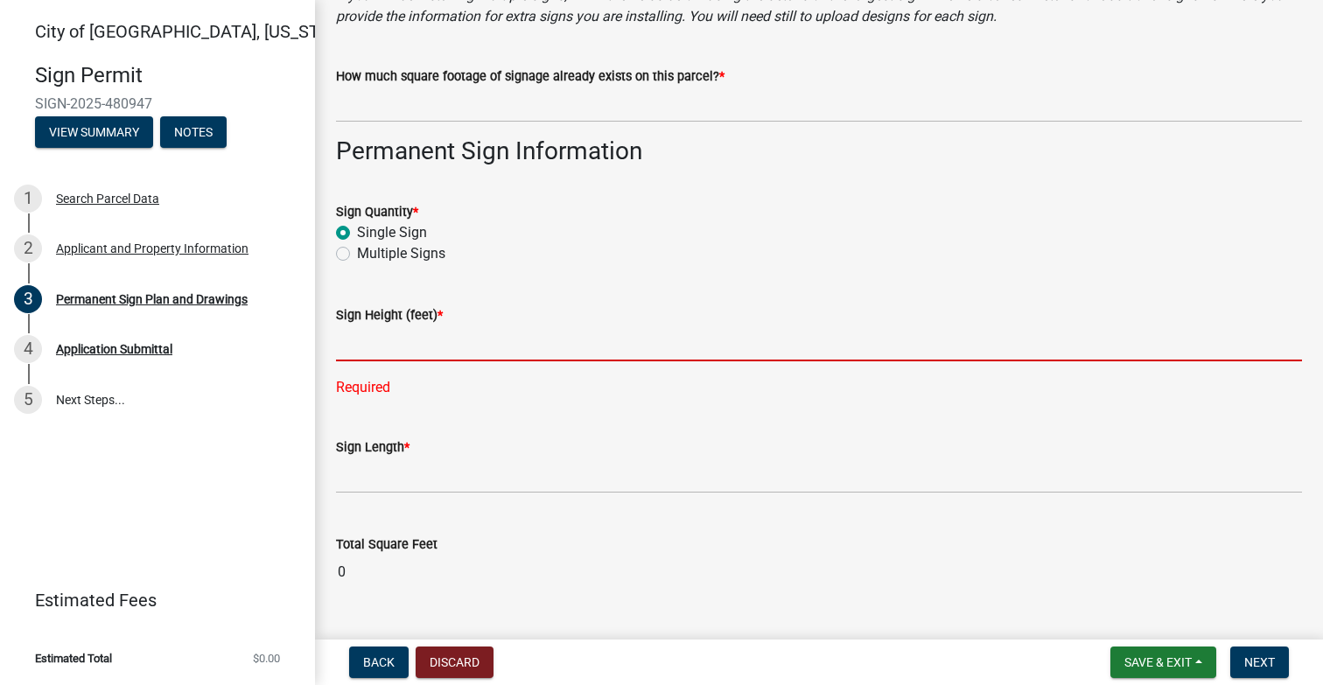
type input "8"
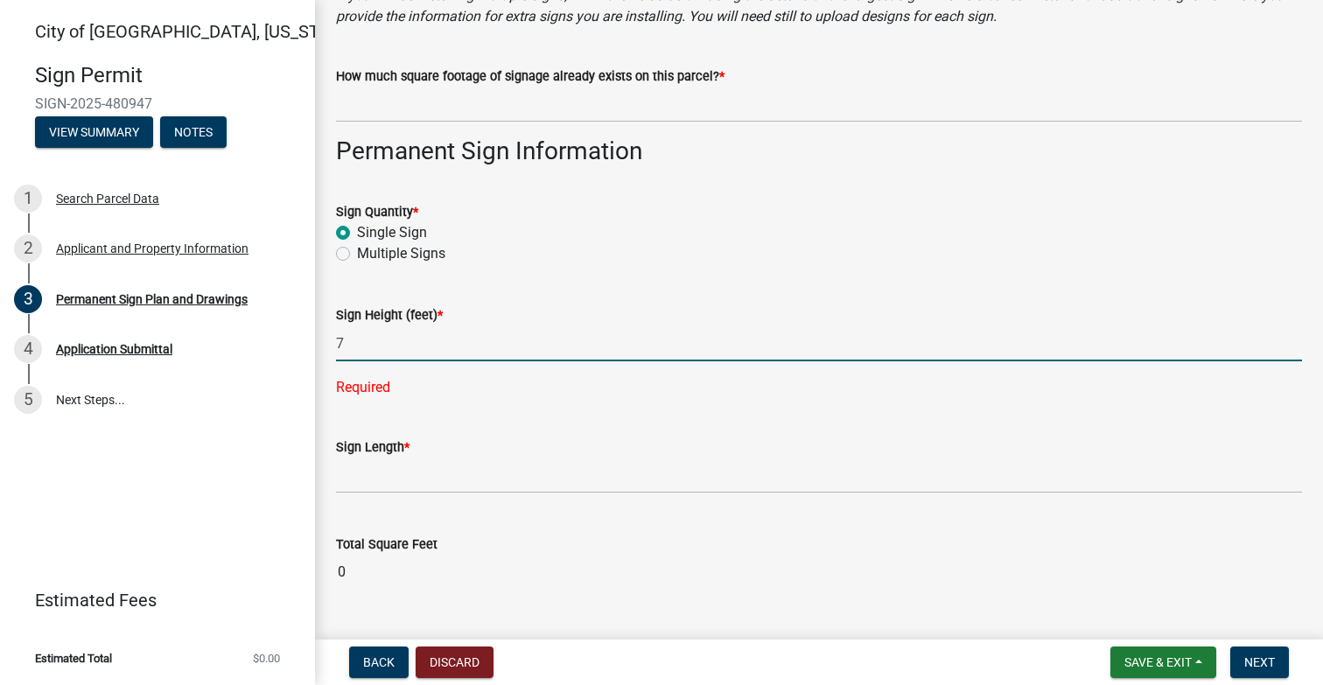
type input "7"
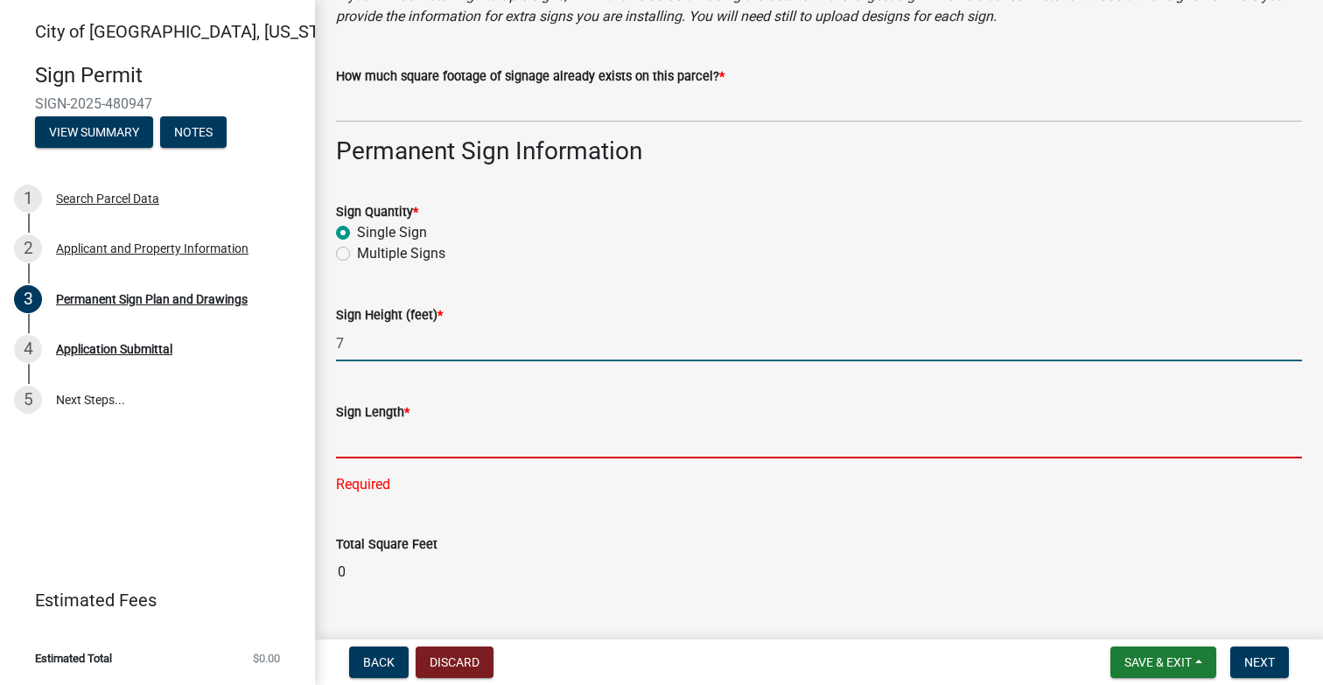
click at [369, 343] on input "7" at bounding box center [819, 344] width 966 height 36
type input "4"
click at [352, 435] on input "text" at bounding box center [819, 441] width 966 height 36
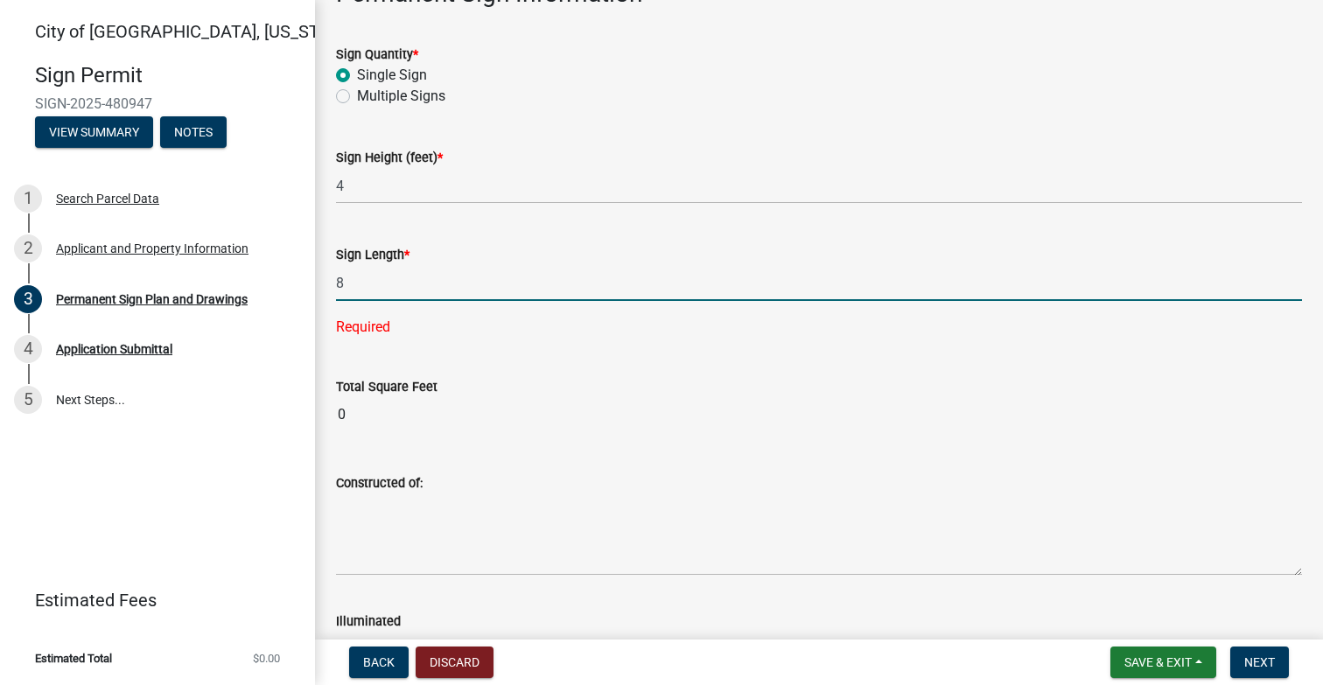
scroll to position [290, 0]
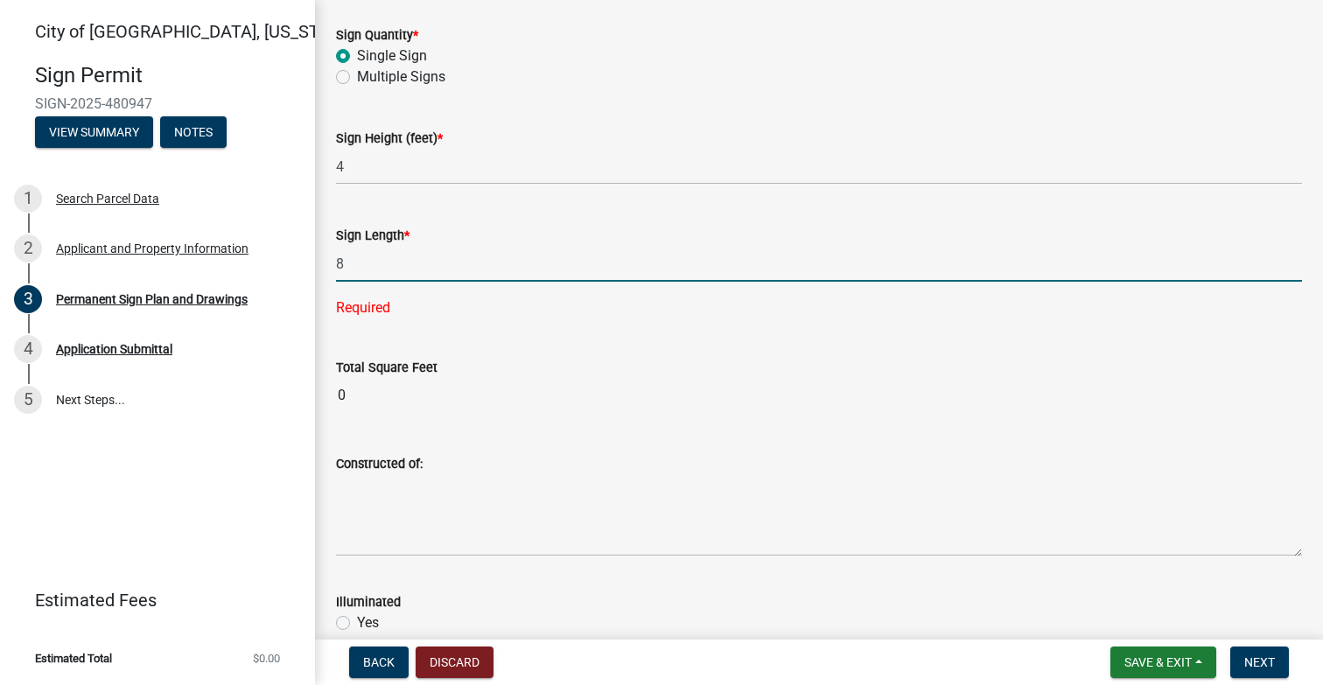
type input "8"
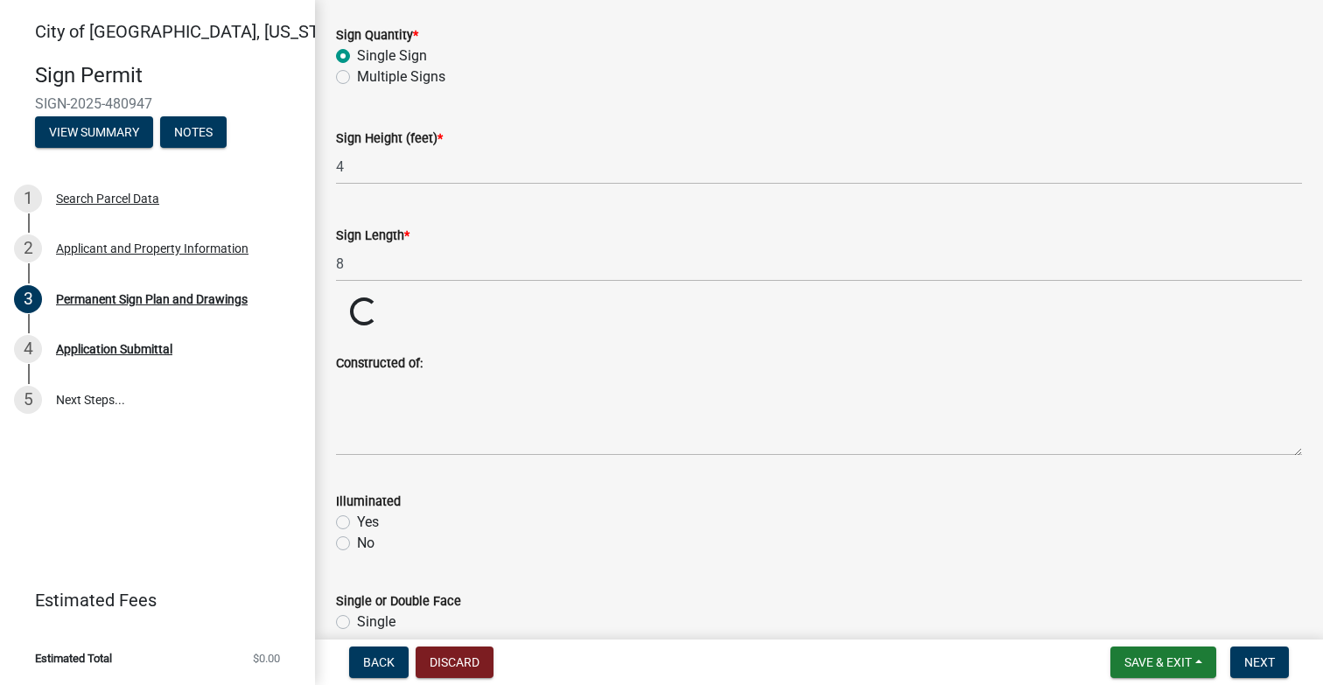
click at [600, 458] on wm-data-entity-input "Constructed of:" at bounding box center [819, 399] width 966 height 142
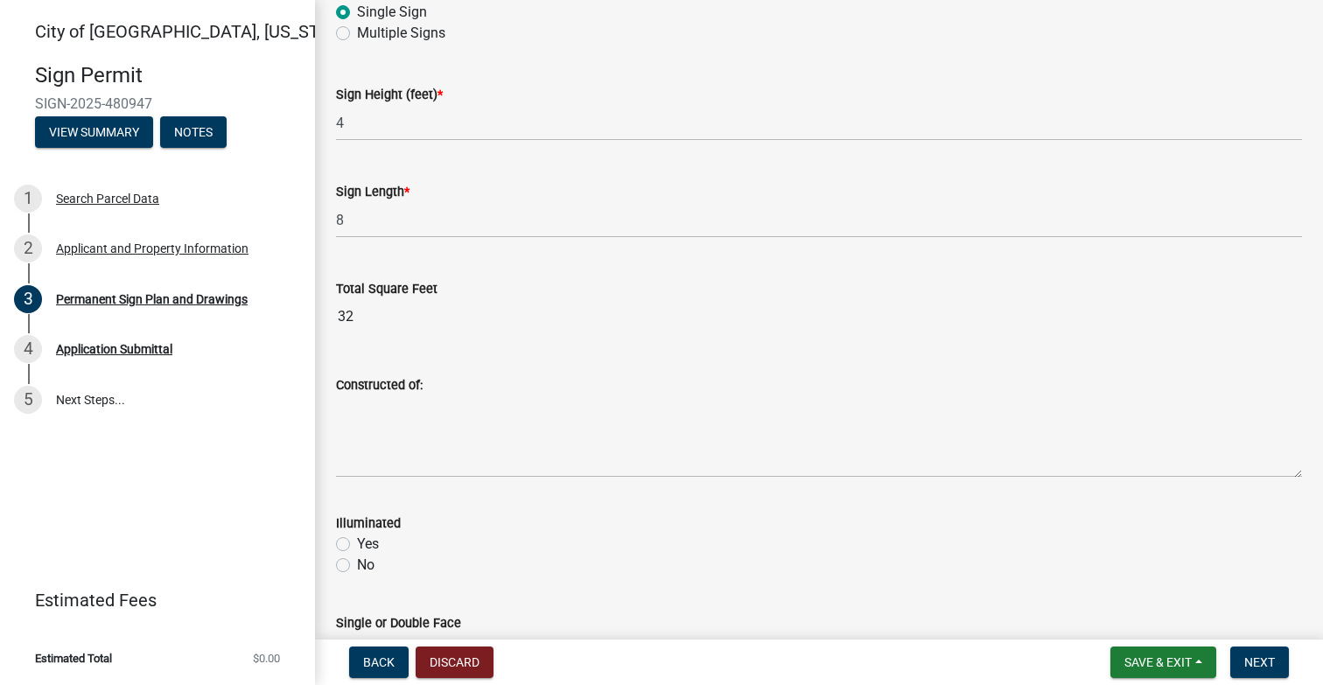
scroll to position [344, 0]
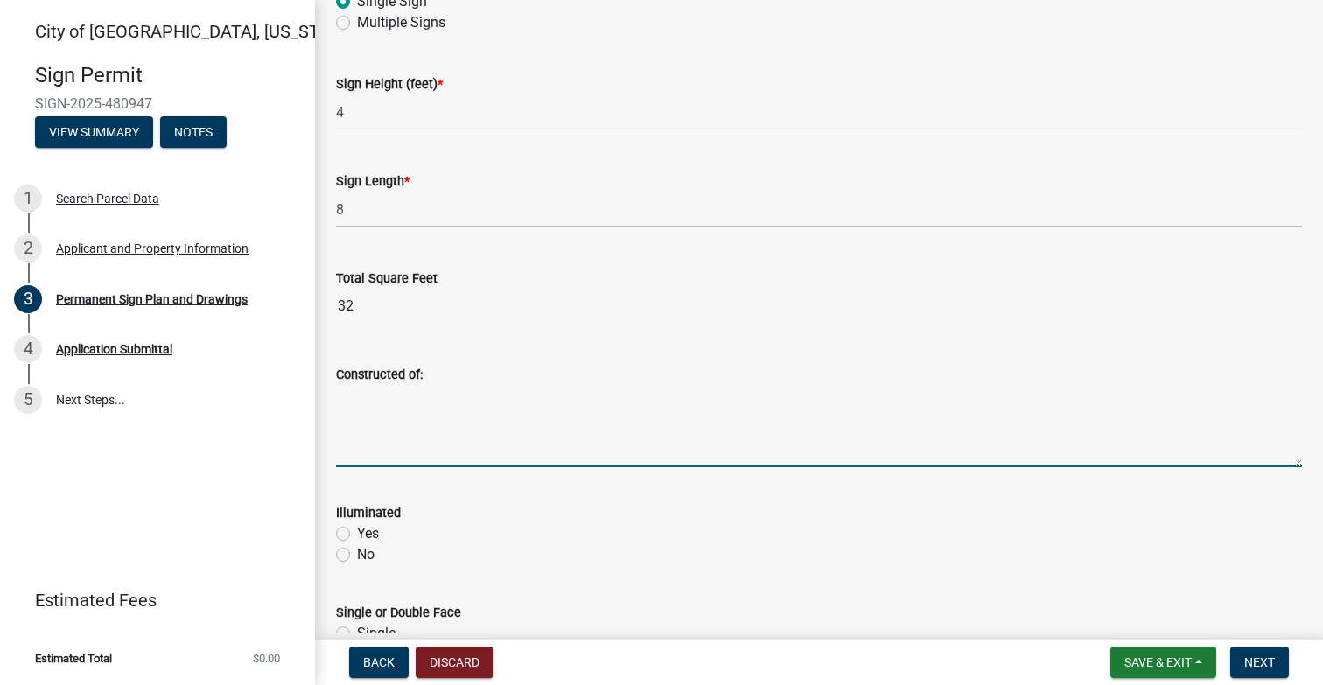
click at [354, 449] on textarea "Constructed of:" at bounding box center [819, 426] width 966 height 82
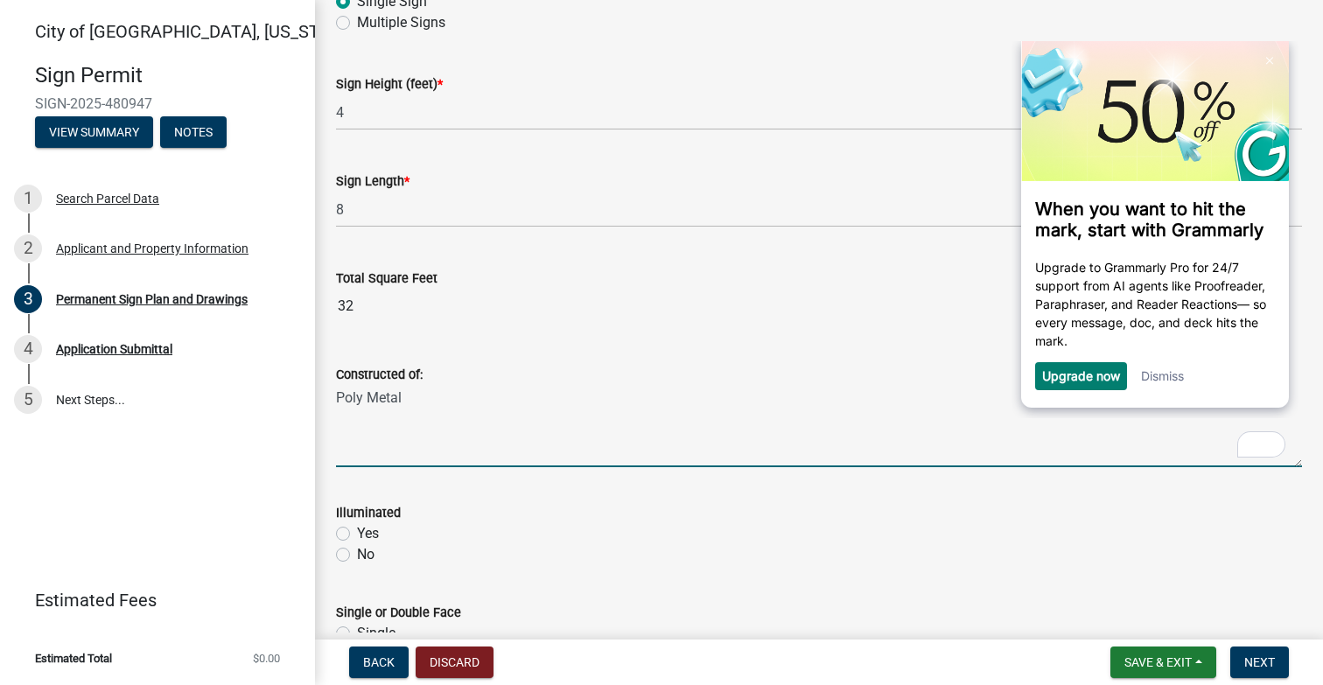
click at [1160, 379] on link "Dismiss" at bounding box center [1162, 375] width 43 height 15
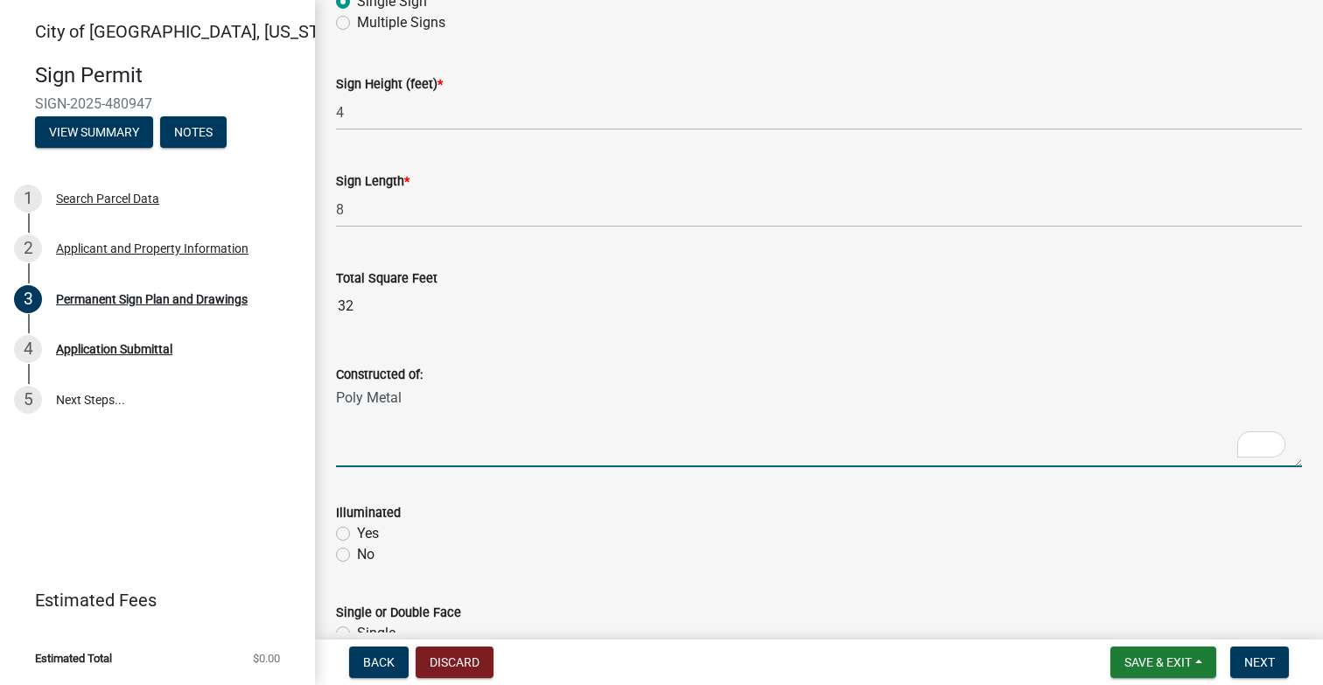
click at [422, 397] on textarea "Poly Metal" at bounding box center [819, 426] width 966 height 82
type textarea "Poly Metal and wood posts covered in vinyl"
click at [357, 554] on label "No" at bounding box center [366, 554] width 18 height 21
click at [357, 554] on input "No" at bounding box center [362, 549] width 11 height 11
radio input "true"
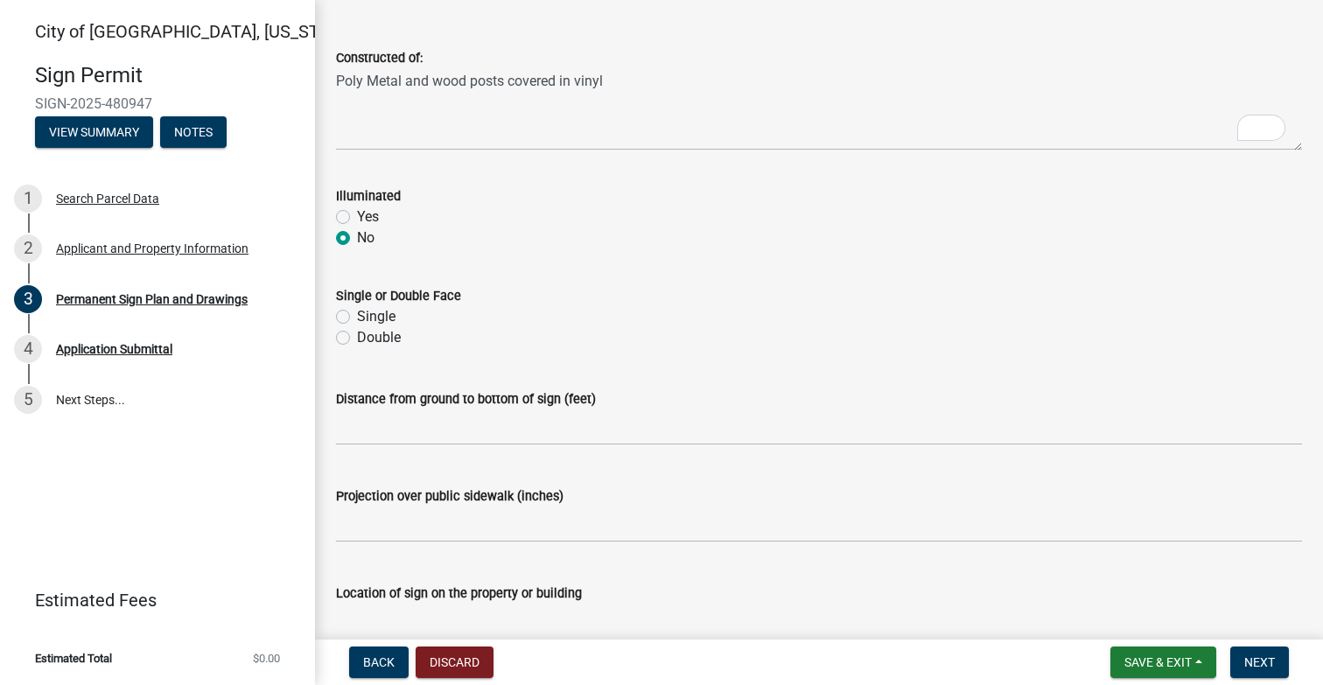
click at [357, 335] on label "Double" at bounding box center [379, 337] width 44 height 21
click at [357, 335] on input "Double" at bounding box center [362, 332] width 11 height 11
radio input "true"
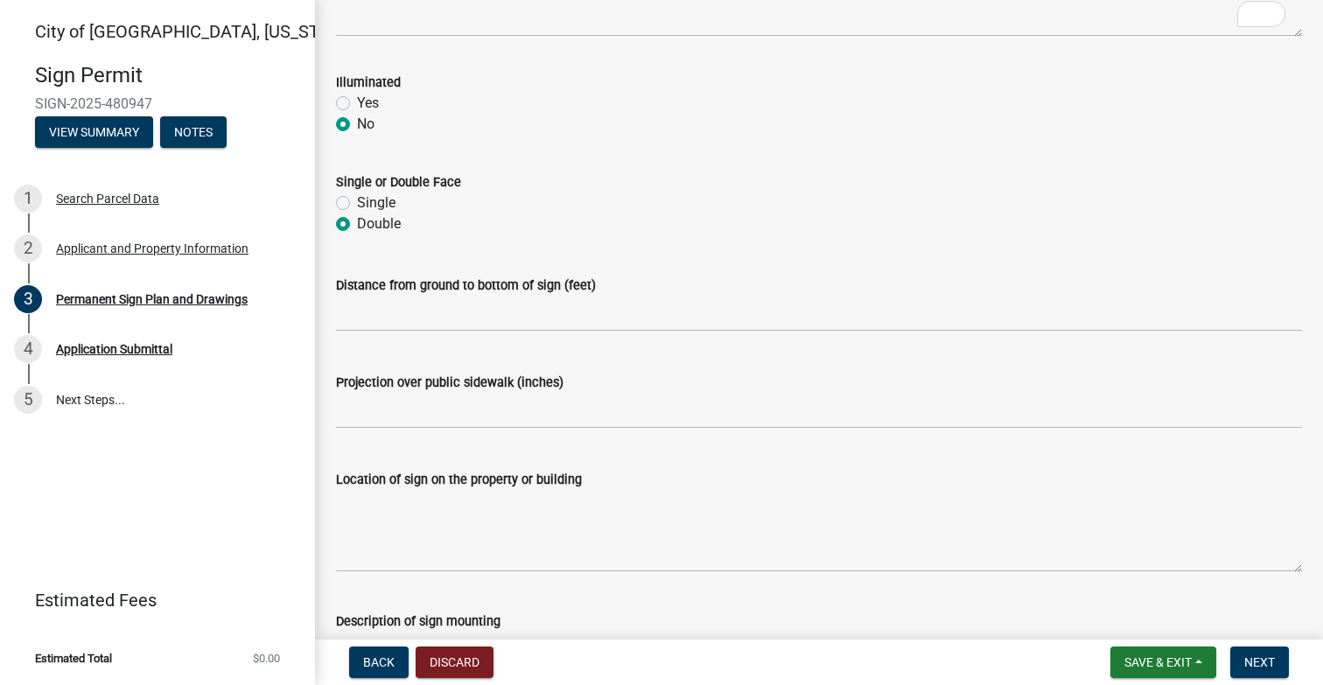
scroll to position [789, 0]
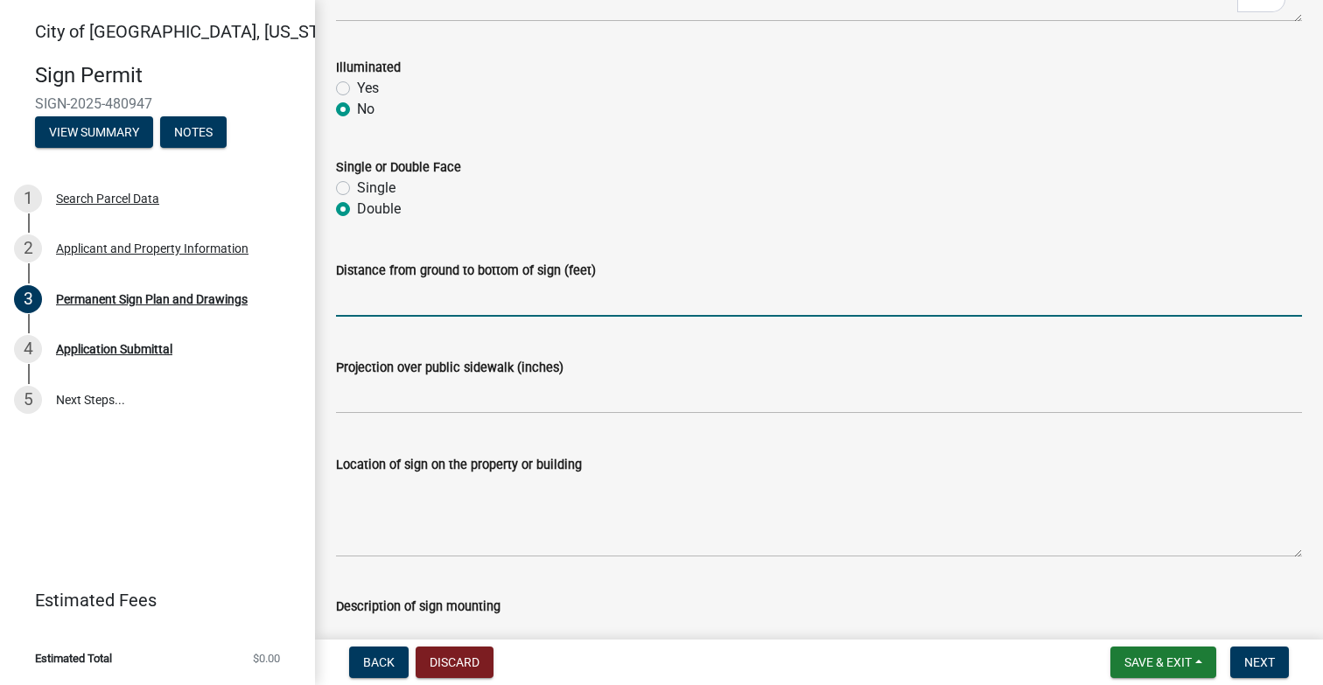
click at [382, 310] on input "text" at bounding box center [819, 299] width 966 height 36
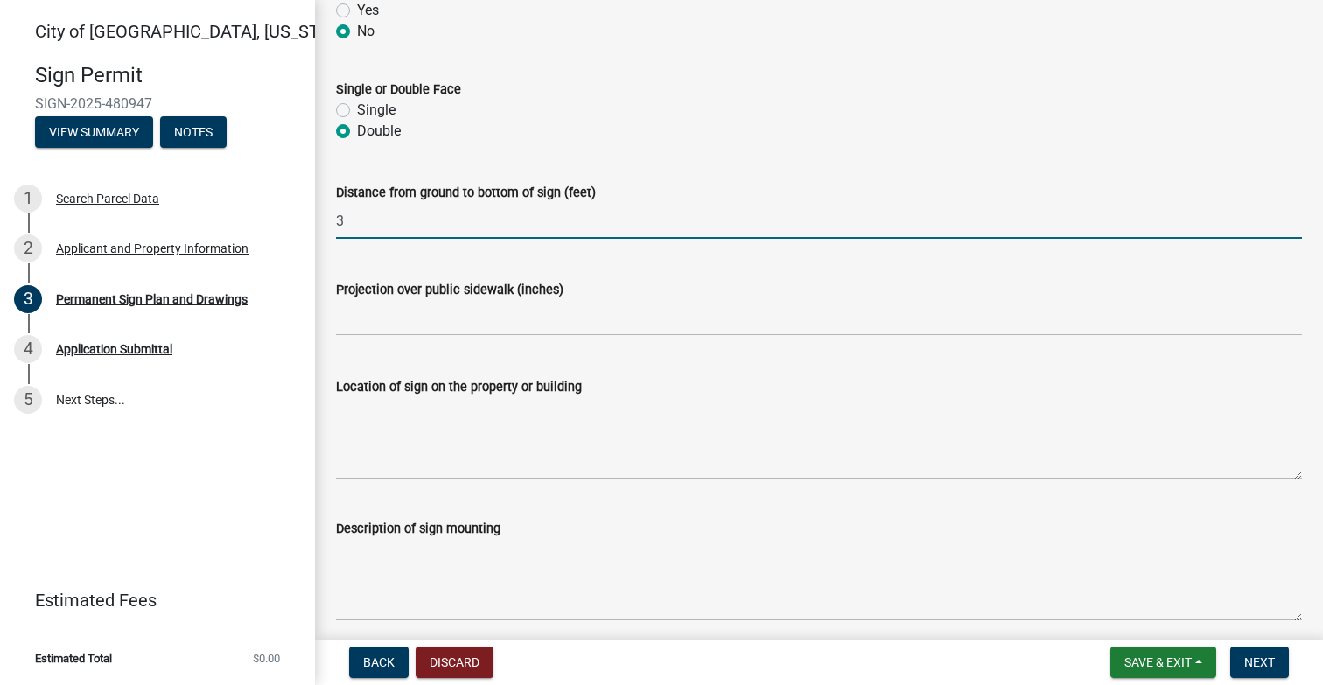
scroll to position [885, 0]
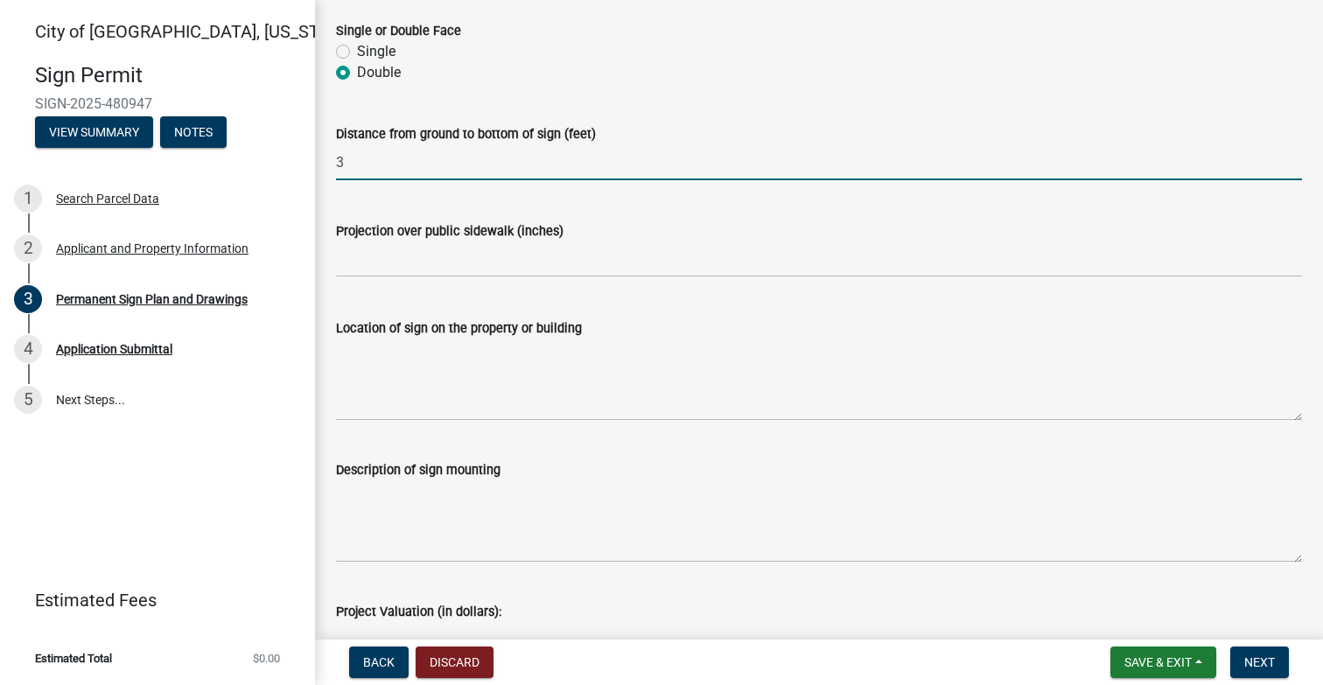
type input "3"
click at [356, 404] on textarea "Location of sign on the property or building" at bounding box center [819, 380] width 966 height 82
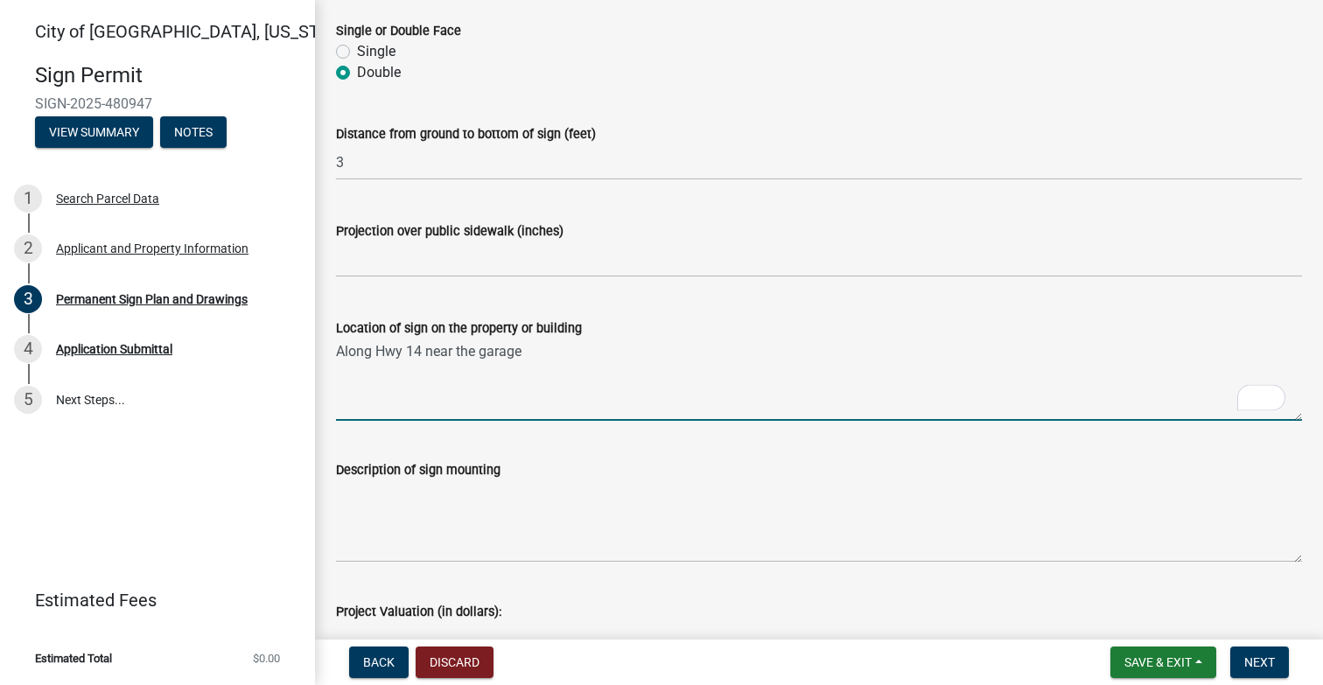
type textarea "Along Hwy 14 near the garage"
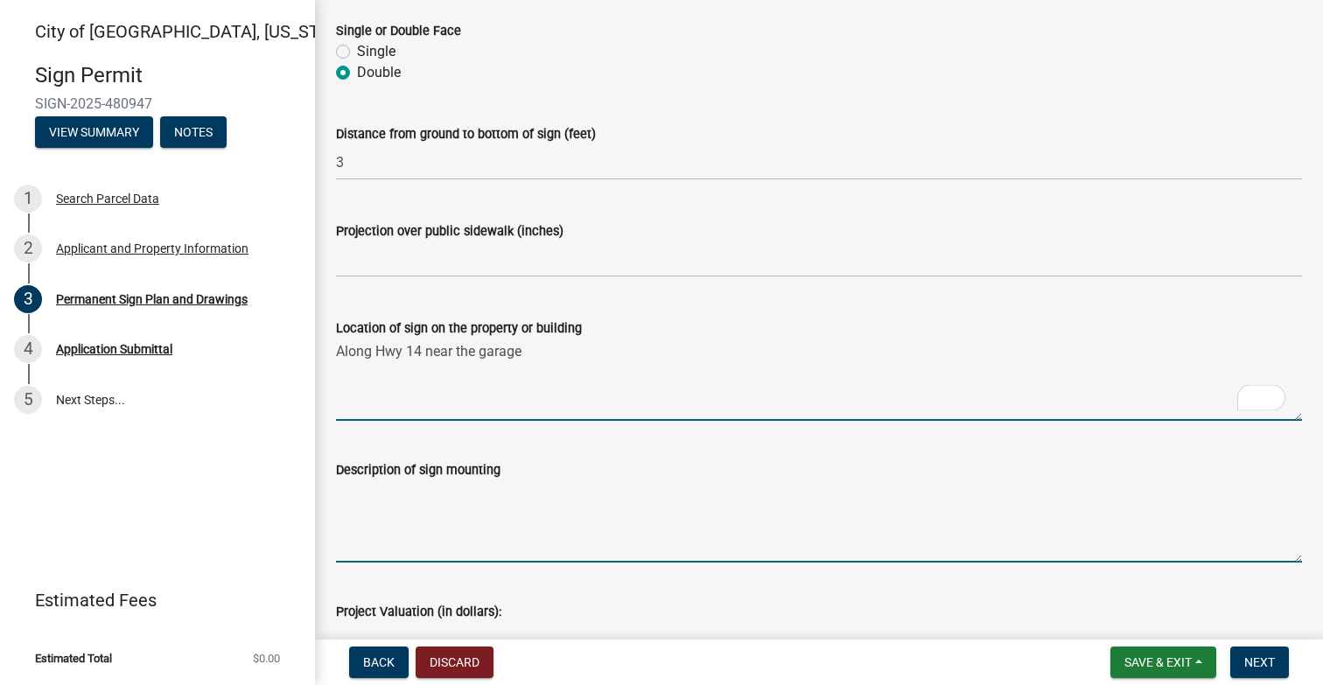
click at [347, 494] on textarea "Description of sign mounting" at bounding box center [819, 521] width 966 height 82
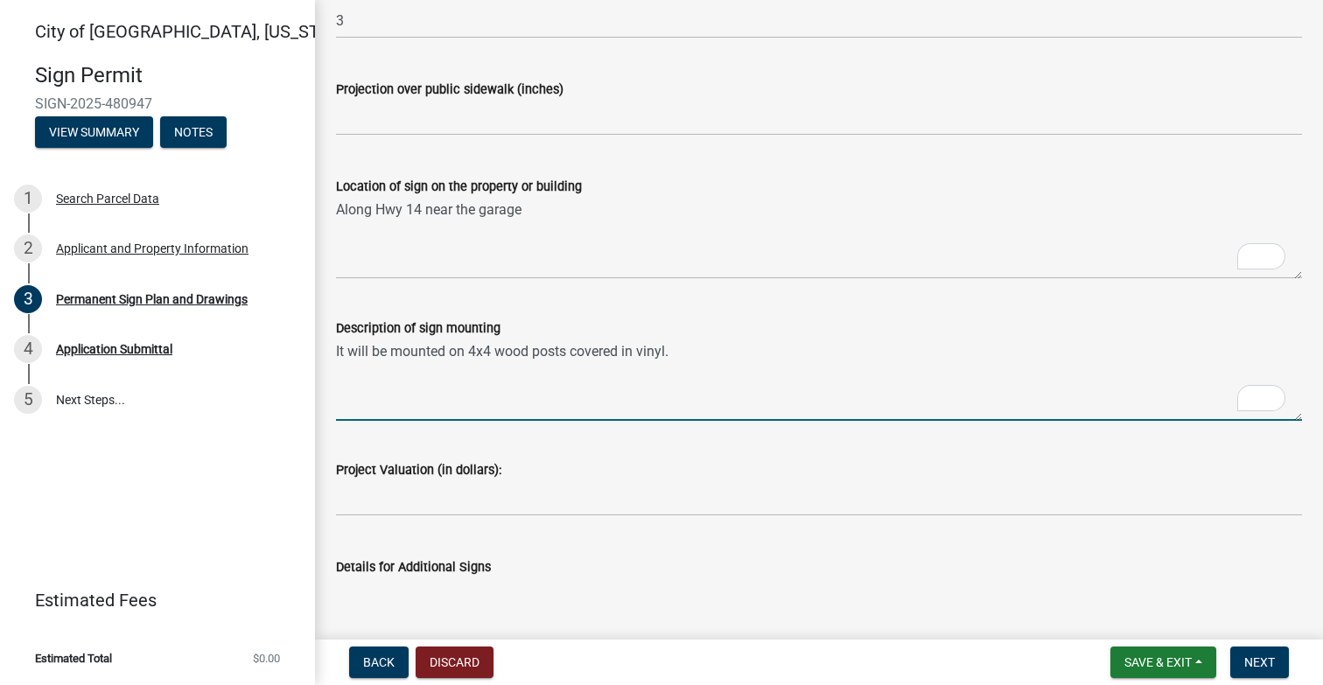
scroll to position [1091, 0]
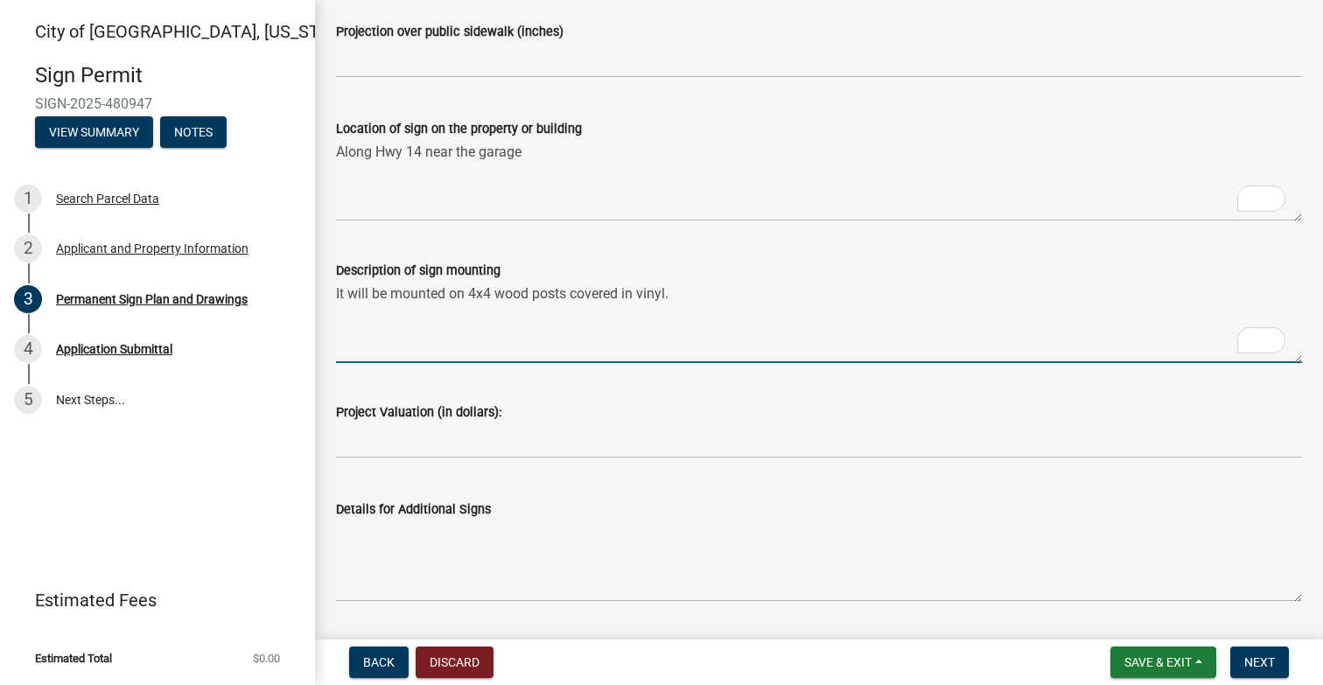
type textarea "It will be mounted on 4x4 wood posts covered in vinyl."
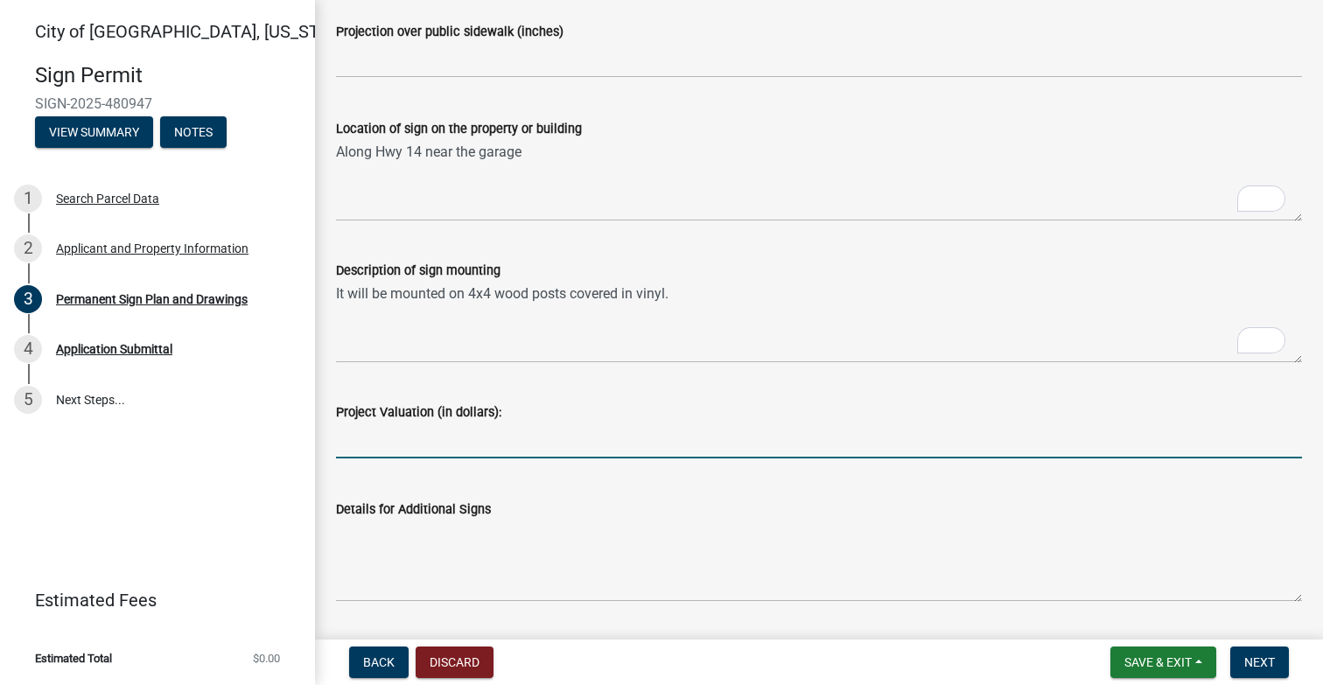
click at [371, 441] on input "text" at bounding box center [819, 441] width 966 height 36
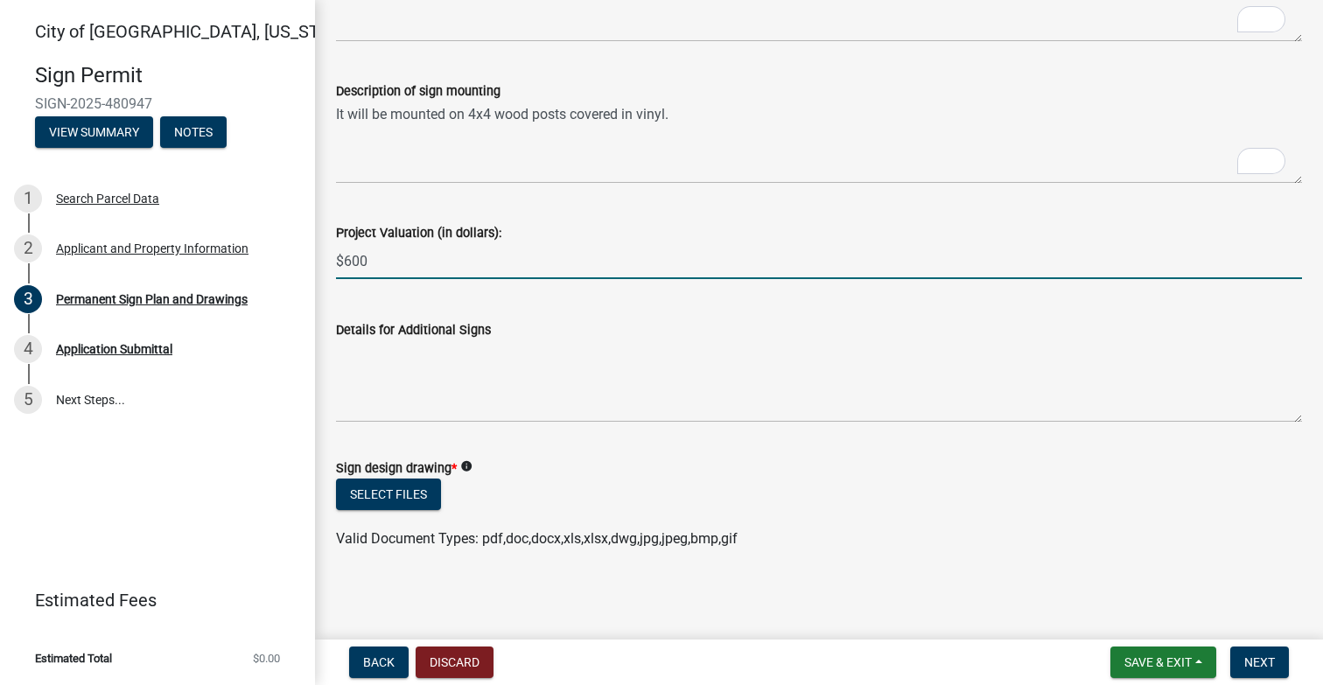
type input "600"
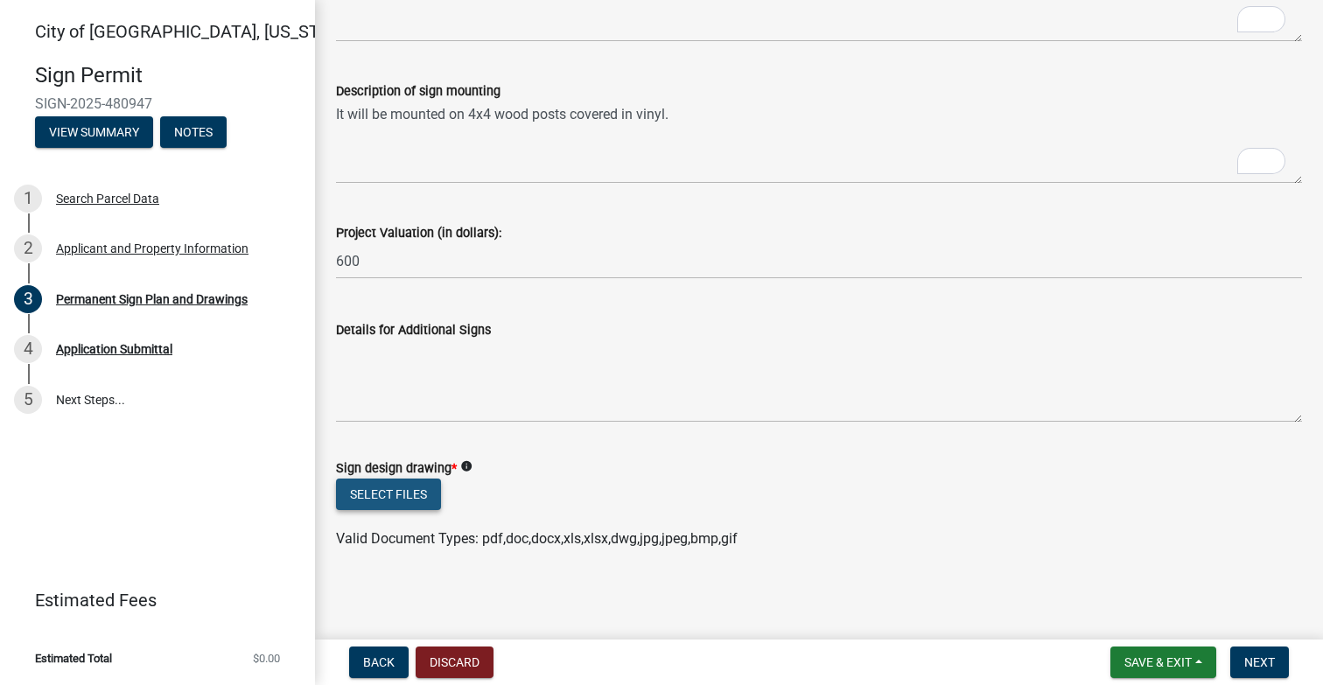
click at [415, 487] on button "Select files" at bounding box center [388, 495] width 105 height 32
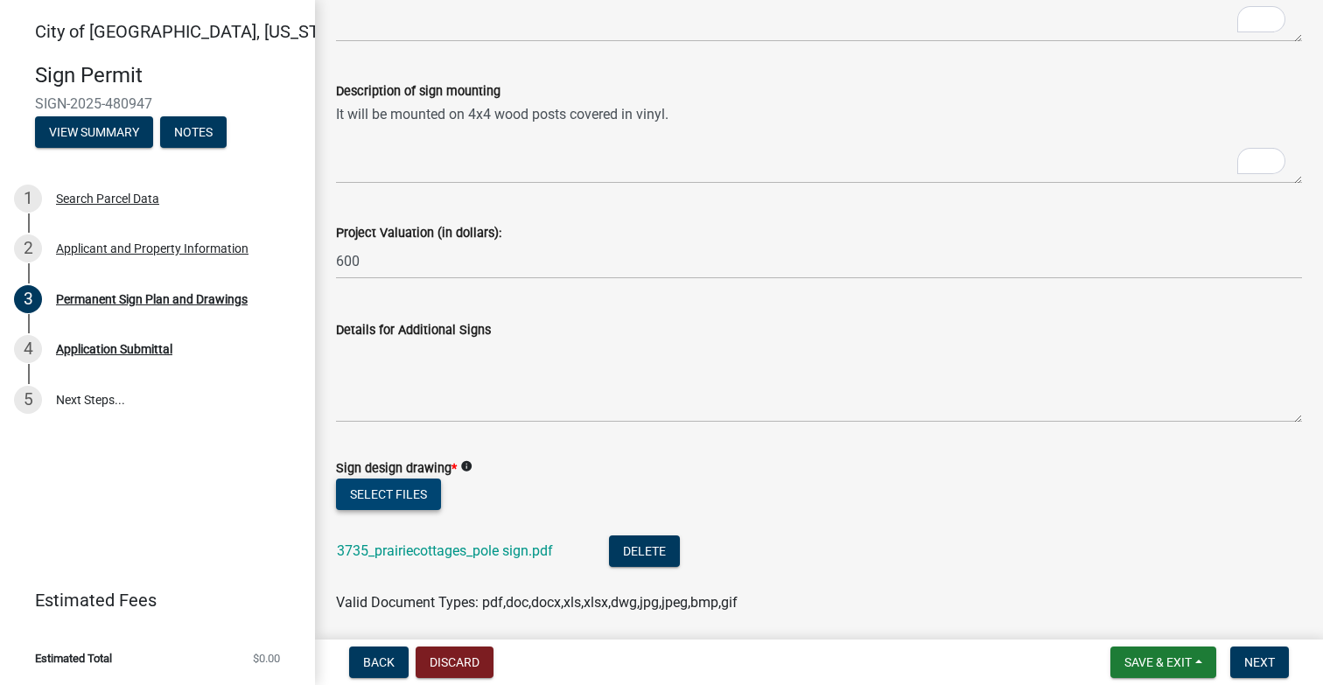
scroll to position [1369, 0]
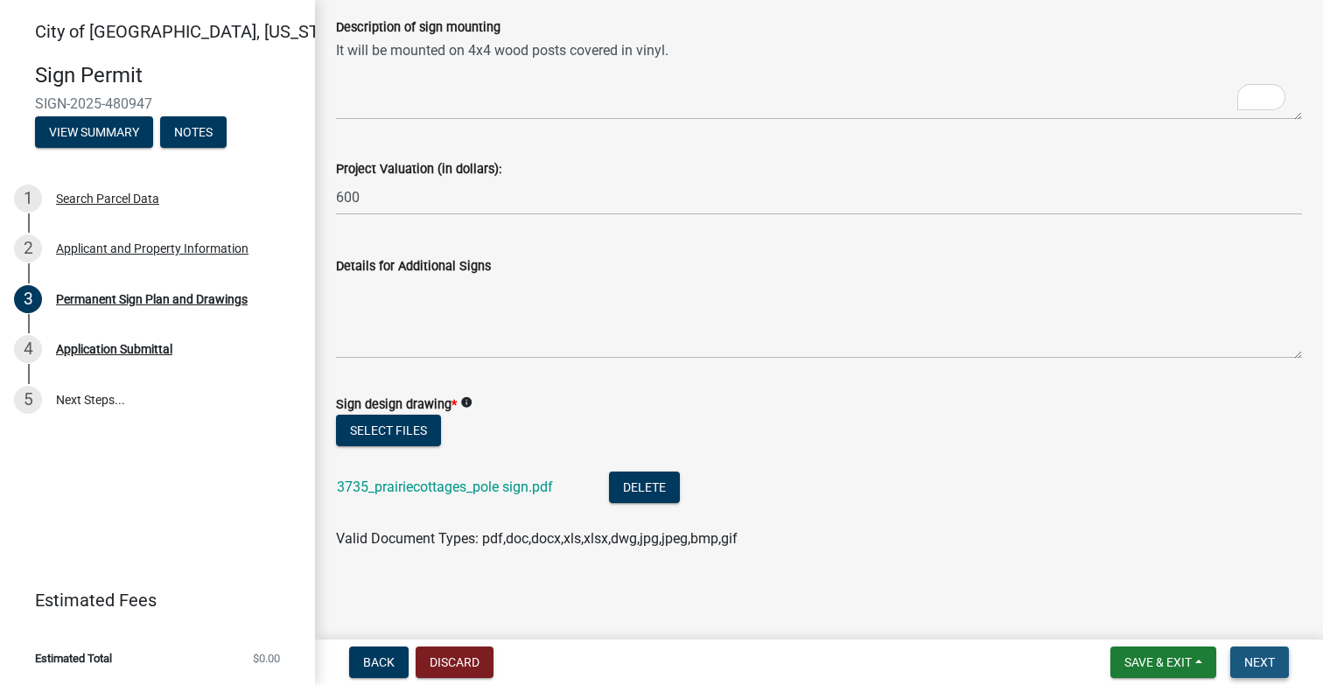
click at [1269, 656] on span "Next" at bounding box center [1259, 662] width 31 height 14
click at [1253, 663] on span "Next" at bounding box center [1259, 662] width 31 height 14
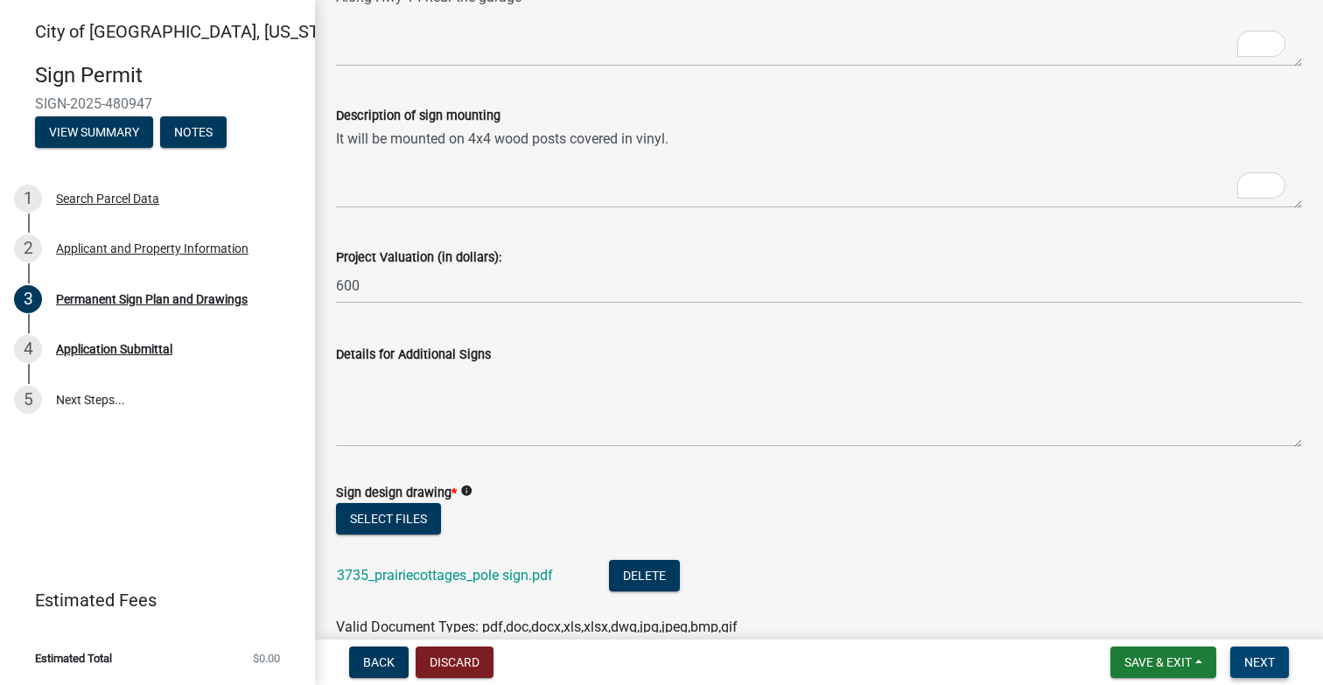
scroll to position [1269, 0]
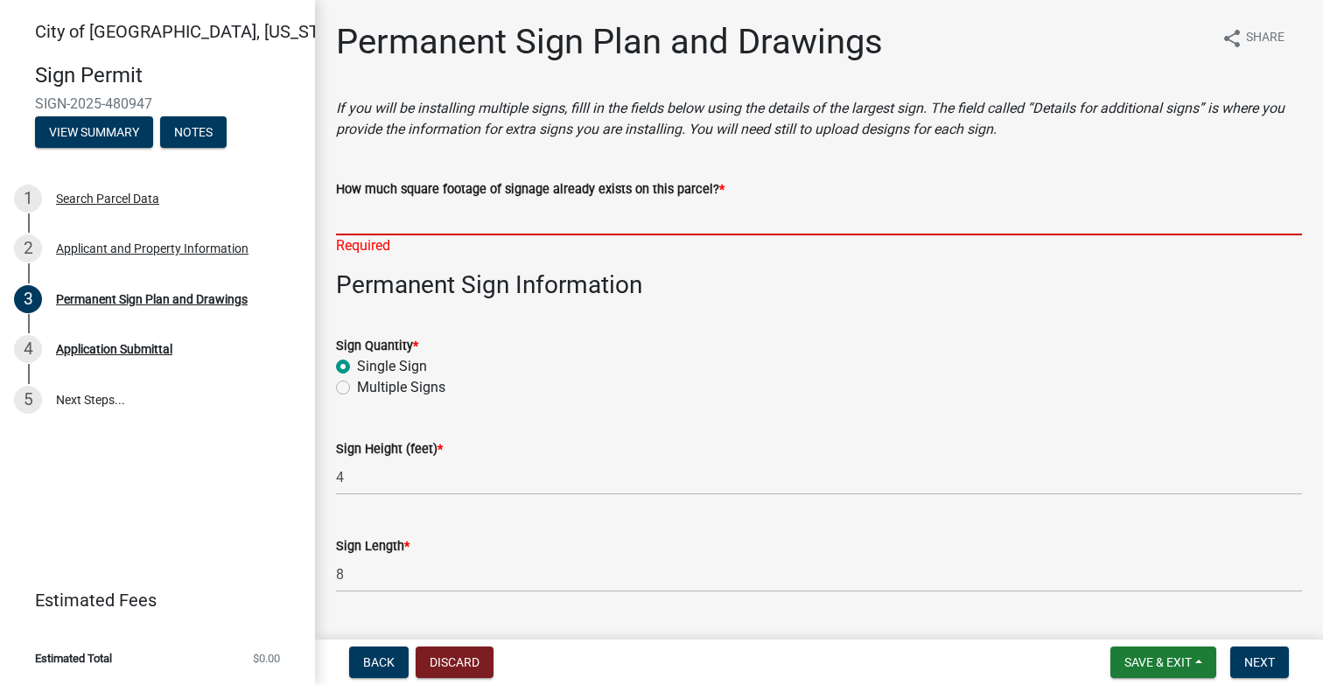
click at [353, 221] on input "How much square footage of signage already exists on this parcel? *" at bounding box center [819, 218] width 966 height 36
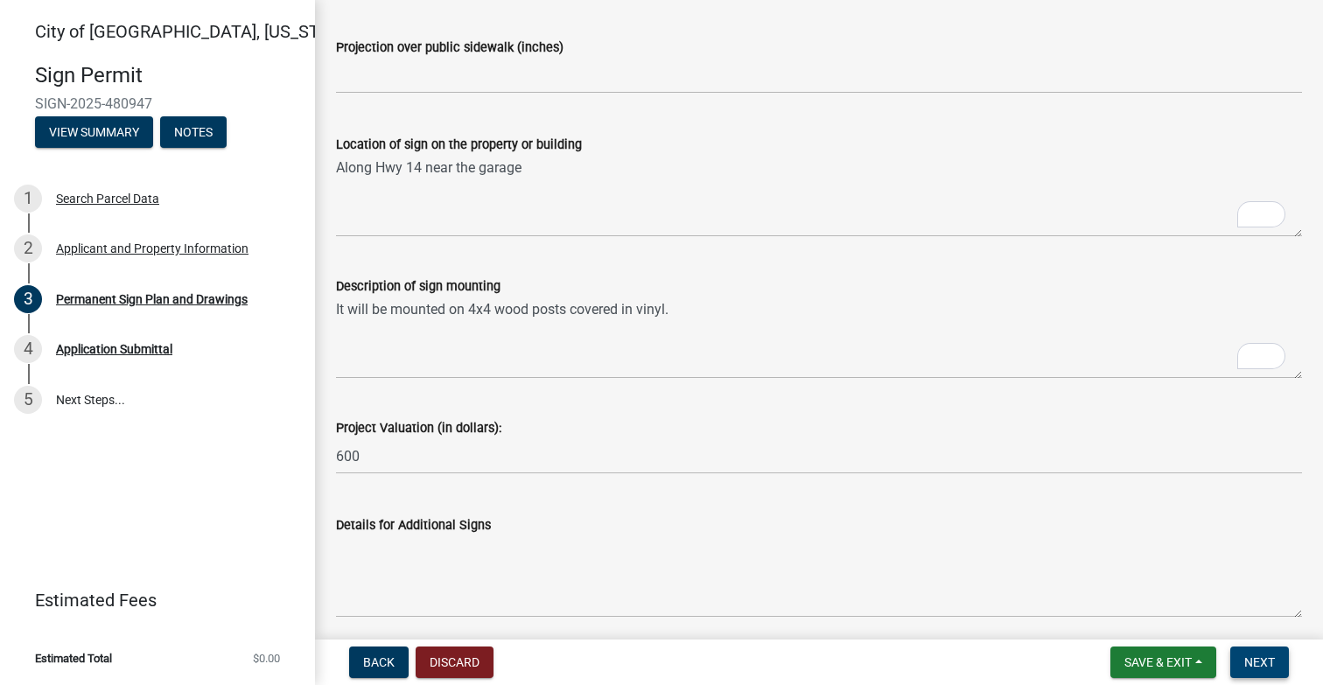
type input "32"
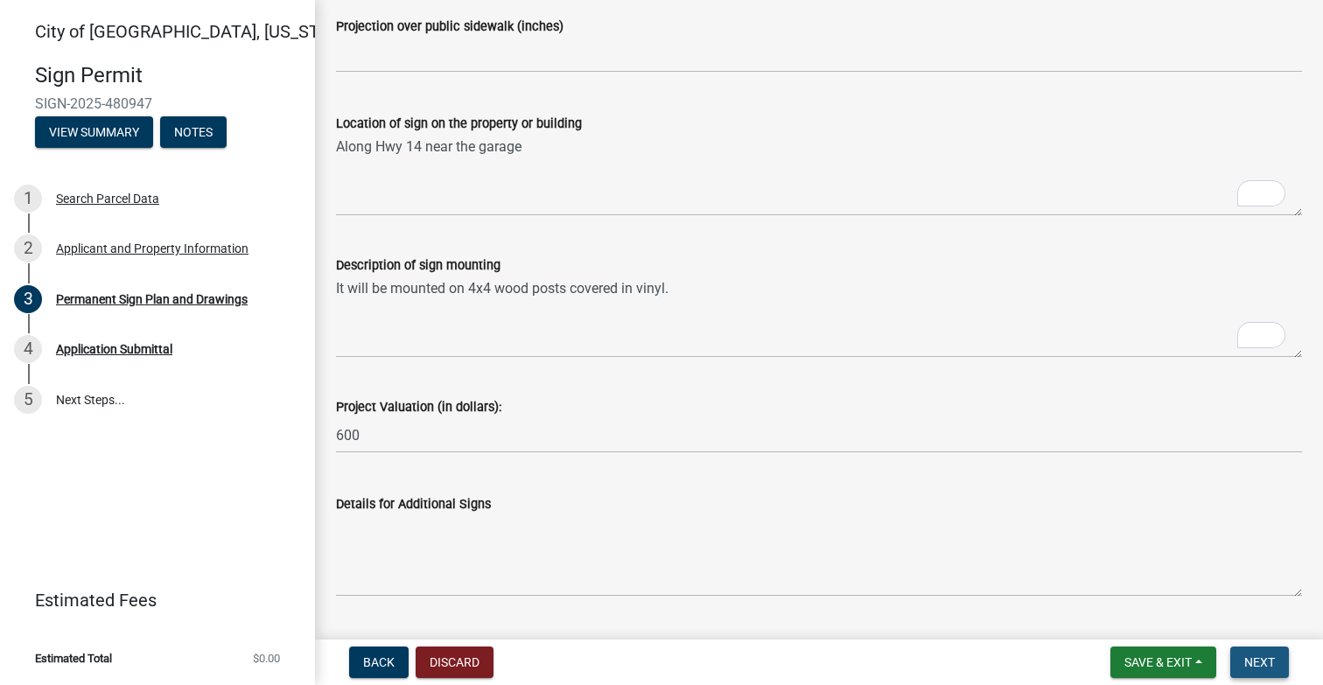
click at [1258, 661] on span "Next" at bounding box center [1259, 662] width 31 height 14
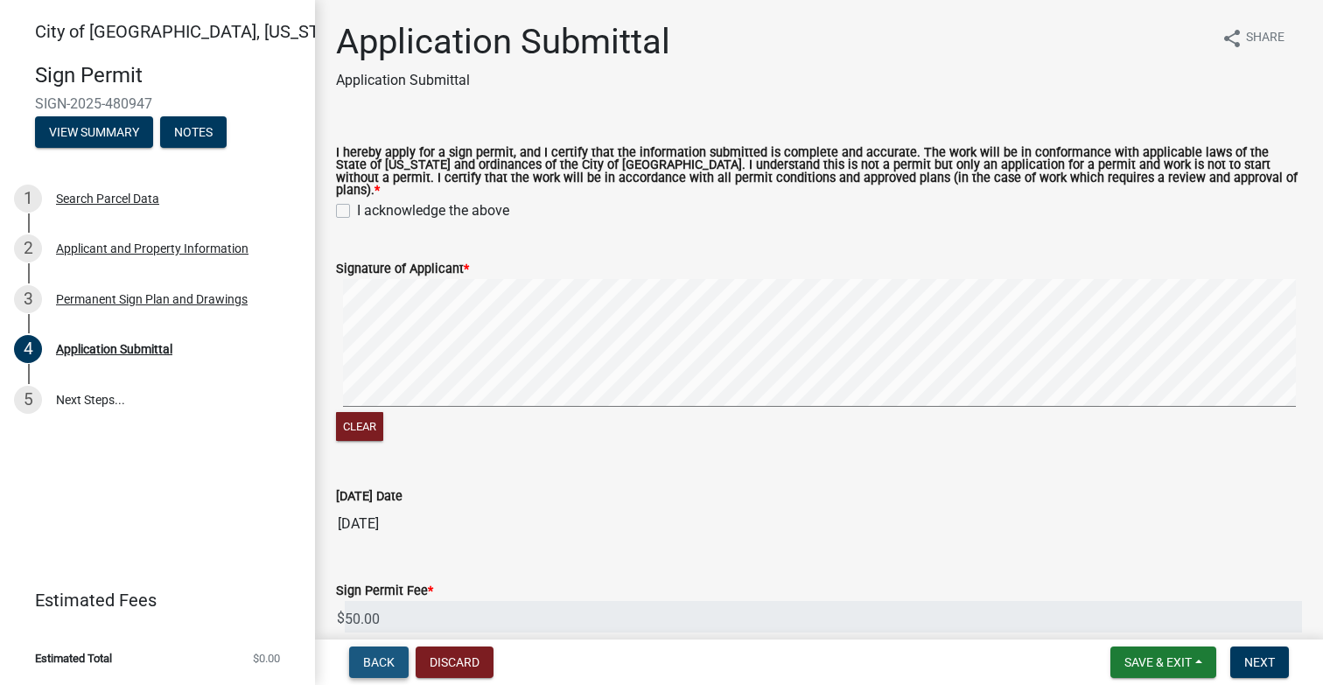
click at [378, 663] on span "Back" at bounding box center [379, 662] width 32 height 14
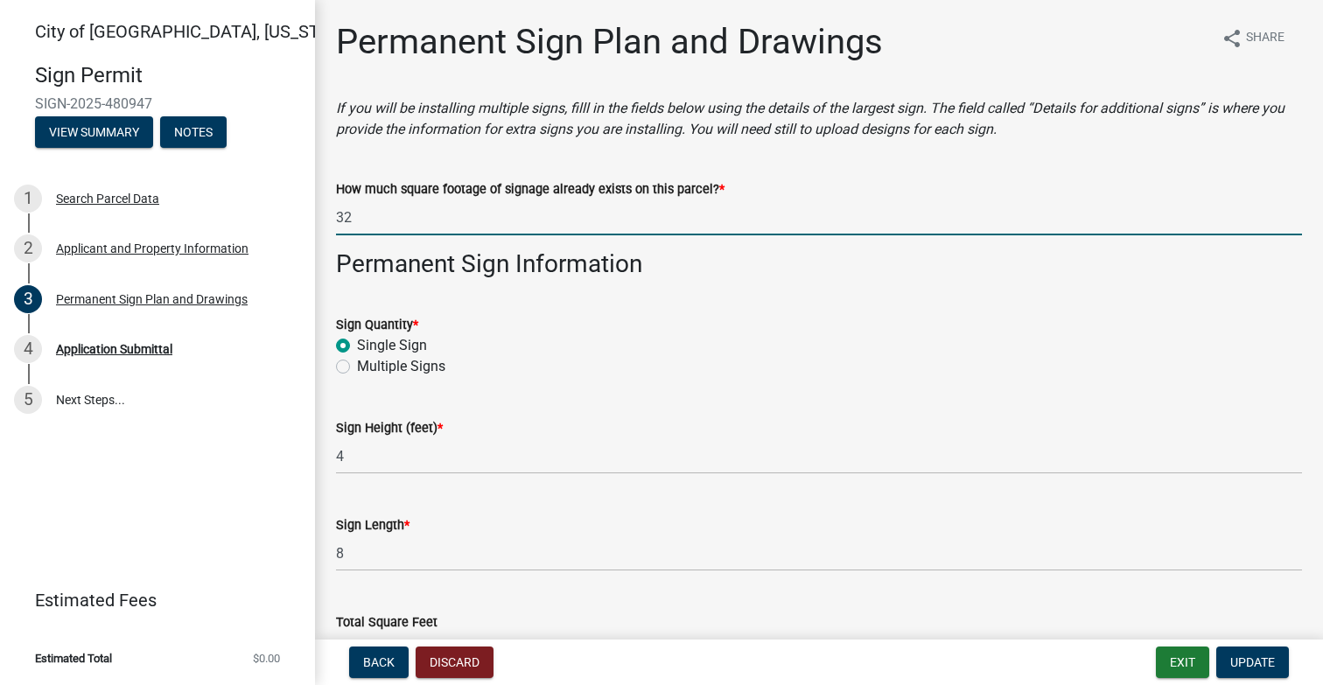
click at [369, 218] on input "32" at bounding box center [819, 218] width 966 height 36
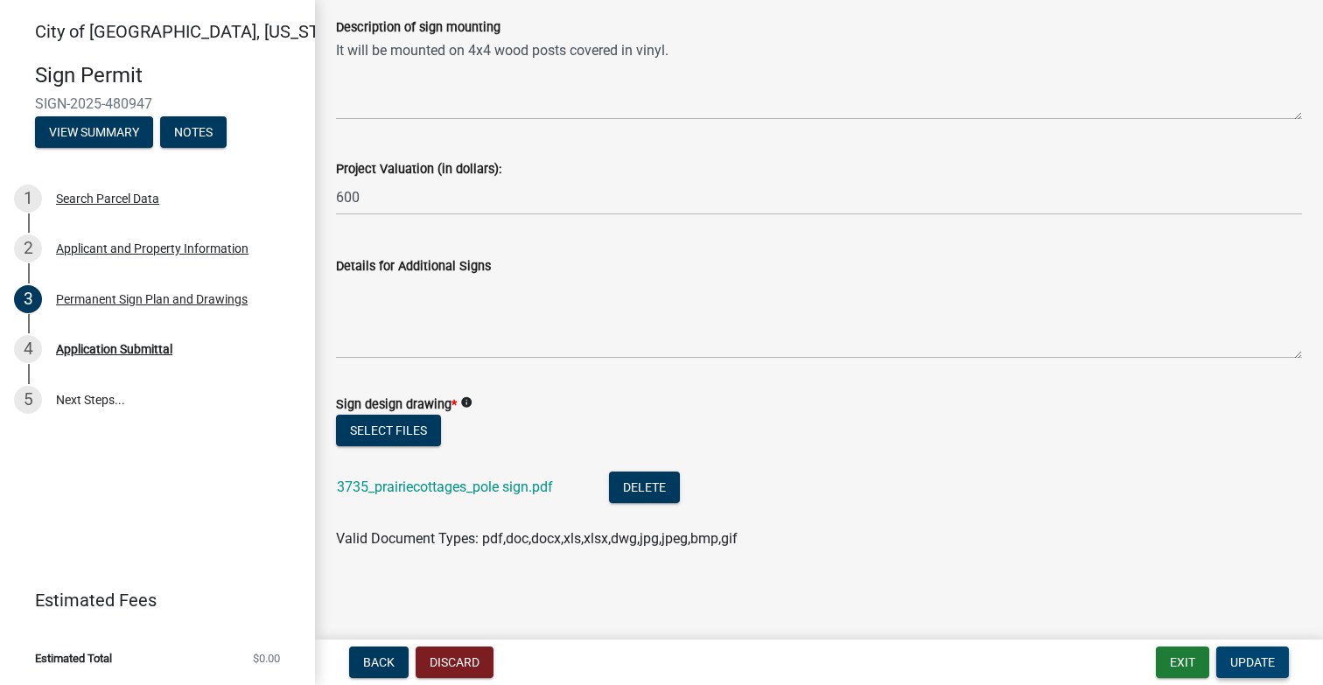
type input "32 - this will be replaced with the same size sign"
click at [1258, 657] on span "Update" at bounding box center [1252, 662] width 45 height 14
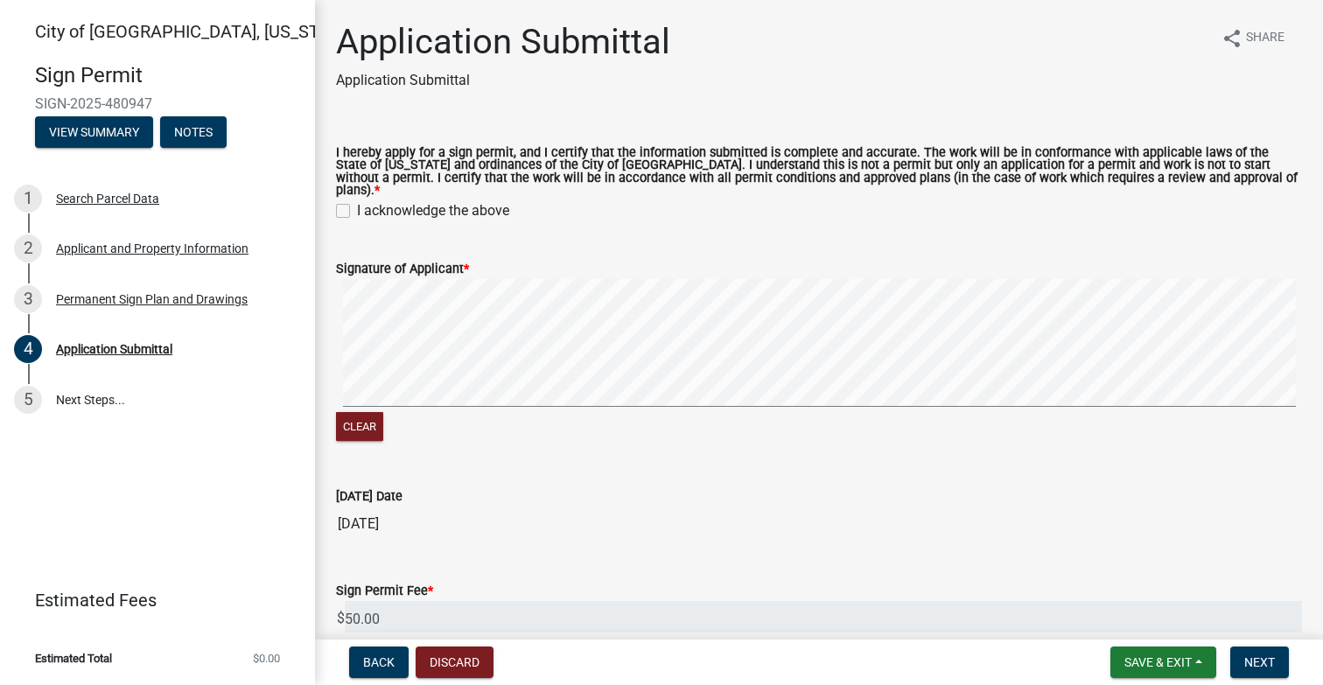
click at [357, 200] on label "I acknowledge the above" at bounding box center [433, 210] width 152 height 21
click at [357, 200] on input "I acknowledge the above" at bounding box center [362, 205] width 11 height 11
checkbox input "true"
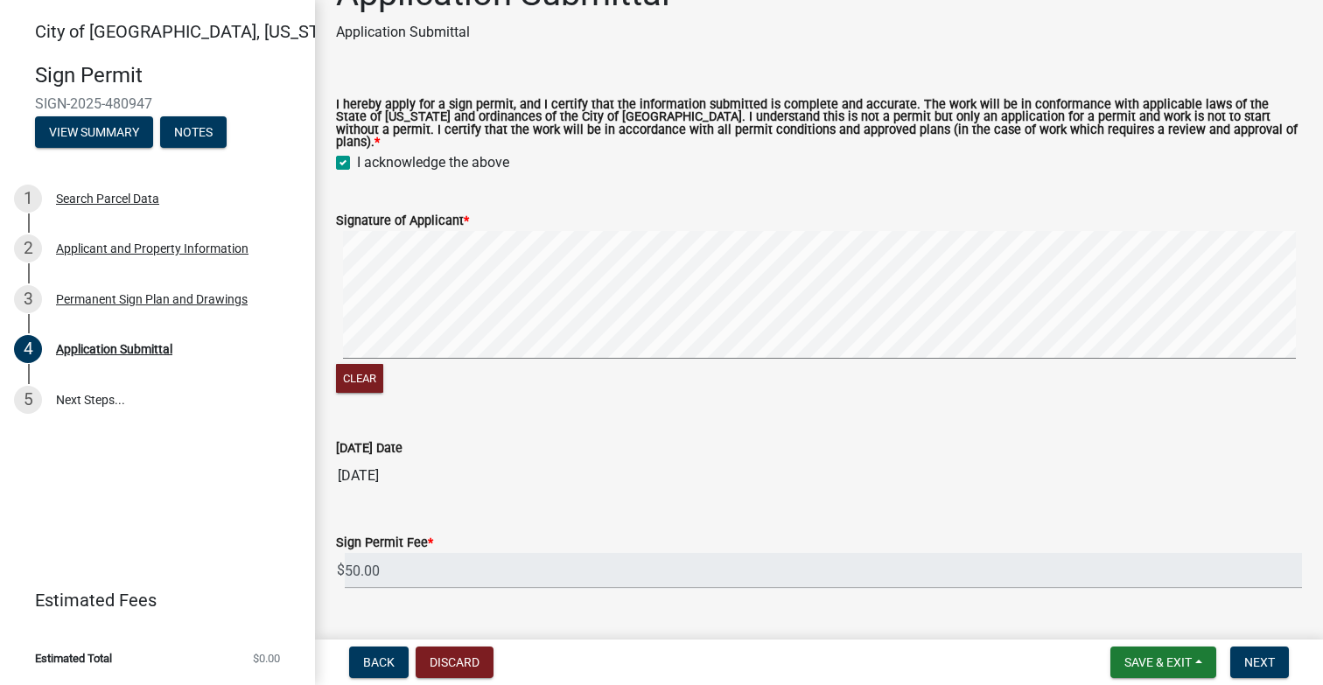
scroll to position [90, 0]
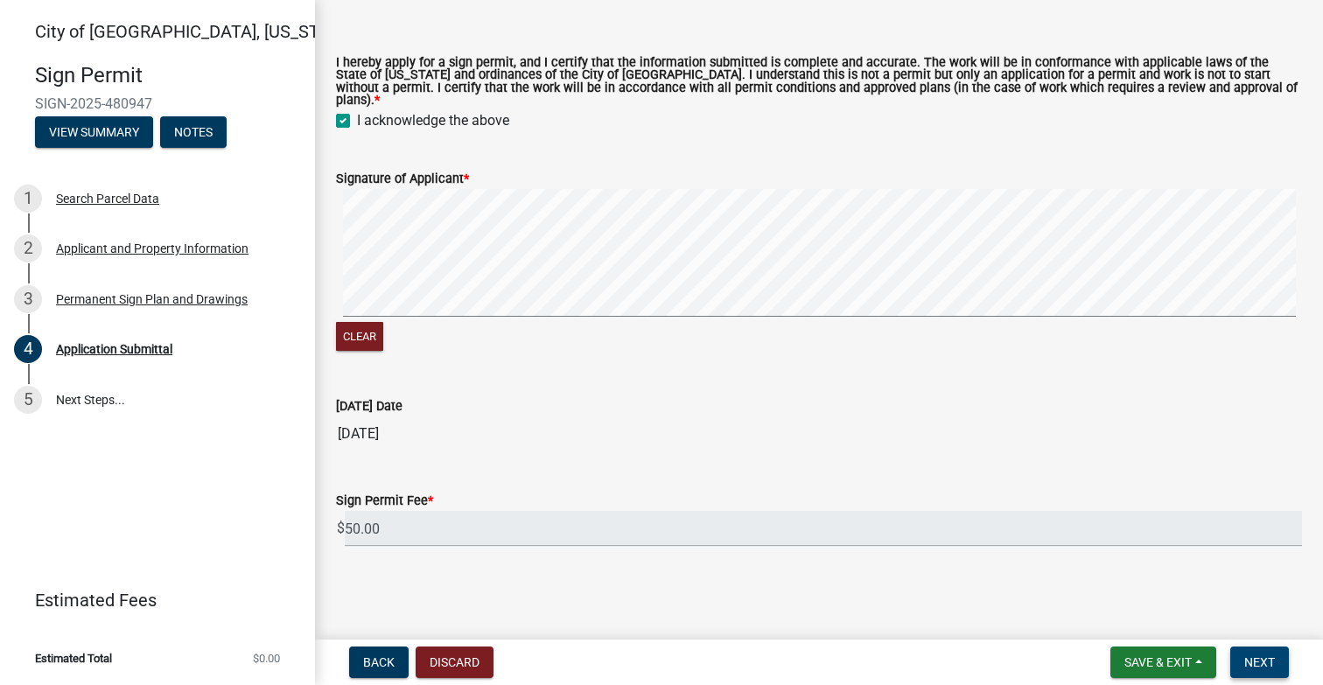
click at [1259, 652] on button "Next" at bounding box center [1259, 663] width 59 height 32
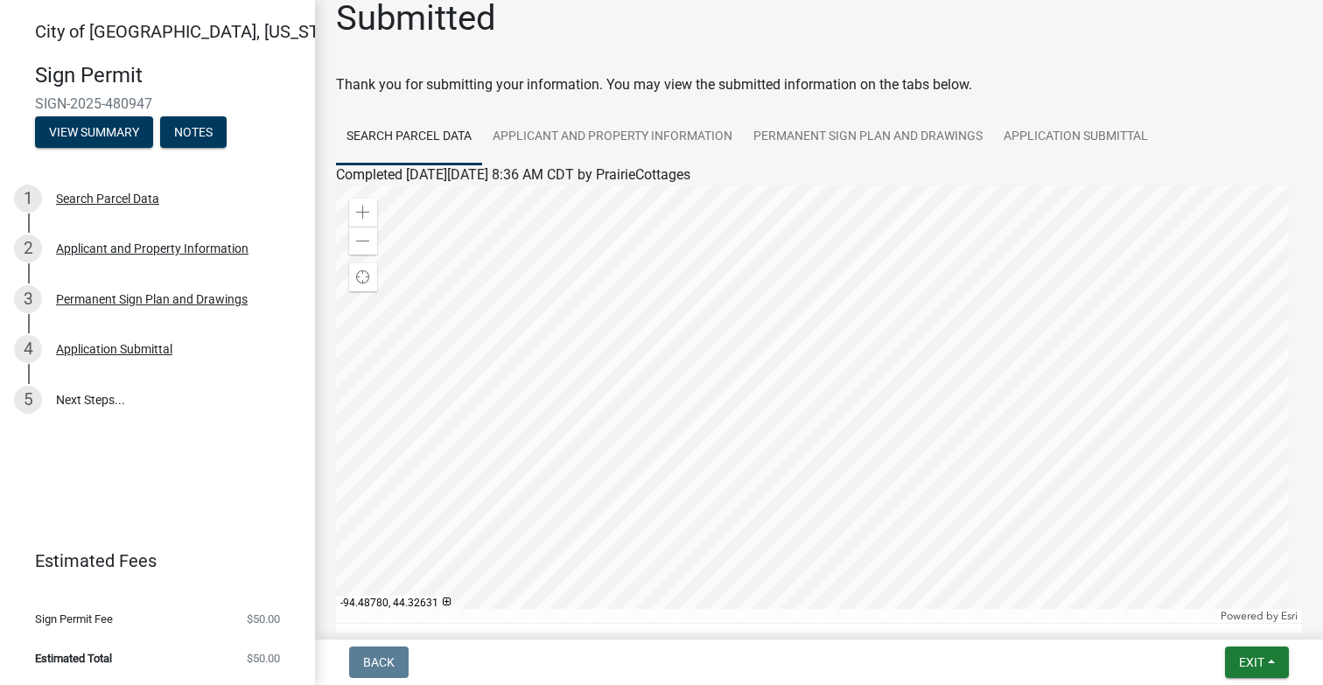
scroll to position [0, 0]
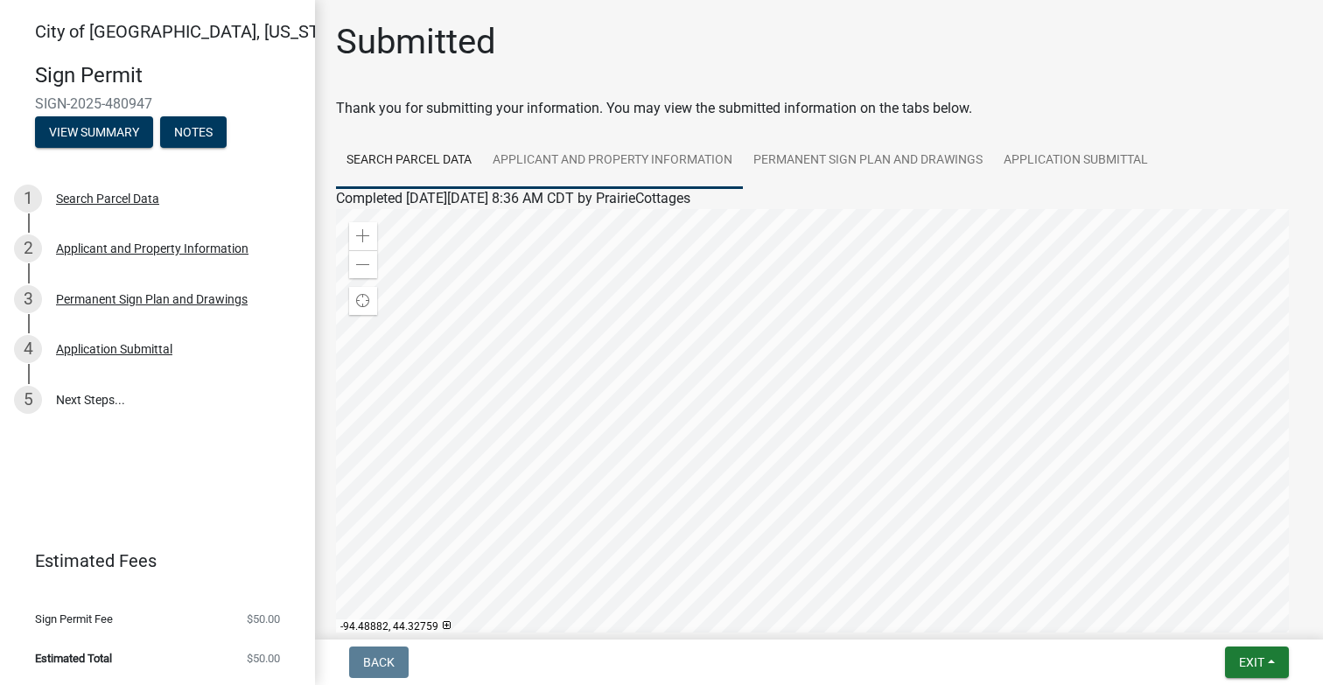
click at [676, 151] on link "Applicant and Property Information" at bounding box center [612, 161] width 261 height 56
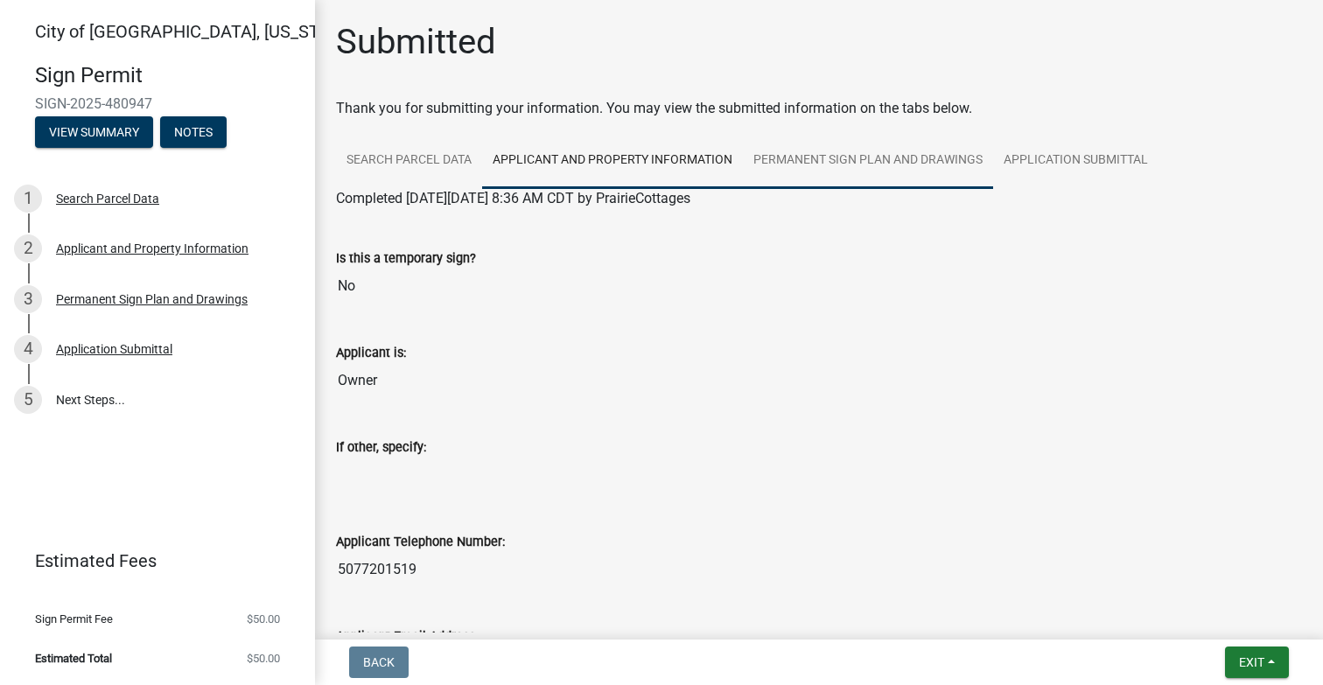
click at [879, 154] on link "Permanent Sign Plan and Drawings" at bounding box center [868, 161] width 250 height 56
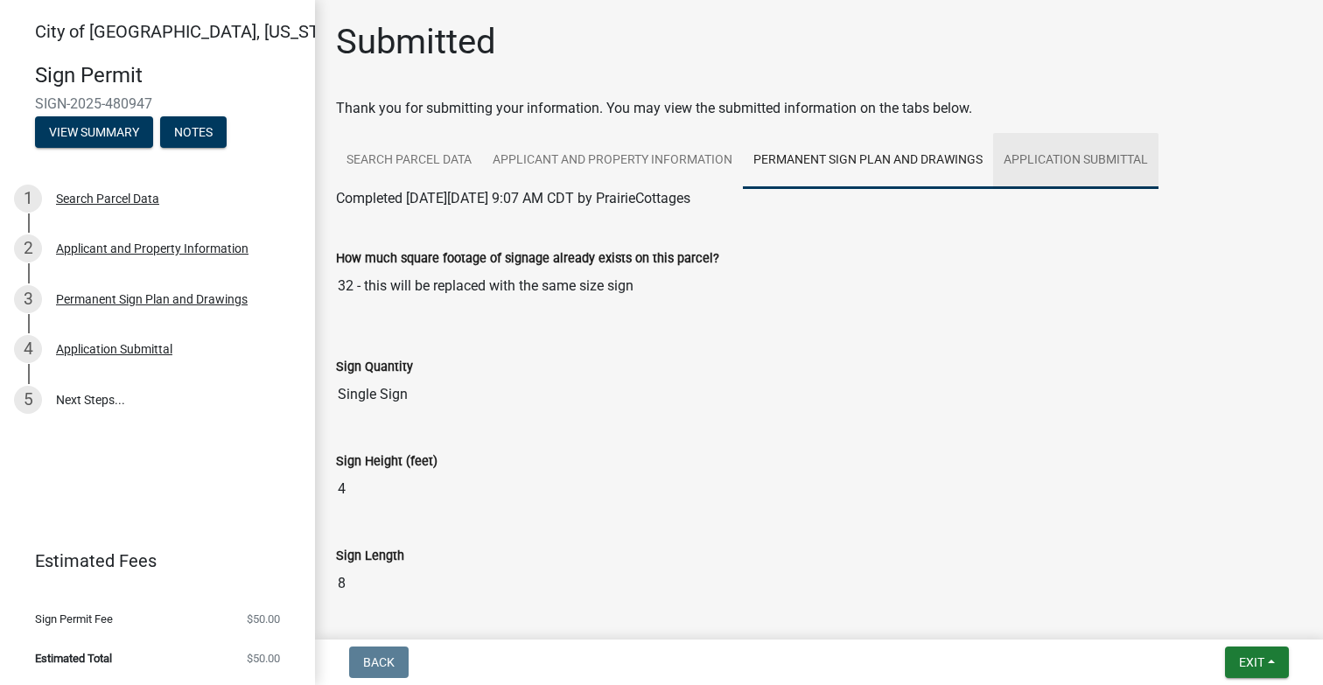
click at [1100, 153] on link "Application Submittal" at bounding box center [1075, 161] width 165 height 56
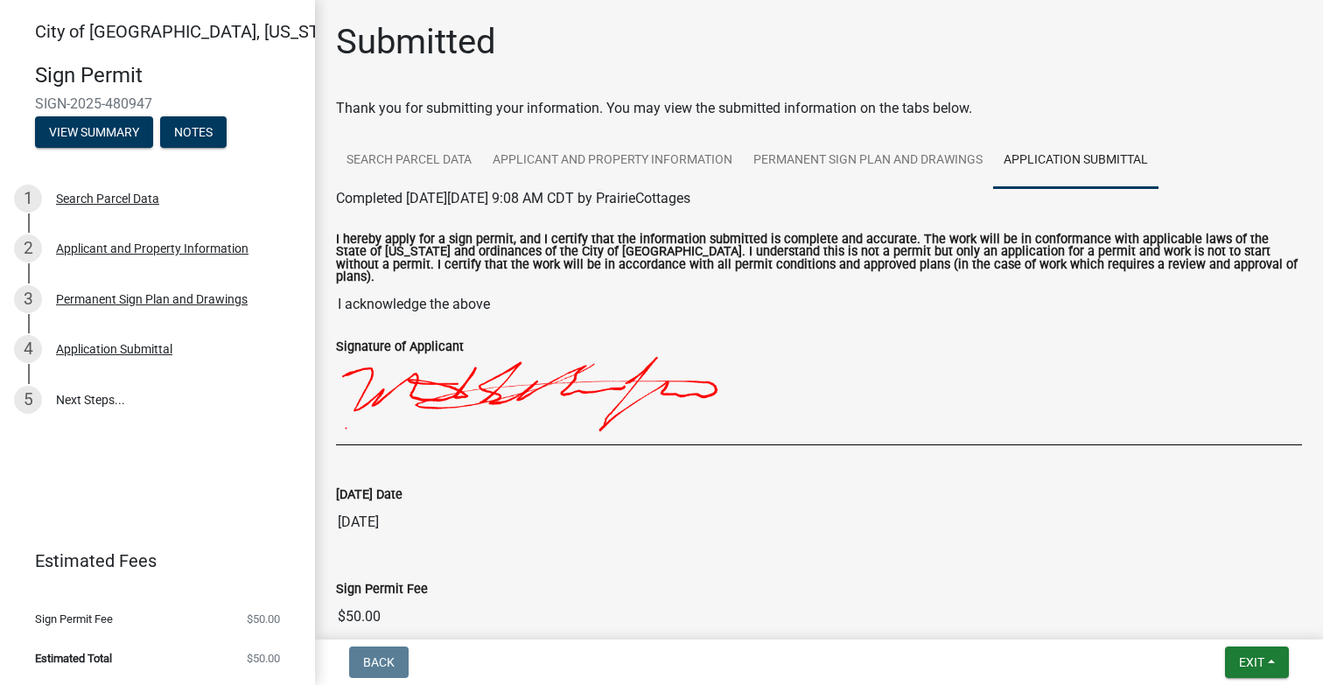
scroll to position [107, 0]
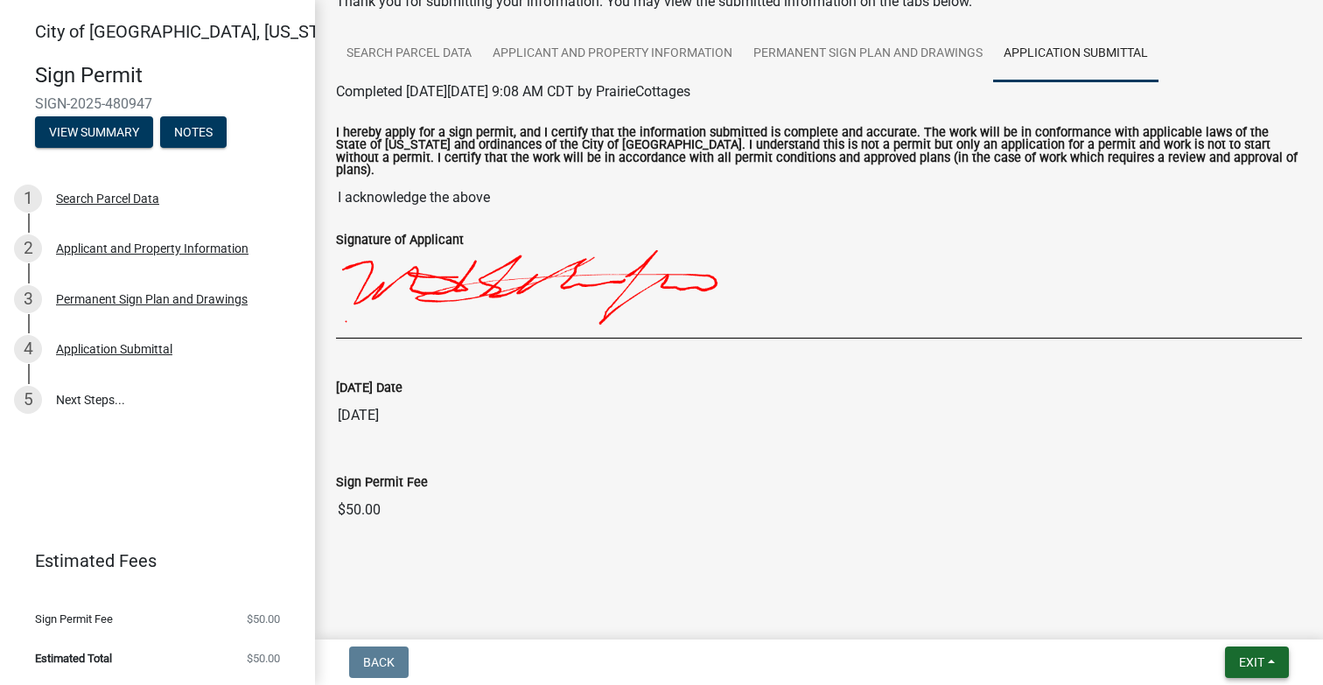
click at [1251, 655] on span "Exit" at bounding box center [1251, 662] width 25 height 14
click at [1181, 573] on button "Save" at bounding box center [1220, 575] width 140 height 42
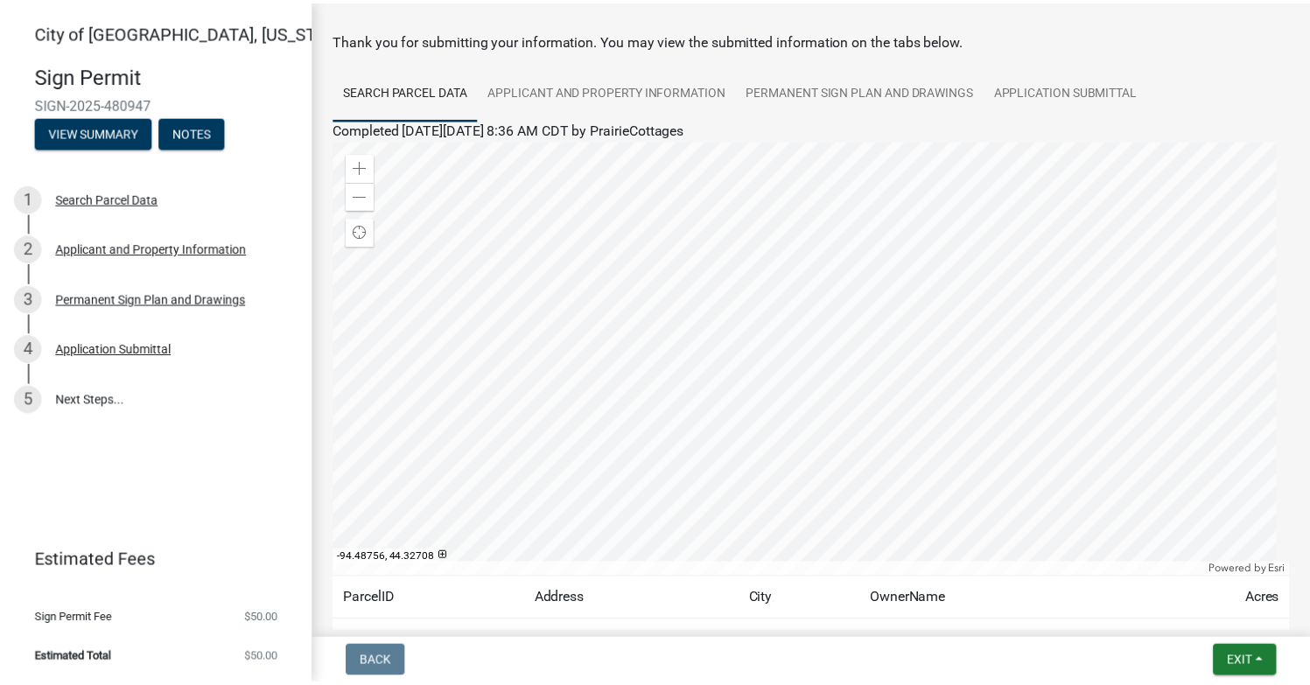
scroll to position [0, 0]
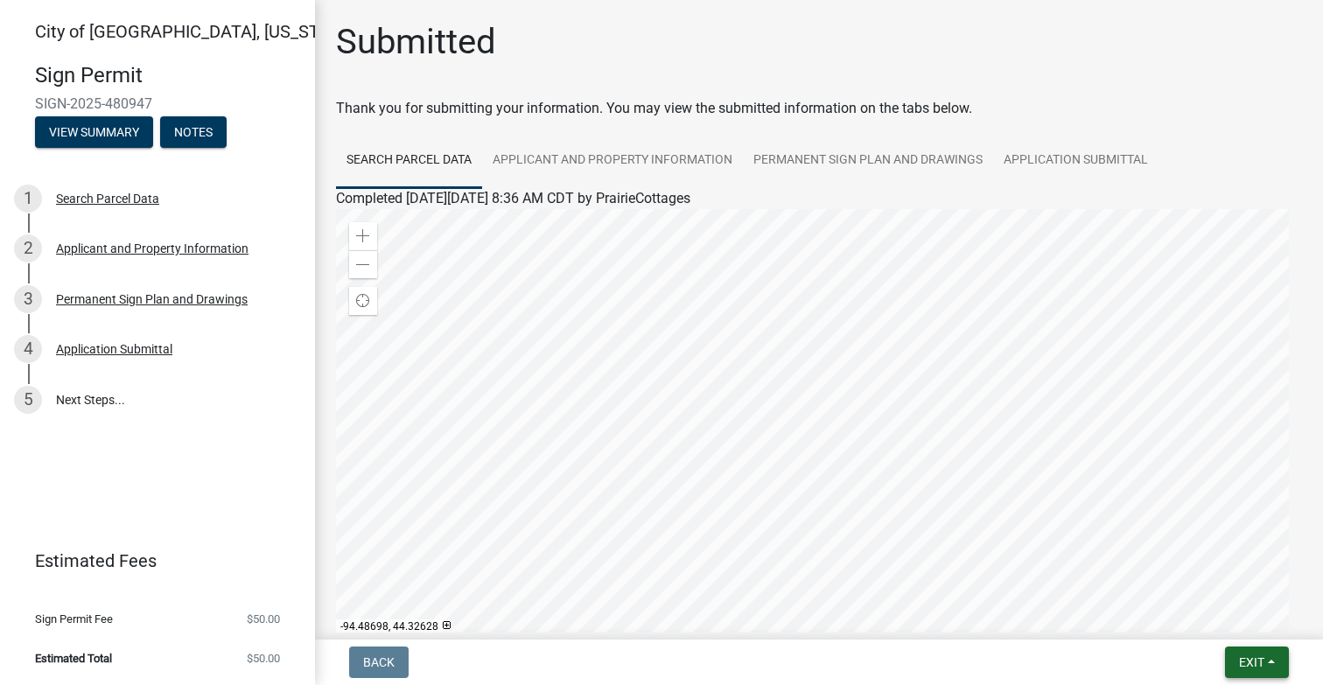
click at [1273, 670] on button "Exit" at bounding box center [1257, 663] width 64 height 32
click at [1210, 620] on button "Save & Exit" at bounding box center [1220, 617] width 140 height 42
